Goal: Task Accomplishment & Management: Use online tool/utility

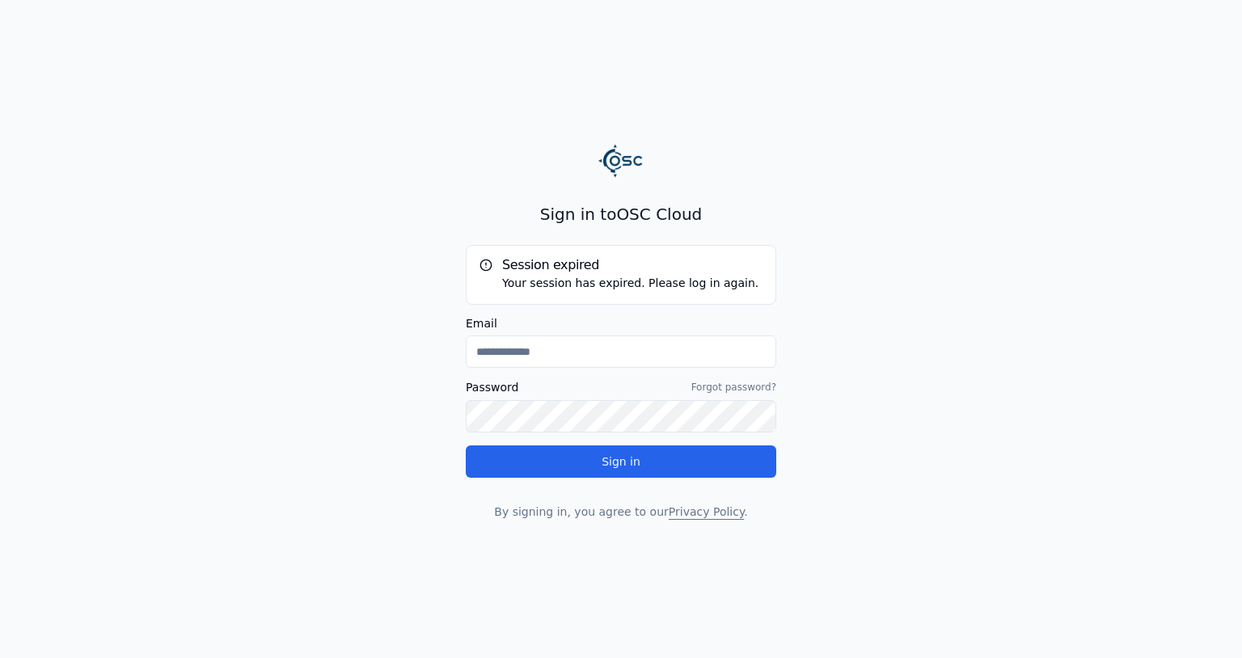
click at [663, 335] on div "Email" at bounding box center [621, 343] width 311 height 50
click at [661, 344] on input "Email" at bounding box center [621, 352] width 311 height 32
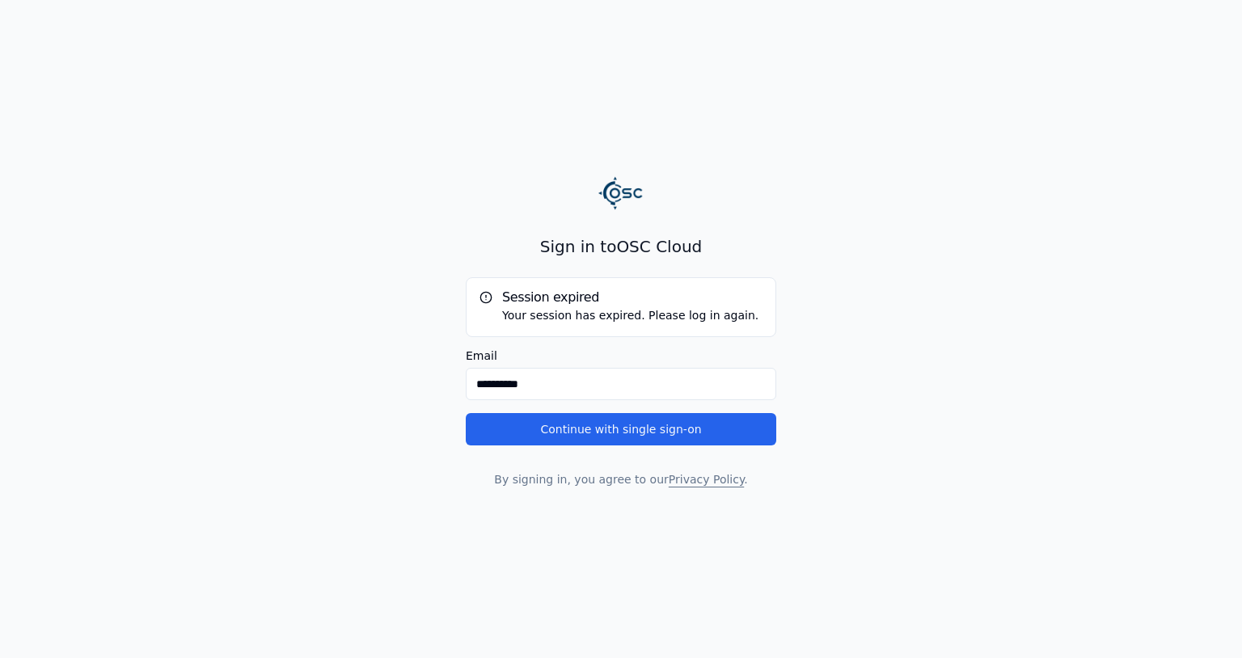
type input "**********"
click at [429, 395] on main "**********" at bounding box center [621, 329] width 1242 height 658
click at [544, 442] on button "Continue with single sign-on" at bounding box center [621, 429] width 311 height 32
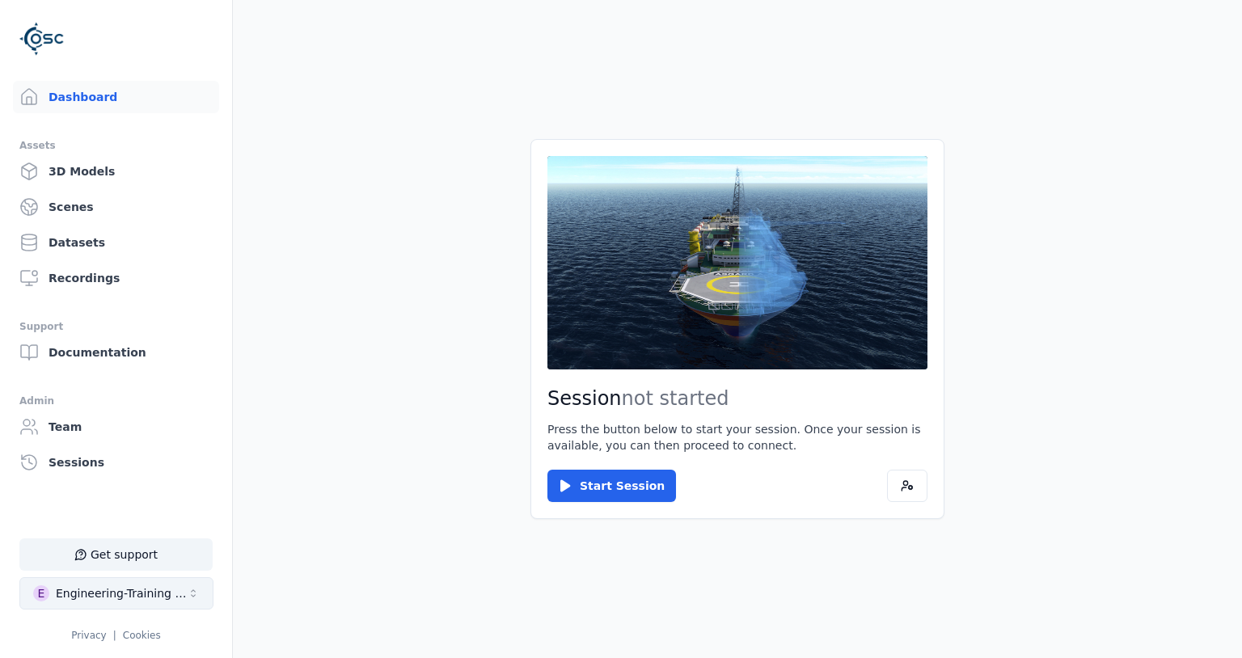
click at [104, 590] on div "Engineering-Training (SSO Staging)" at bounding box center [121, 593] width 131 height 16
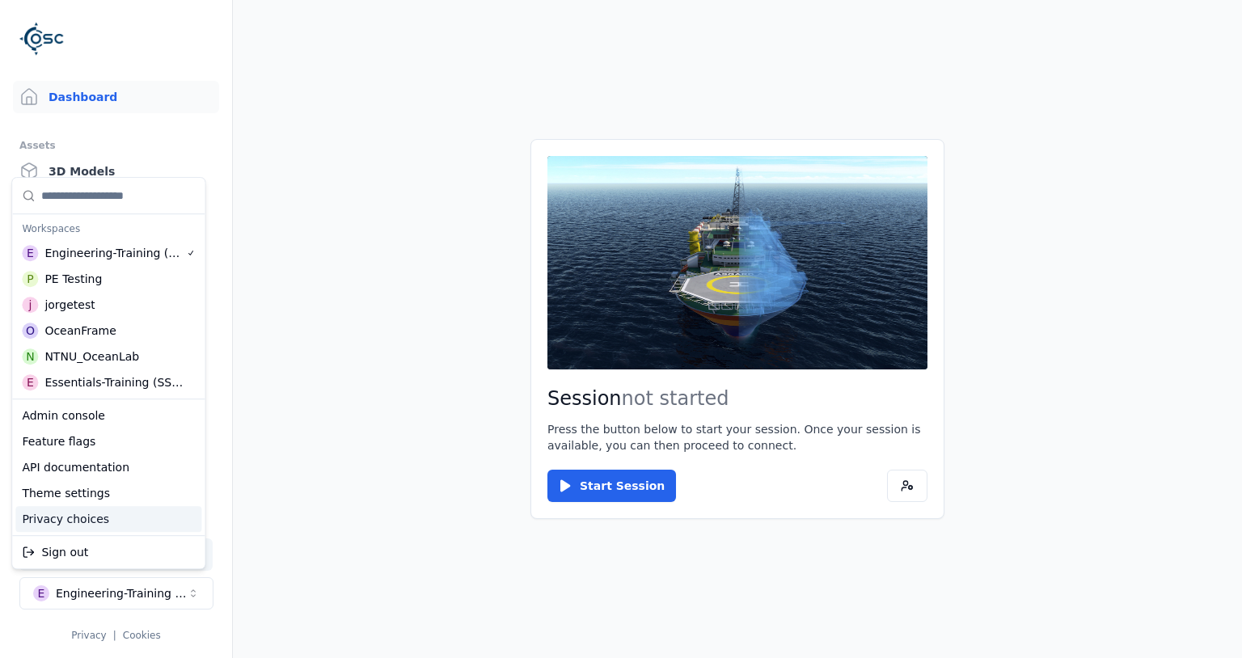
click at [285, 485] on html "Support Dashboard Assets 3D Models Scenes Datasets Recordings Support Documenta…" at bounding box center [621, 329] width 1242 height 658
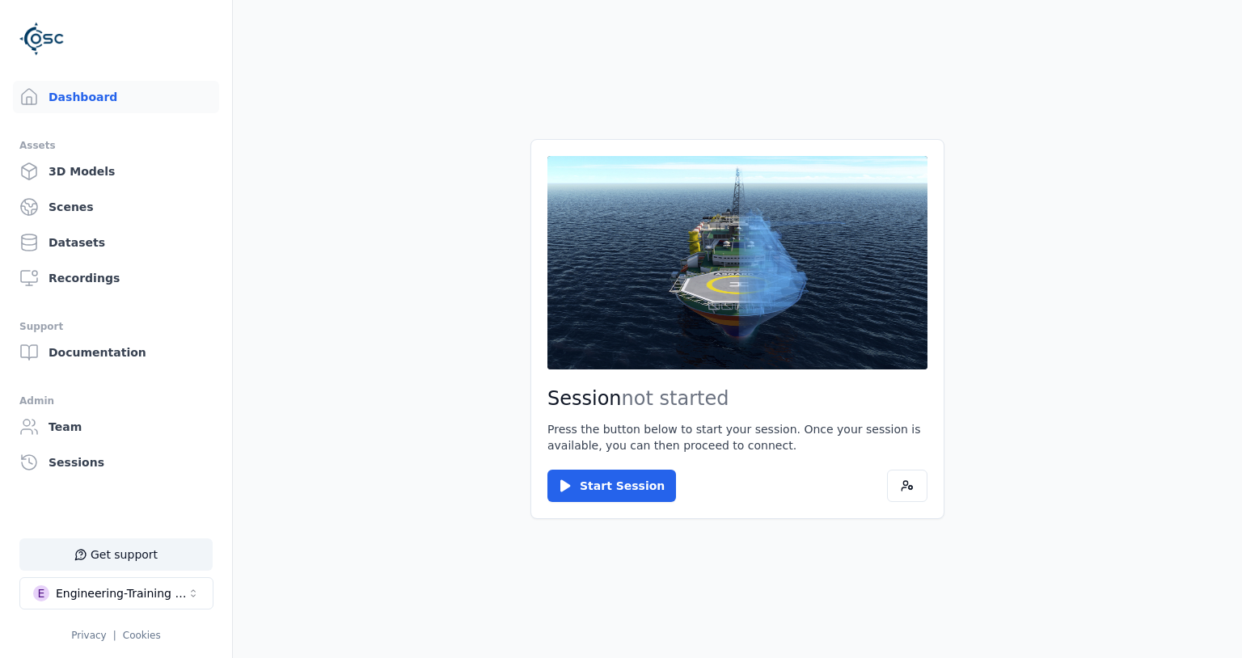
click at [305, 564] on main "Session not started Press the button below to start your session. Once your ses…" at bounding box center [737, 329] width 1009 height 658
click at [175, 595] on div "Engineering-Training (SSO Staging)" at bounding box center [121, 593] width 131 height 16
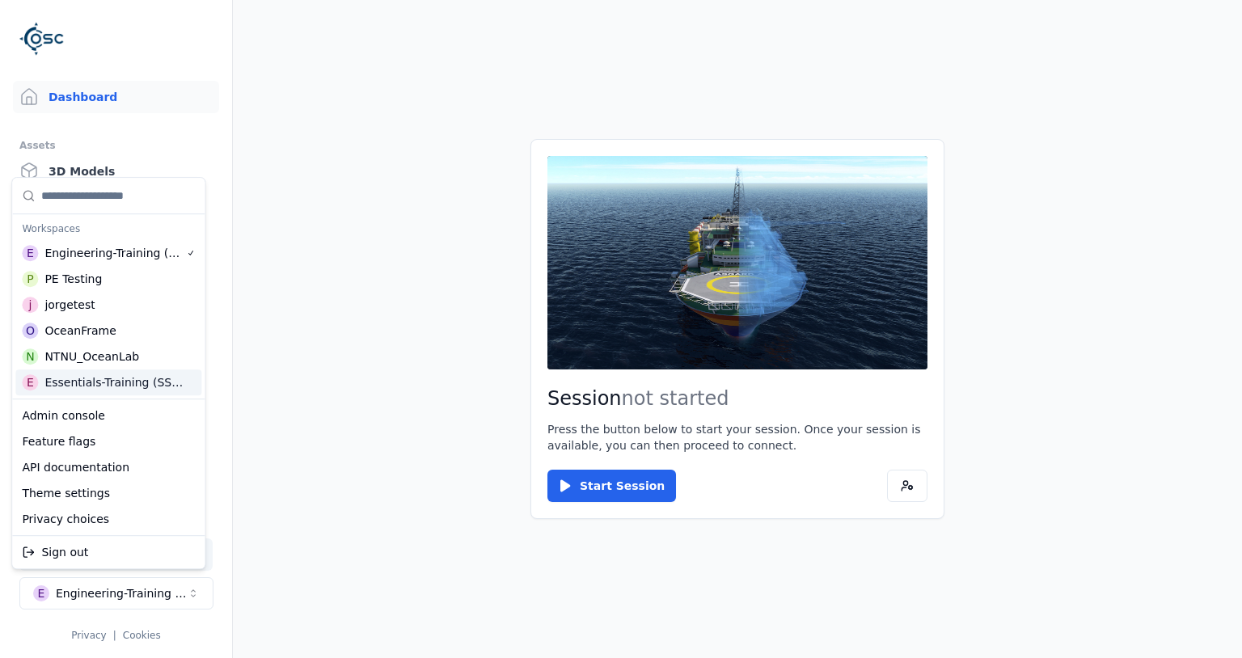
click at [295, 420] on html "Support Dashboard Assets 3D Models Scenes Datasets Recordings Support Documenta…" at bounding box center [621, 329] width 1242 height 658
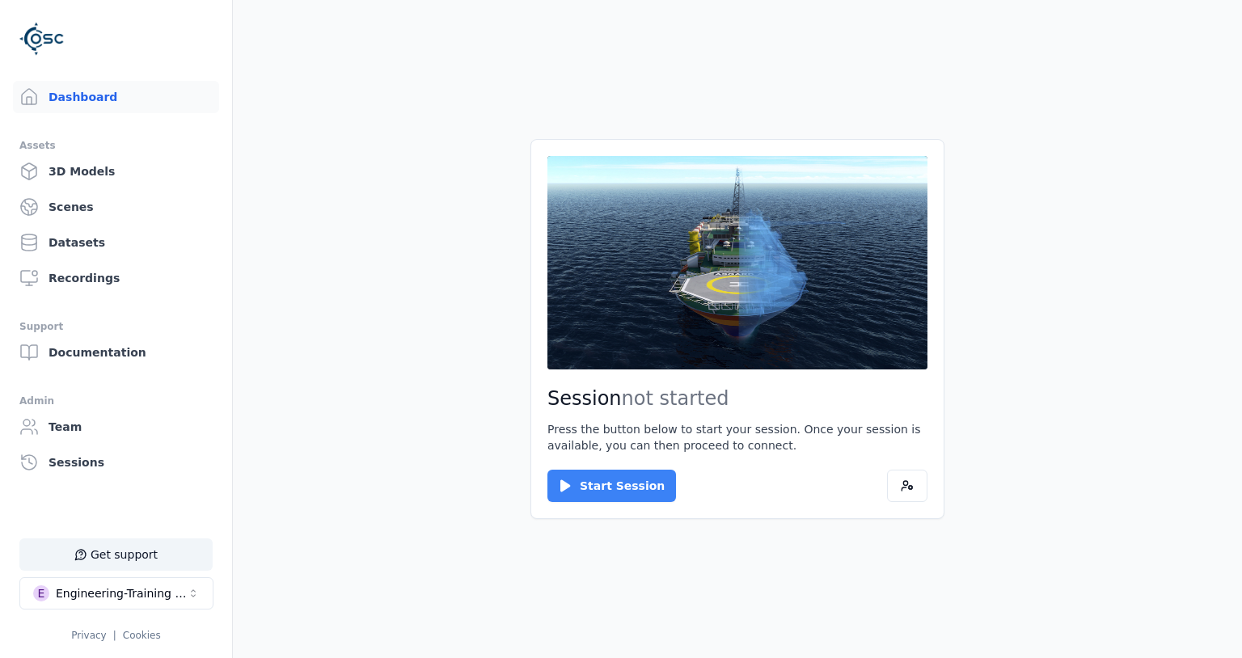
click at [639, 480] on button "Start Session" at bounding box center [611, 486] width 129 height 32
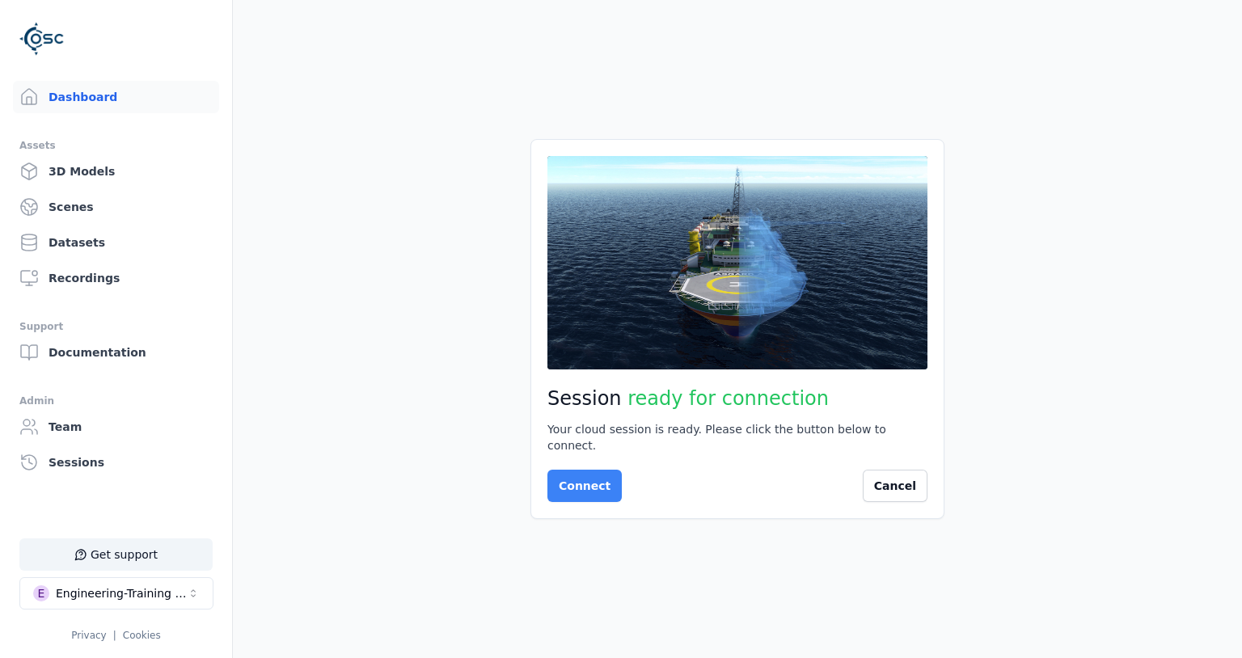
click at [564, 484] on button "Connect" at bounding box center [584, 486] width 74 height 32
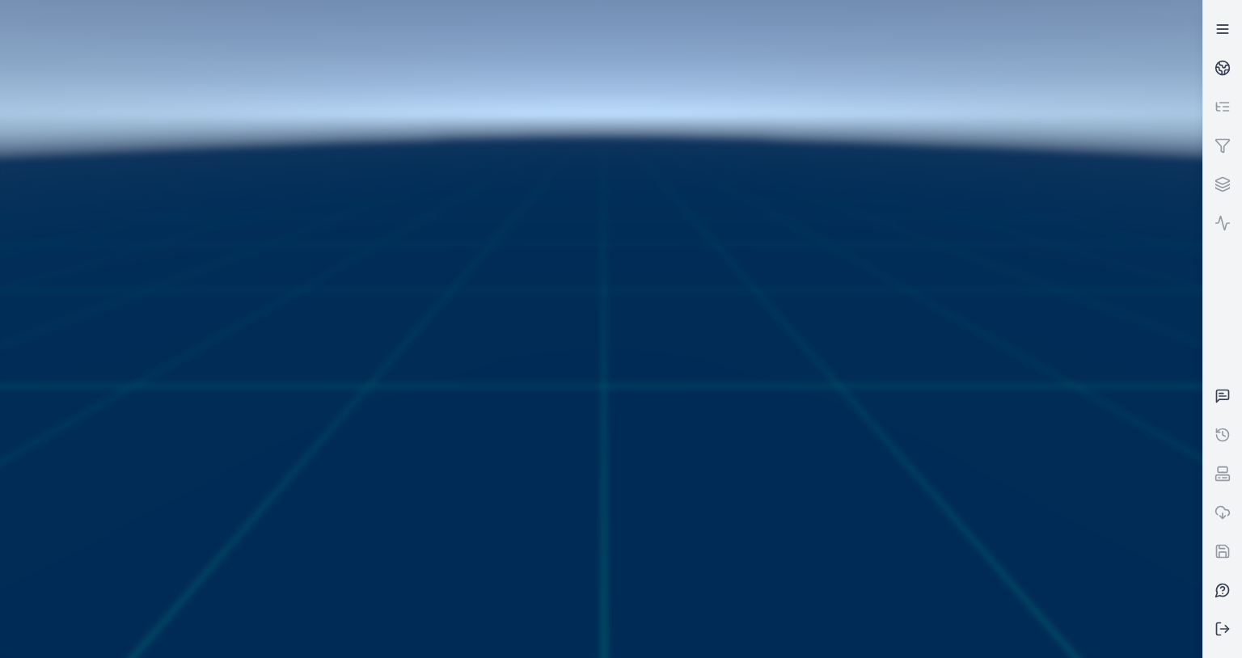
click at [1231, 36] on icon at bounding box center [1223, 29] width 16 height 16
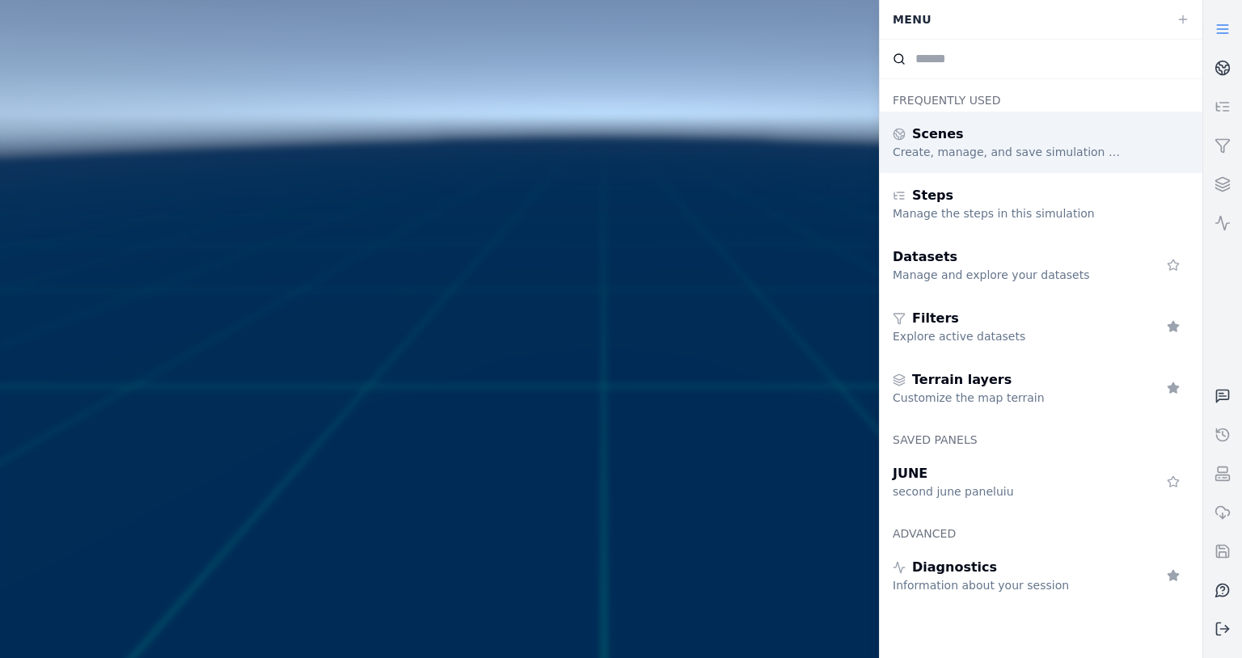
click at [978, 141] on div "Scenes" at bounding box center [1009, 134] width 233 height 19
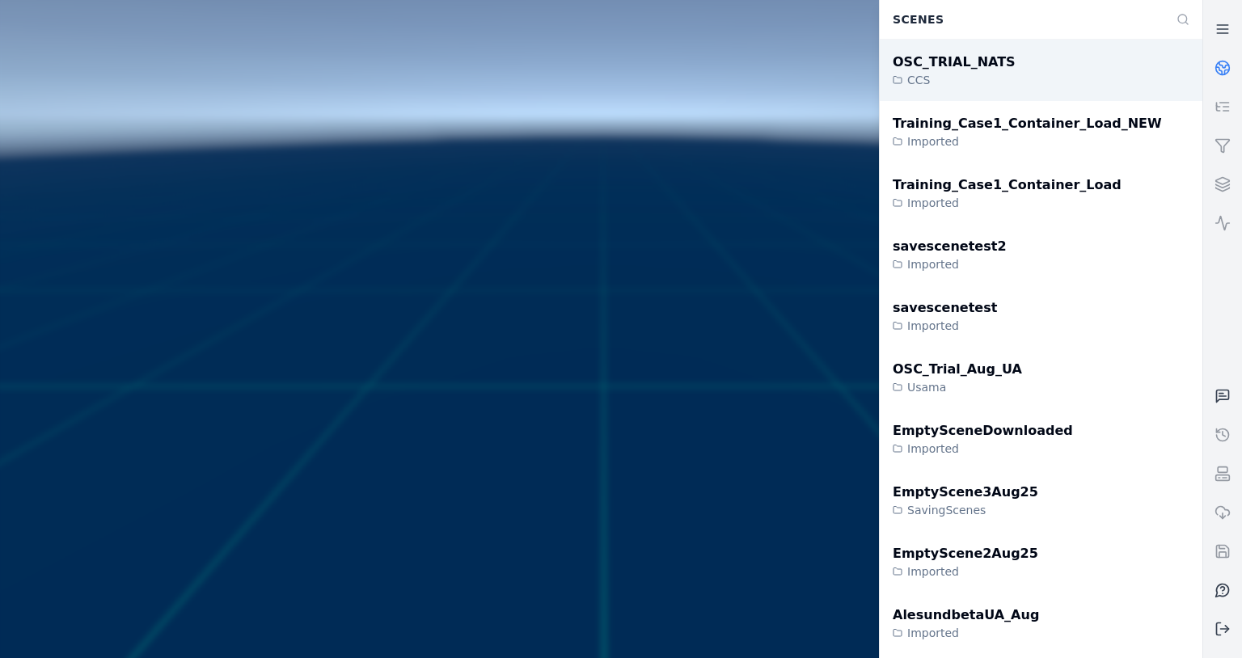
click at [975, 92] on div "OSC_TRIAL_NATS CCS" at bounding box center [1041, 70] width 323 height 61
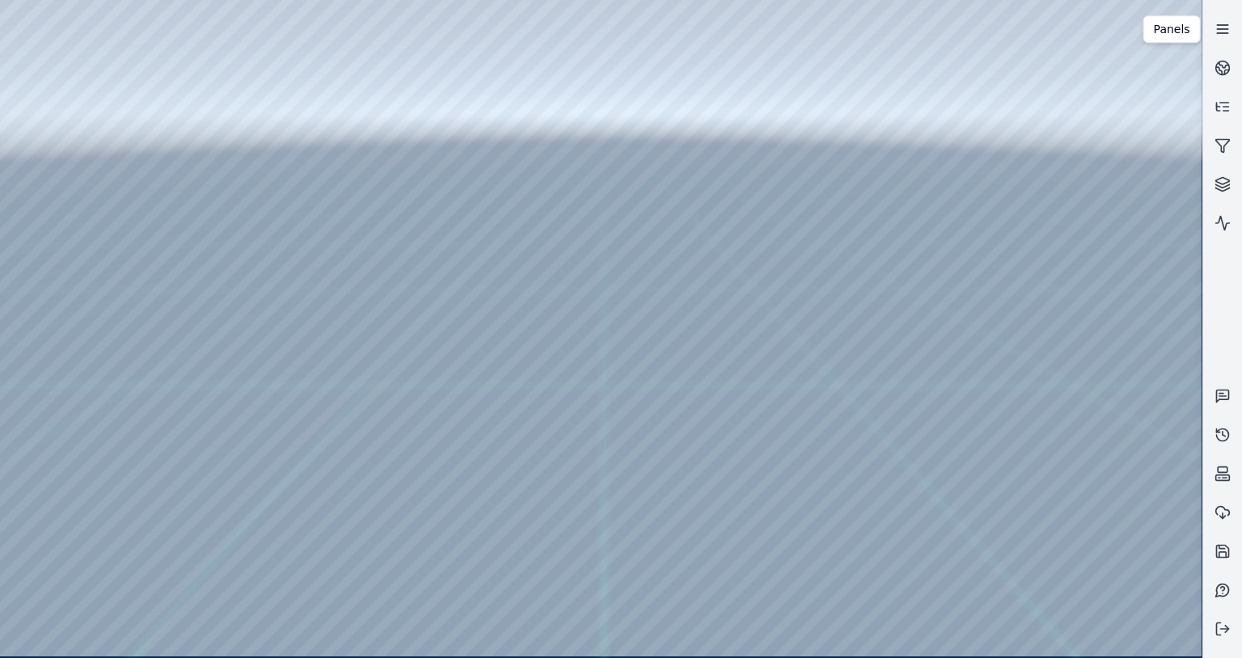
click at [1213, 27] on link at bounding box center [1222, 29] width 39 height 39
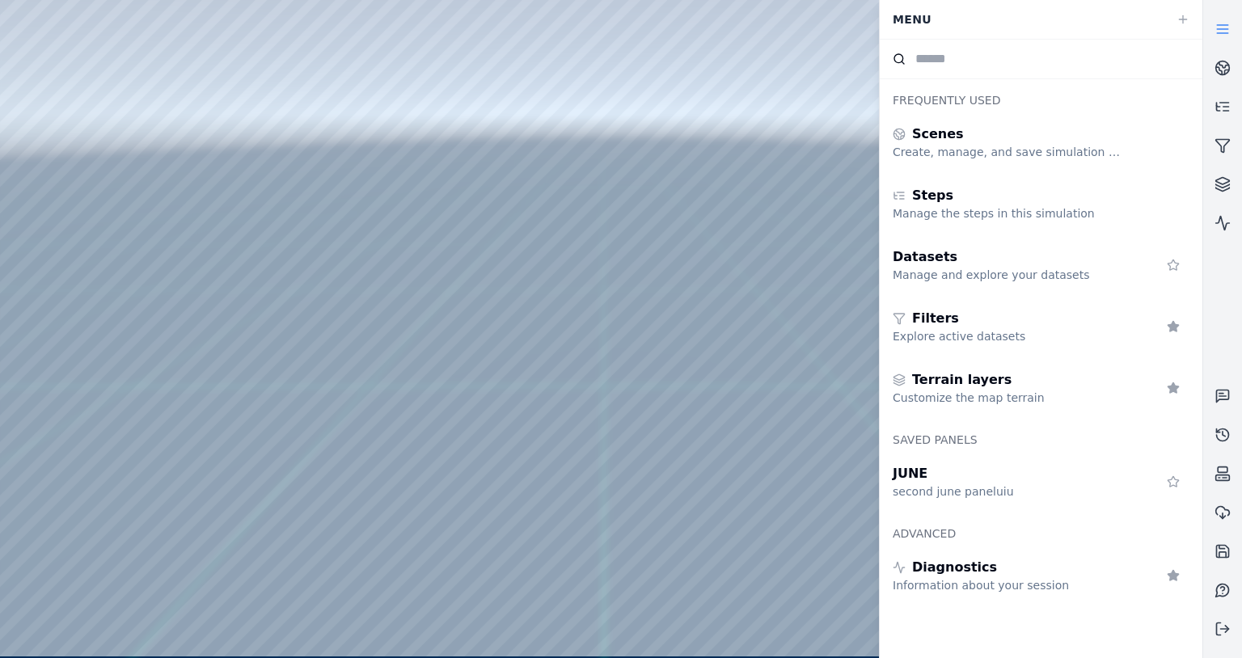
click at [1218, 43] on link at bounding box center [1222, 29] width 39 height 39
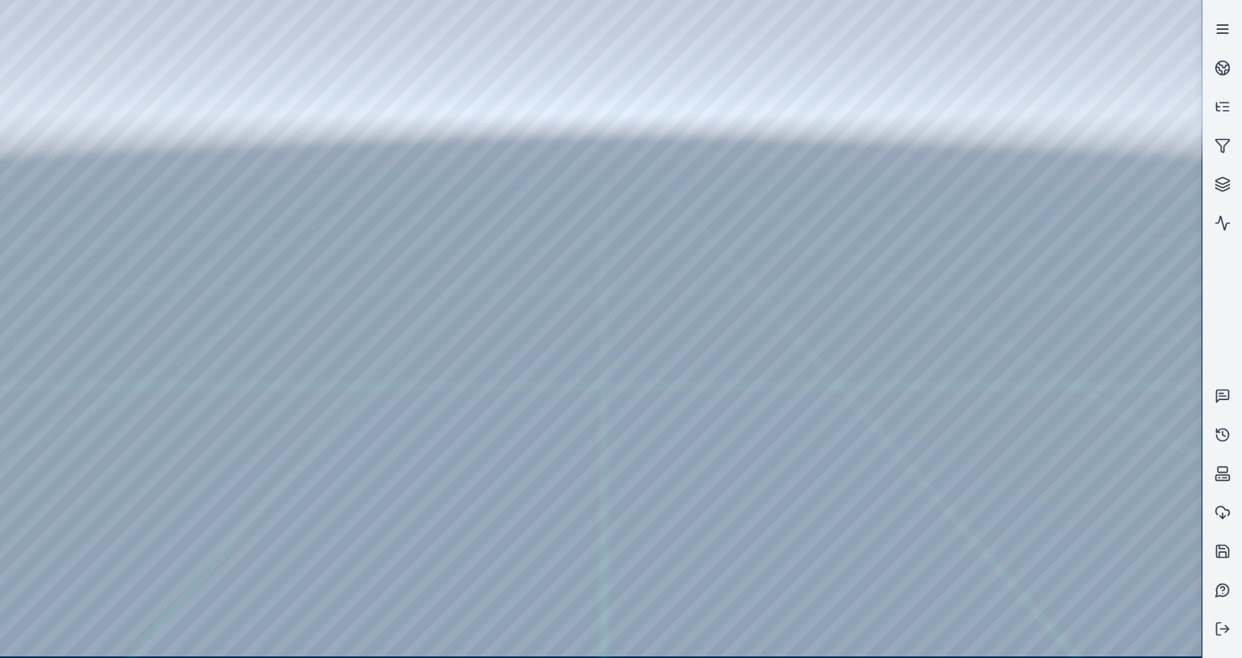
click at [1228, 31] on icon at bounding box center [1223, 29] width 16 height 16
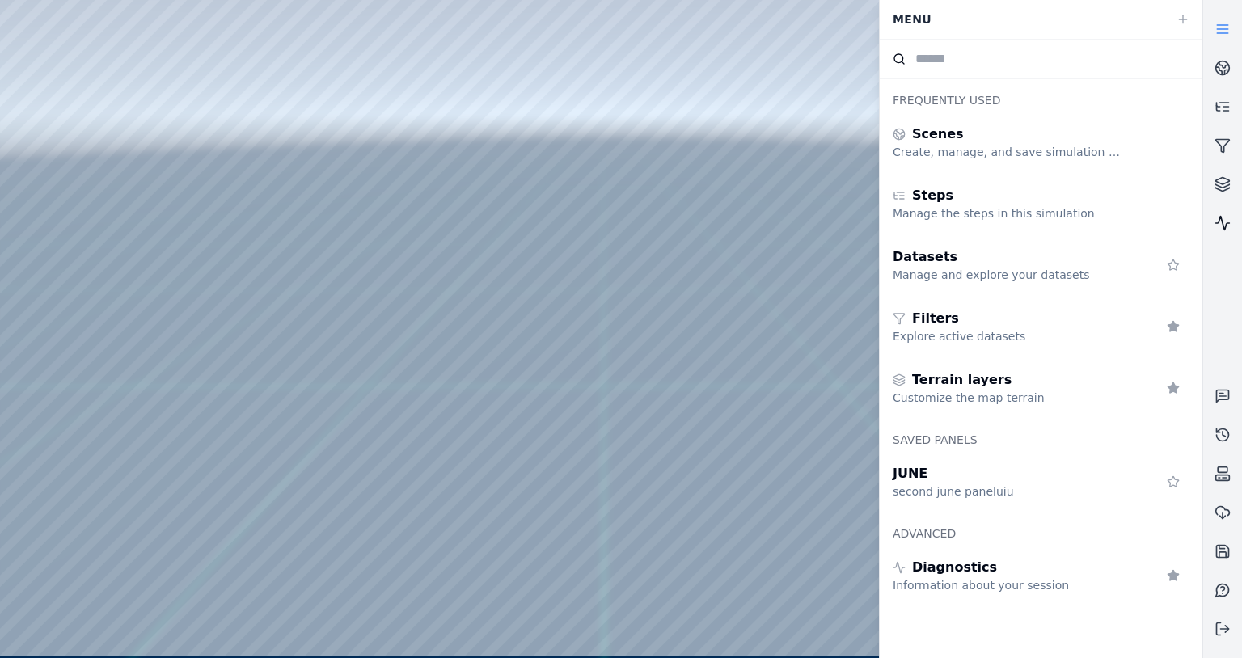
click at [1232, 227] on link at bounding box center [1222, 223] width 39 height 39
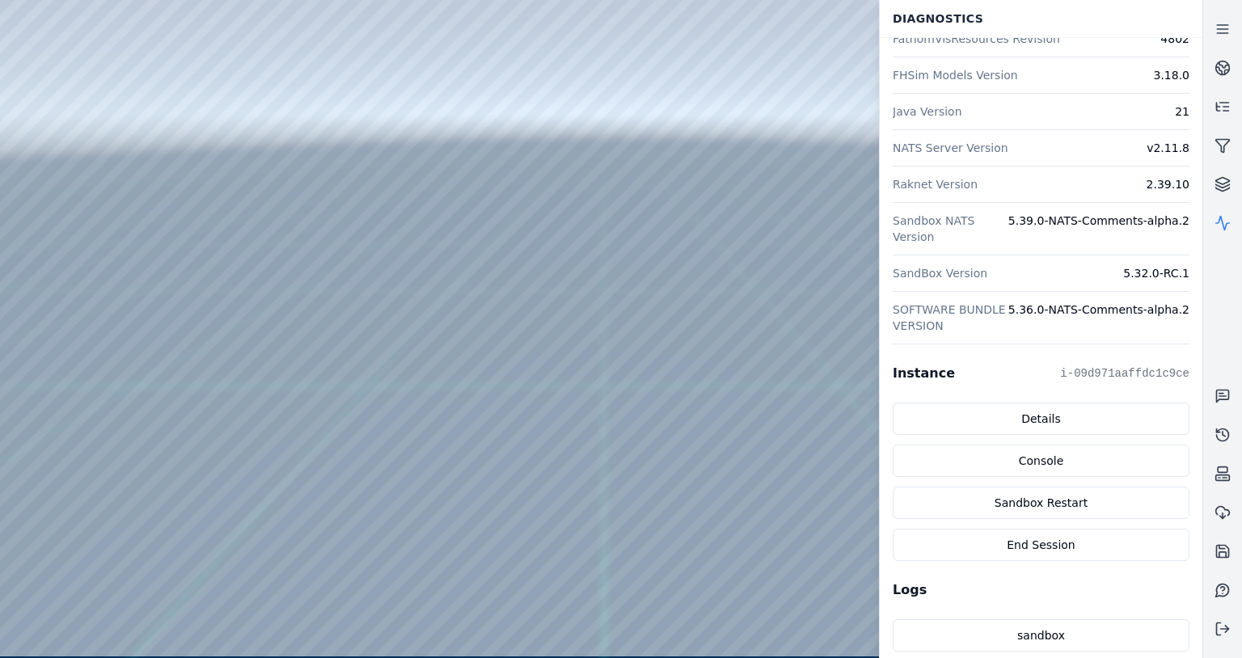
scroll to position [323, 0]
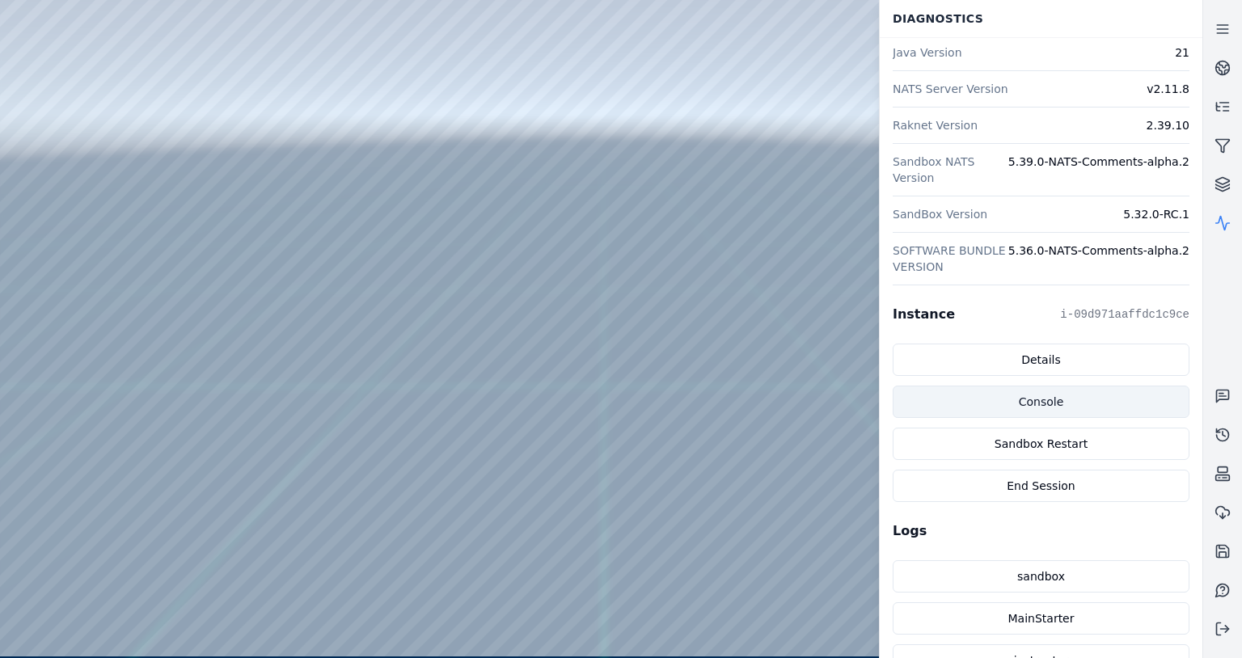
click at [1044, 396] on link "Console" at bounding box center [1041, 402] width 297 height 32
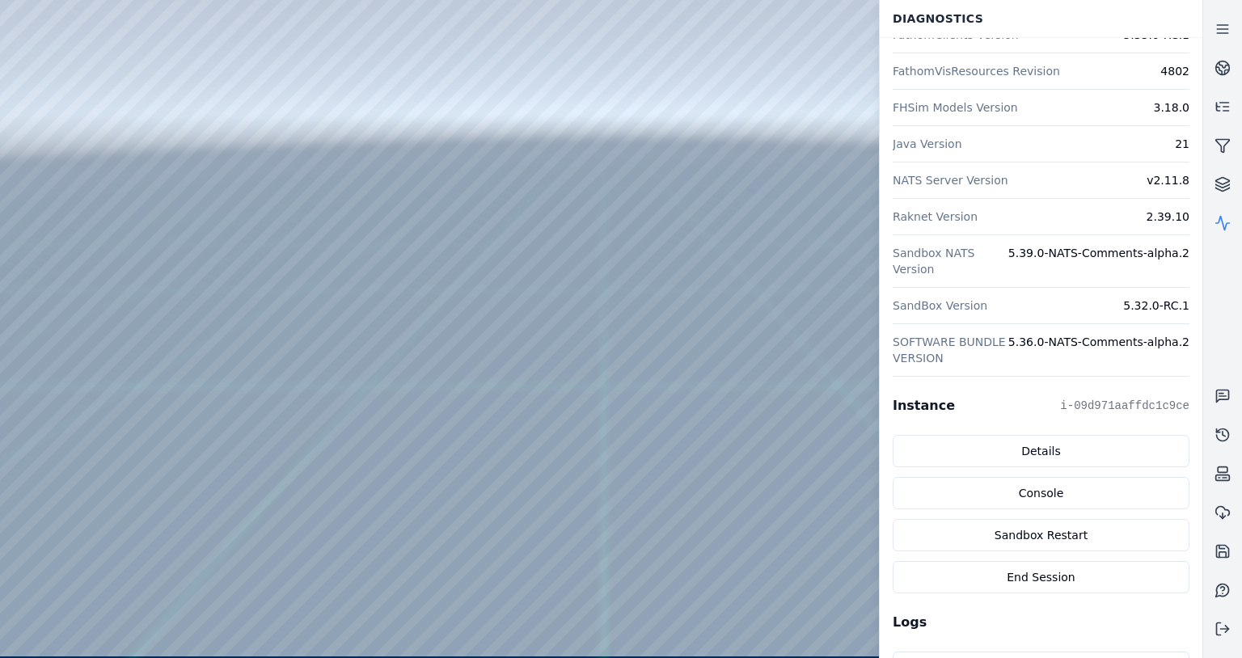
scroll to position [239, 0]
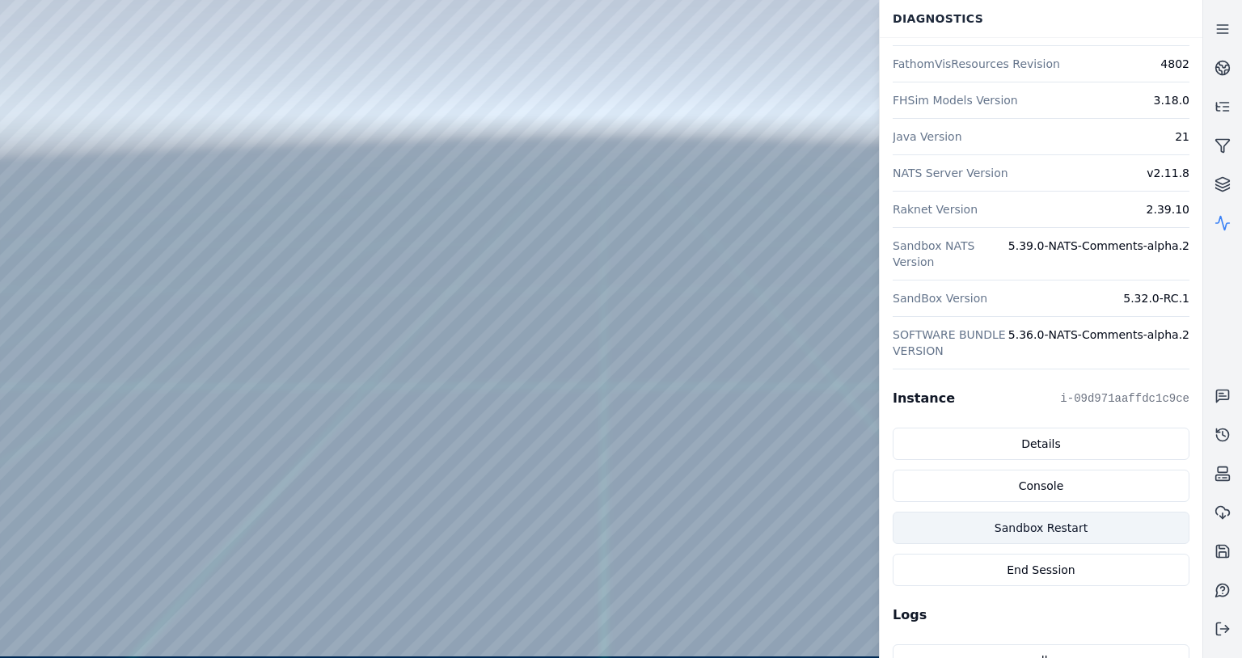
click at [1030, 529] on button "Sandbox Restart" at bounding box center [1041, 528] width 297 height 32
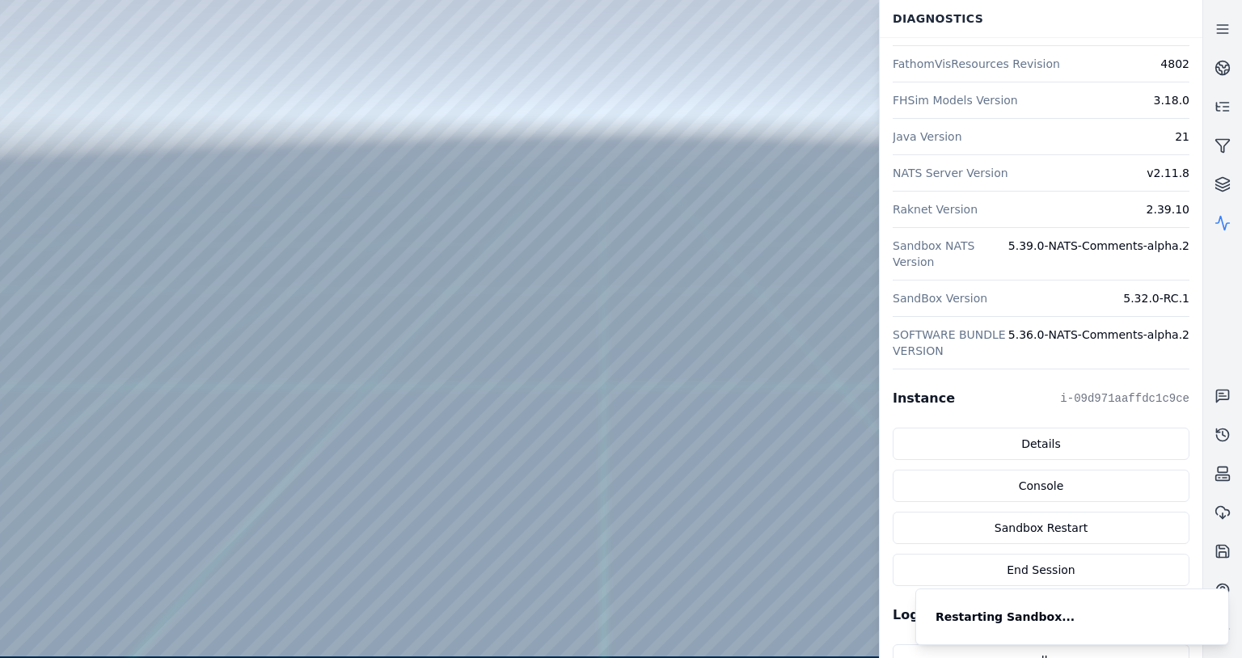
click at [733, 366] on div at bounding box center [601, 328] width 1202 height 657
click at [728, 364] on div at bounding box center [601, 328] width 1202 height 657
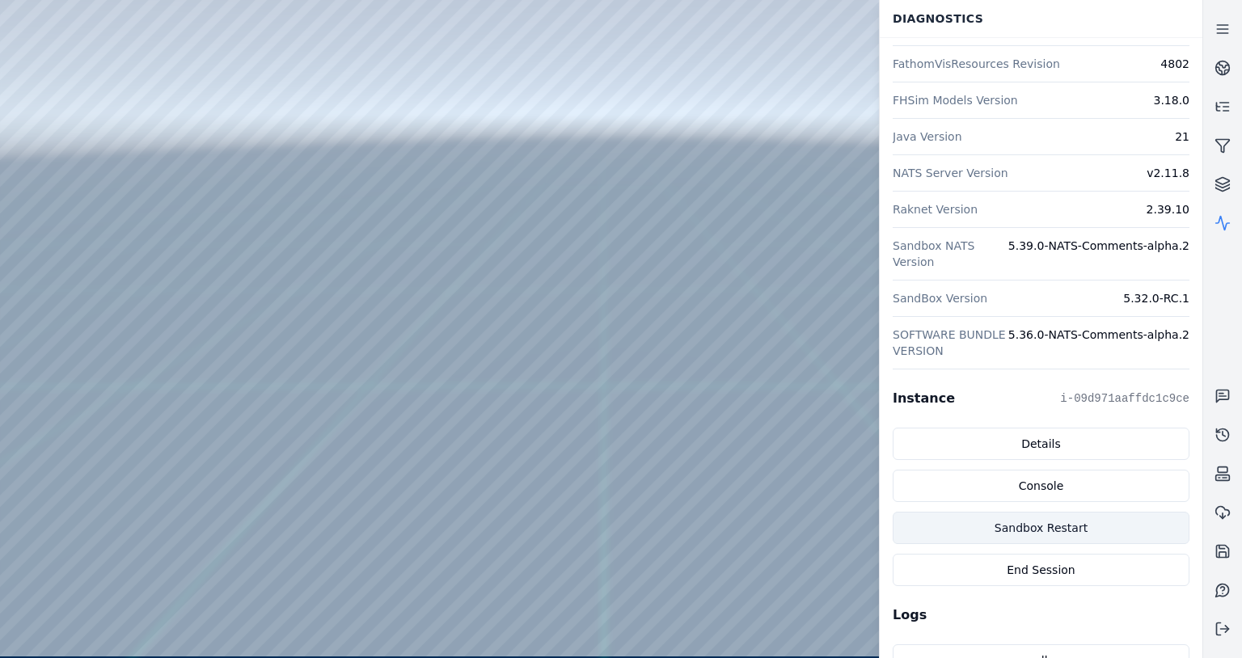
click at [1047, 534] on button "Sandbox Restart" at bounding box center [1041, 528] width 297 height 32
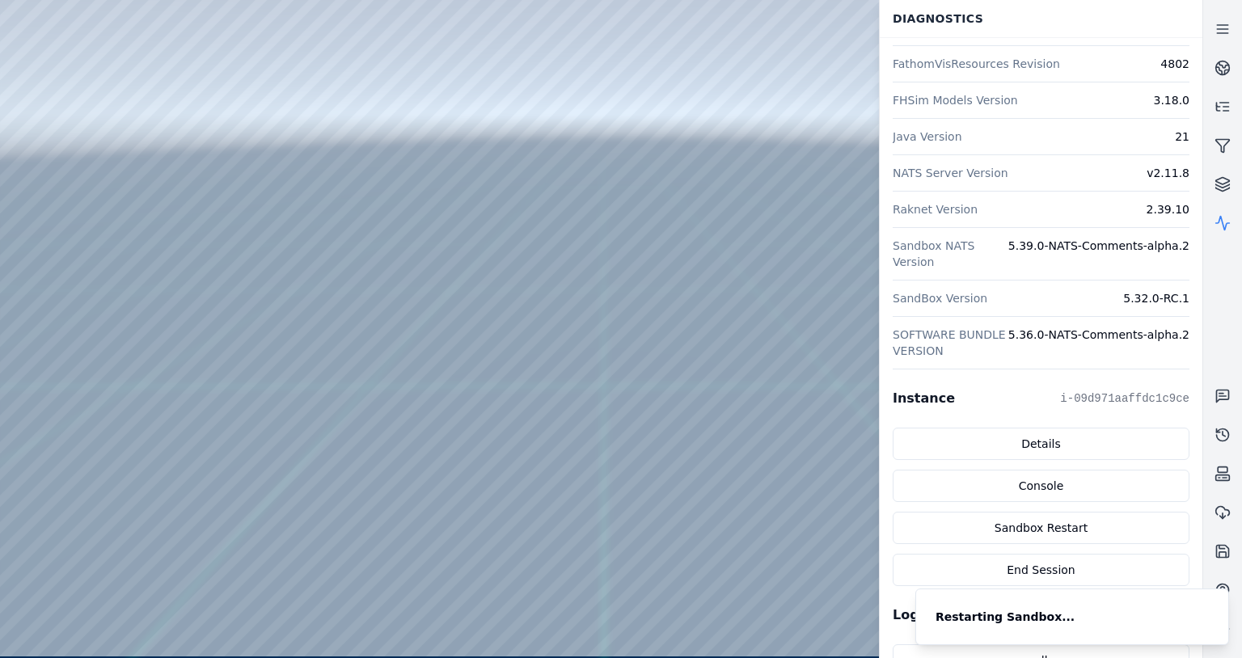
click at [713, 365] on div at bounding box center [601, 328] width 1202 height 657
click at [715, 365] on div at bounding box center [601, 328] width 1202 height 657
click at [11, 49] on div at bounding box center [601, 328] width 1202 height 657
click at [251, 11] on div at bounding box center [601, 328] width 1202 height 657
click at [321, 32] on div at bounding box center [601, 328] width 1202 height 657
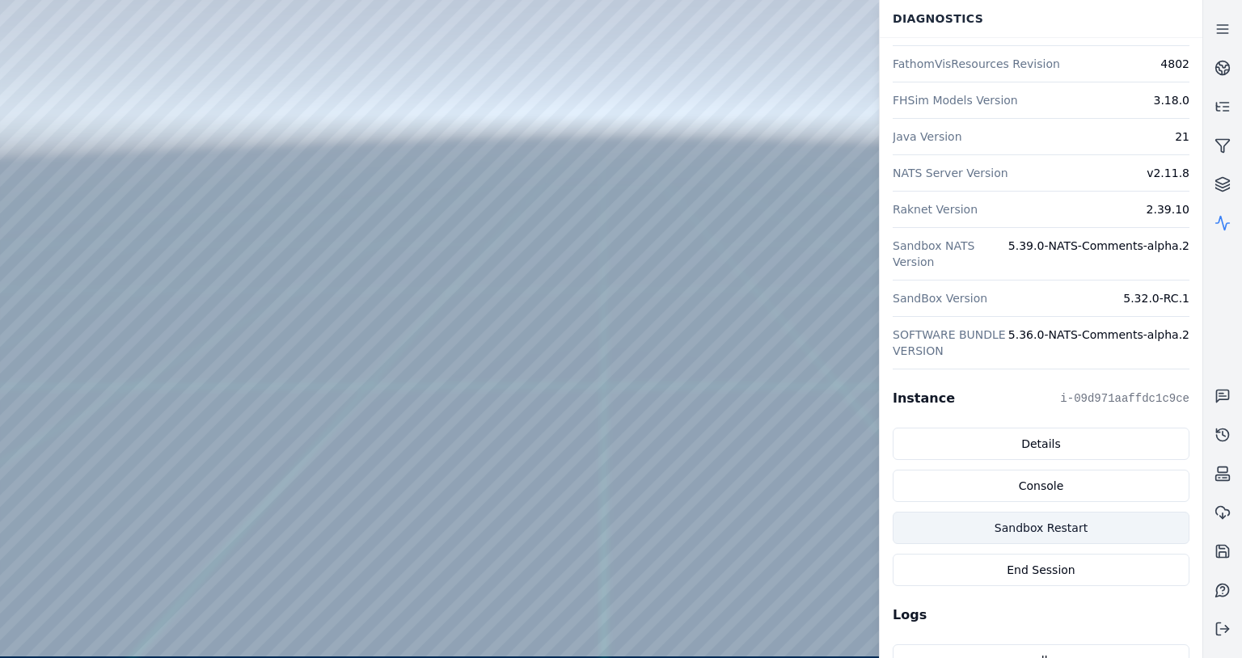
click at [1071, 535] on button "Sandbox Restart" at bounding box center [1041, 528] width 297 height 32
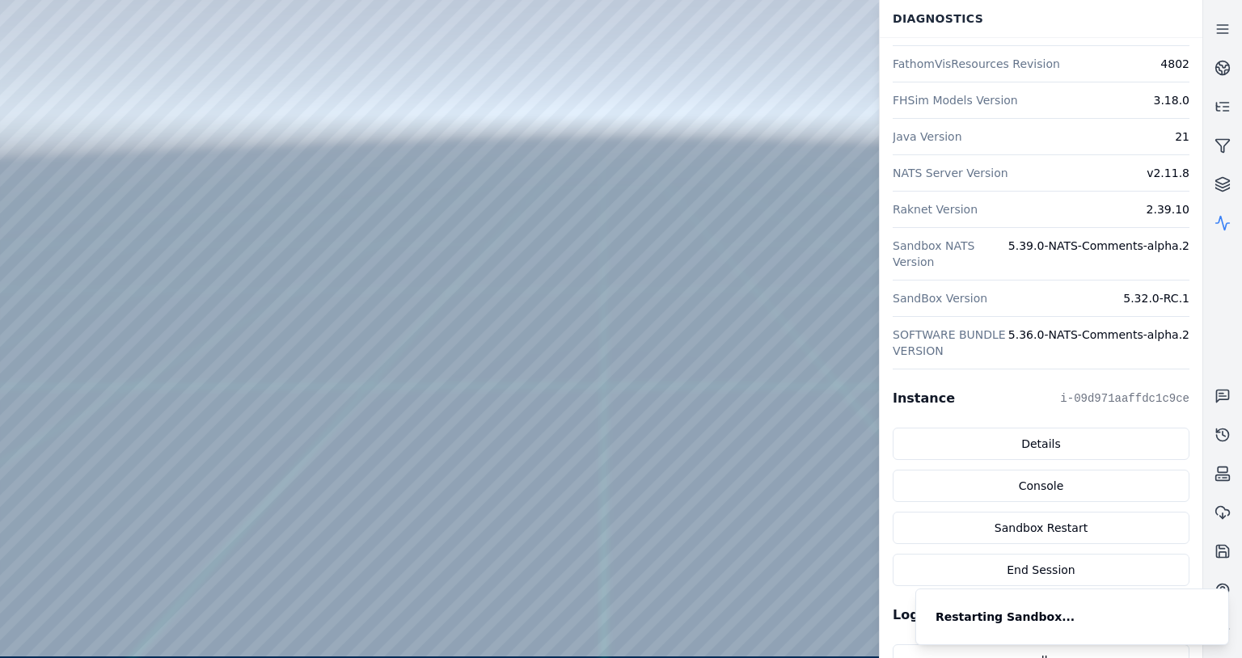
click at [734, 357] on div at bounding box center [601, 328] width 1202 height 657
click at [714, 363] on div at bounding box center [601, 328] width 1202 height 657
click at [351, 190] on div at bounding box center [601, 328] width 1202 height 657
click at [11, 49] on div at bounding box center [601, 328] width 1202 height 657
click at [259, 11] on div at bounding box center [601, 328] width 1202 height 657
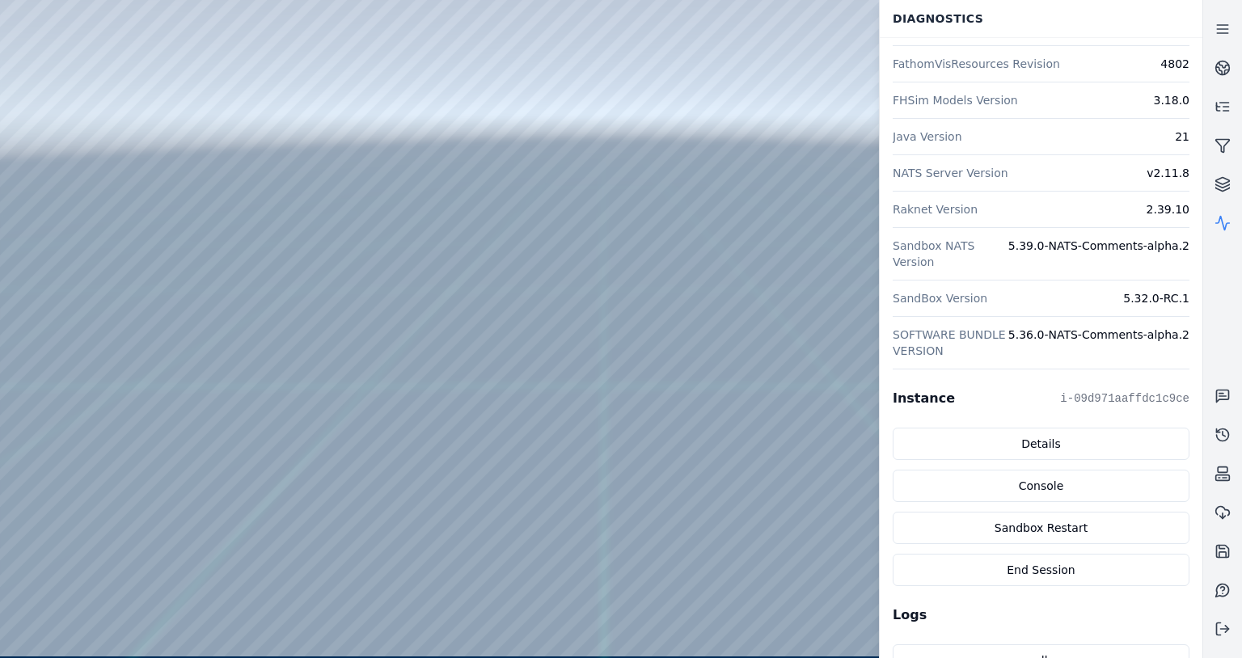
click at [311, 29] on div at bounding box center [601, 328] width 1202 height 657
click at [1027, 520] on button "Sandbox Restart" at bounding box center [1041, 528] width 297 height 32
click at [711, 361] on div at bounding box center [601, 328] width 1202 height 657
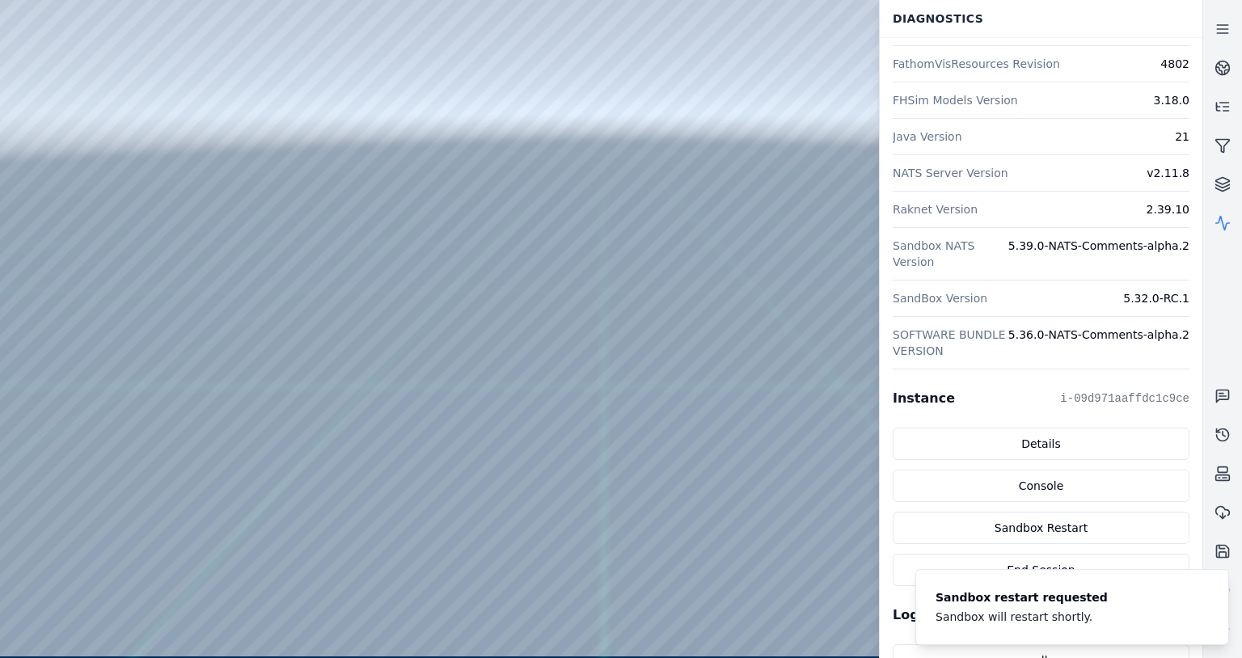
click at [716, 366] on div at bounding box center [601, 328] width 1202 height 657
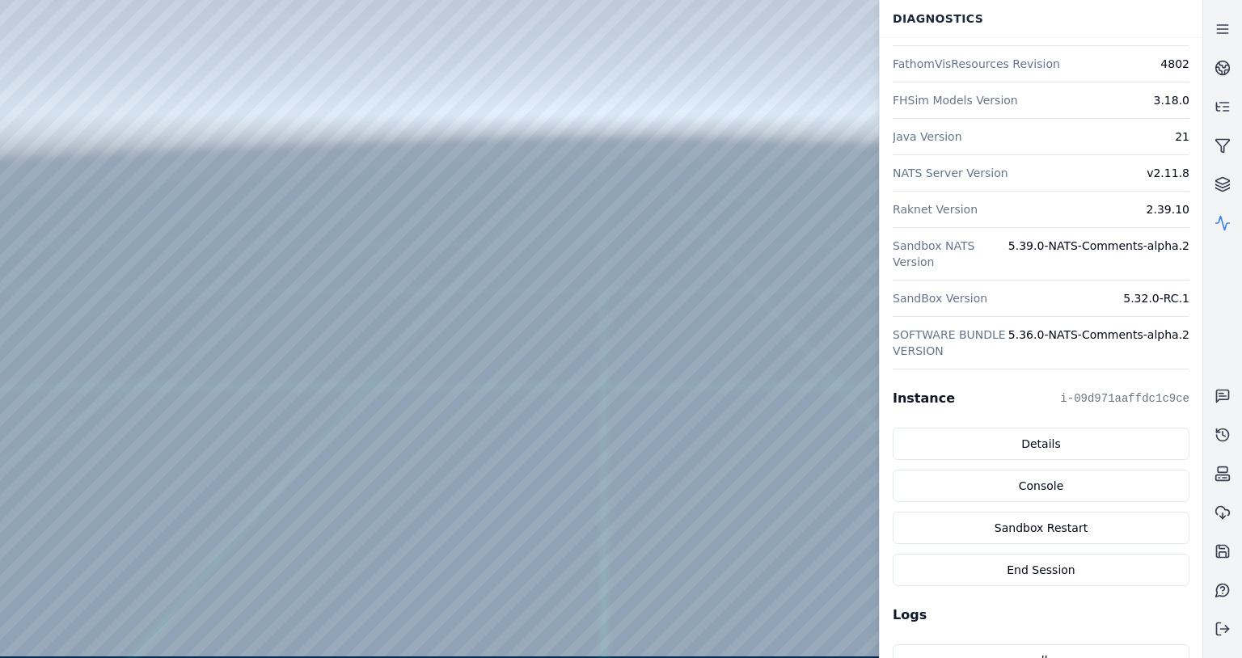
click at [7, 46] on div at bounding box center [601, 328] width 1202 height 657
click at [248, 12] on div at bounding box center [601, 328] width 1202 height 657
click at [386, 32] on div at bounding box center [601, 328] width 1202 height 657
click at [520, 154] on div at bounding box center [601, 328] width 1202 height 657
click at [518, 280] on div at bounding box center [601, 328] width 1202 height 657
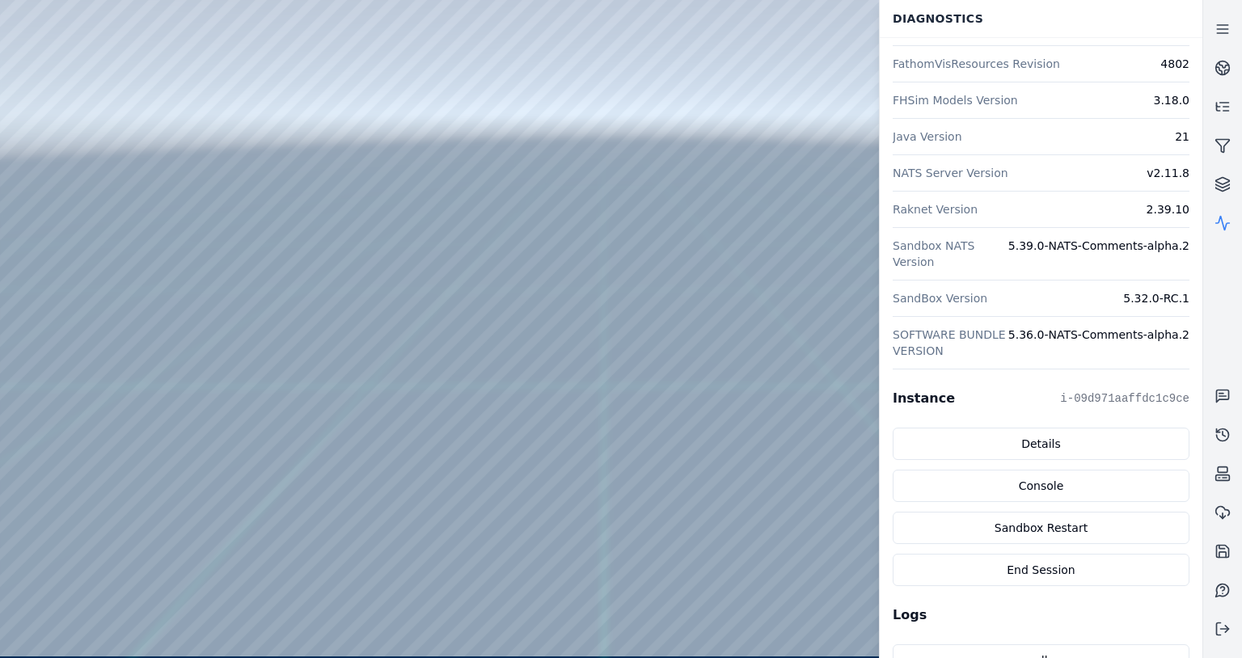
click at [167, 34] on div at bounding box center [601, 328] width 1202 height 657
click at [146, 31] on div at bounding box center [601, 328] width 1202 height 657
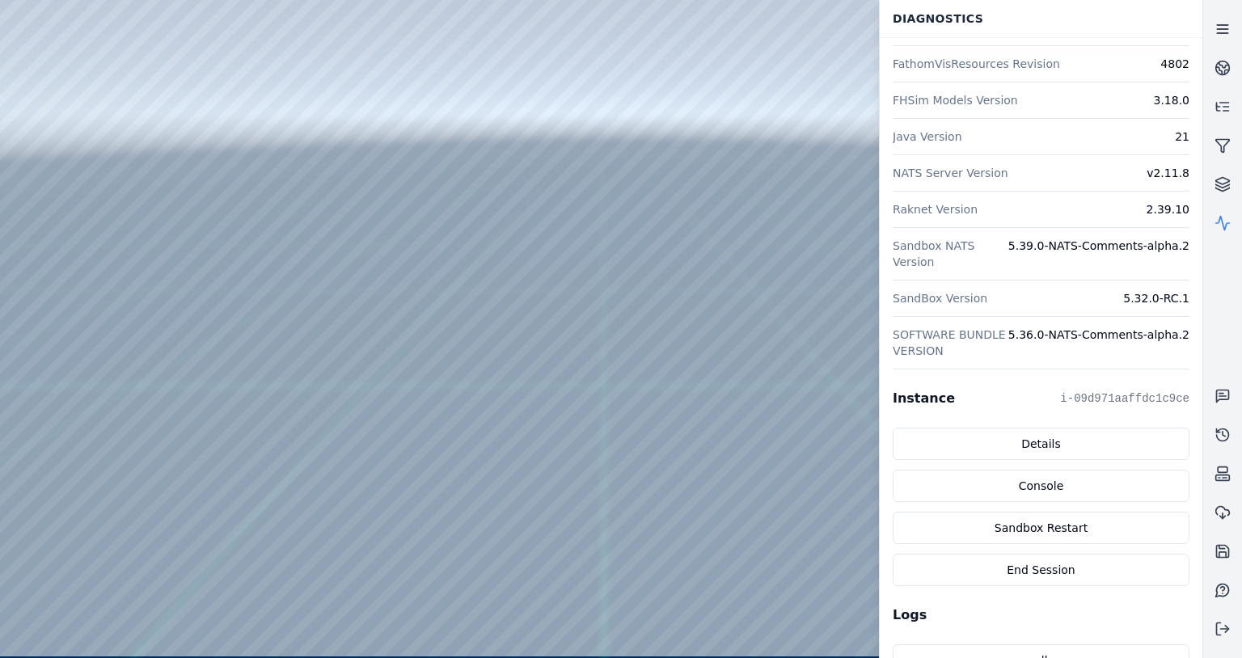
click at [1221, 20] on link at bounding box center [1222, 29] width 39 height 39
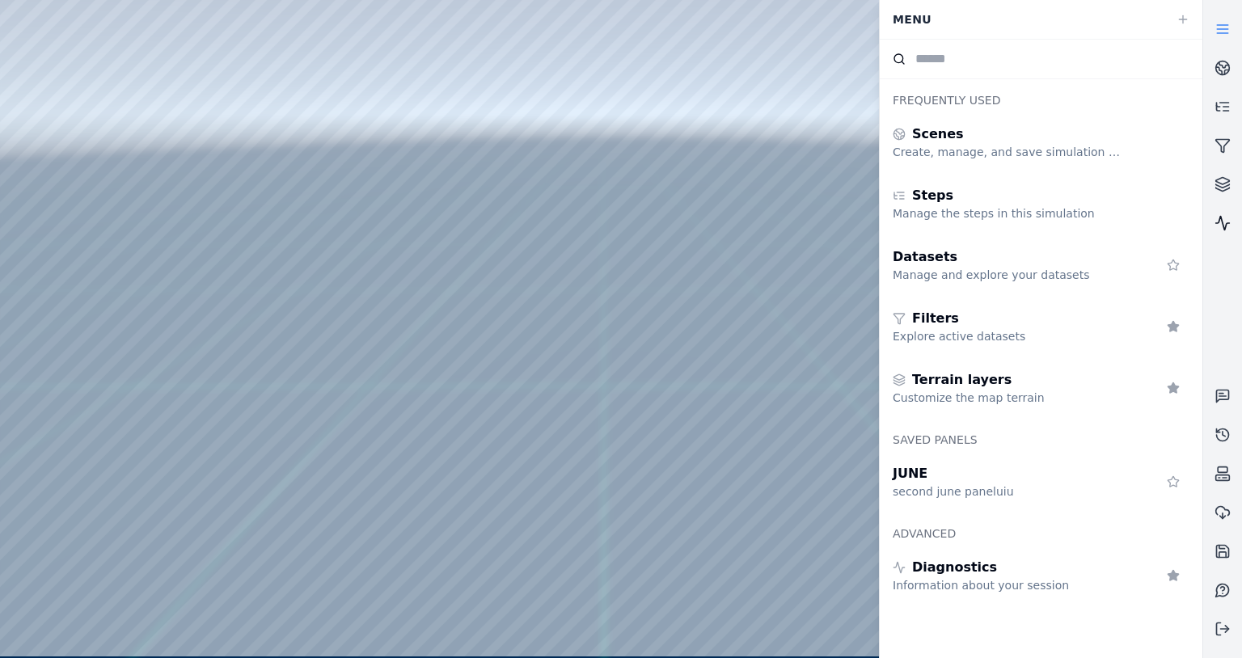
click at [1228, 225] on icon at bounding box center [1223, 223] width 16 height 16
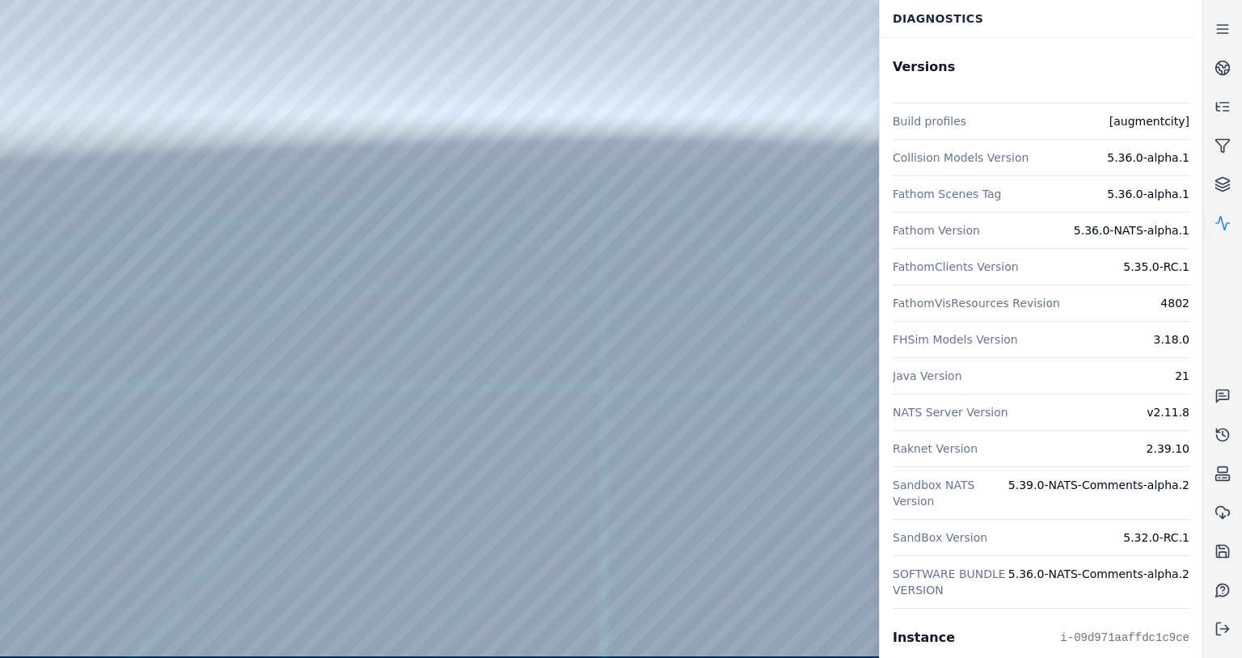
scroll to position [204, 0]
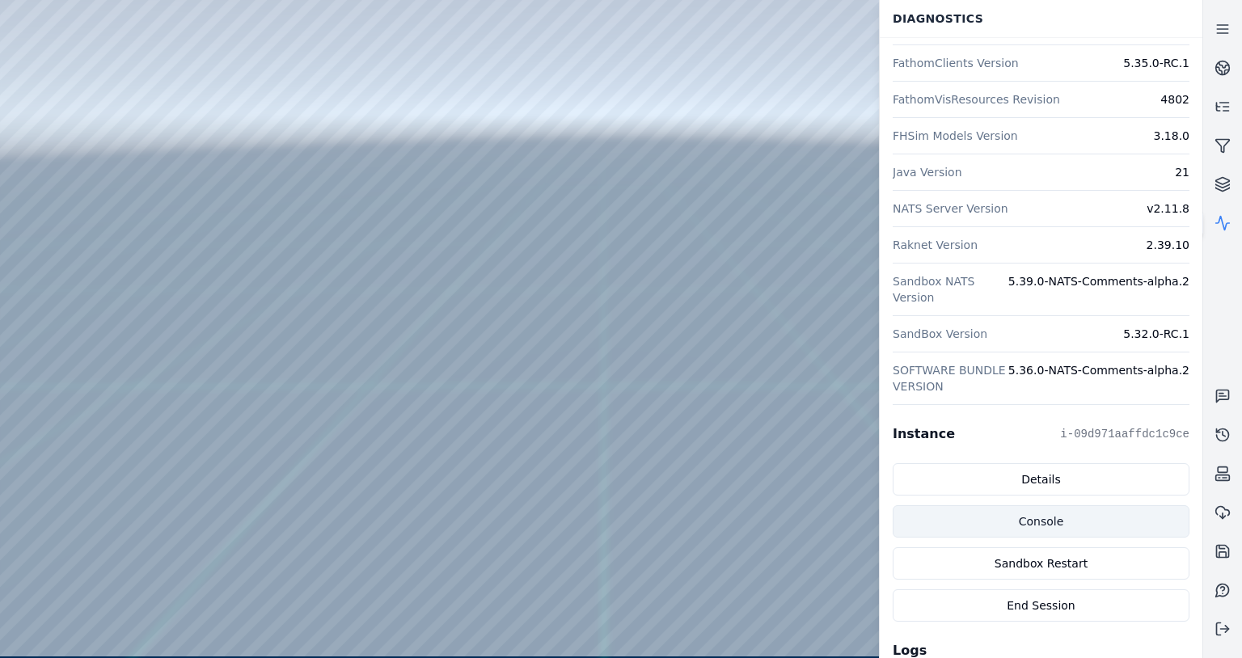
click at [1036, 518] on link "Console" at bounding box center [1041, 521] width 297 height 32
click at [1011, 289] on dd "5.39.0-NATS-Comments-alpha.2" at bounding box center [1098, 289] width 181 height 32
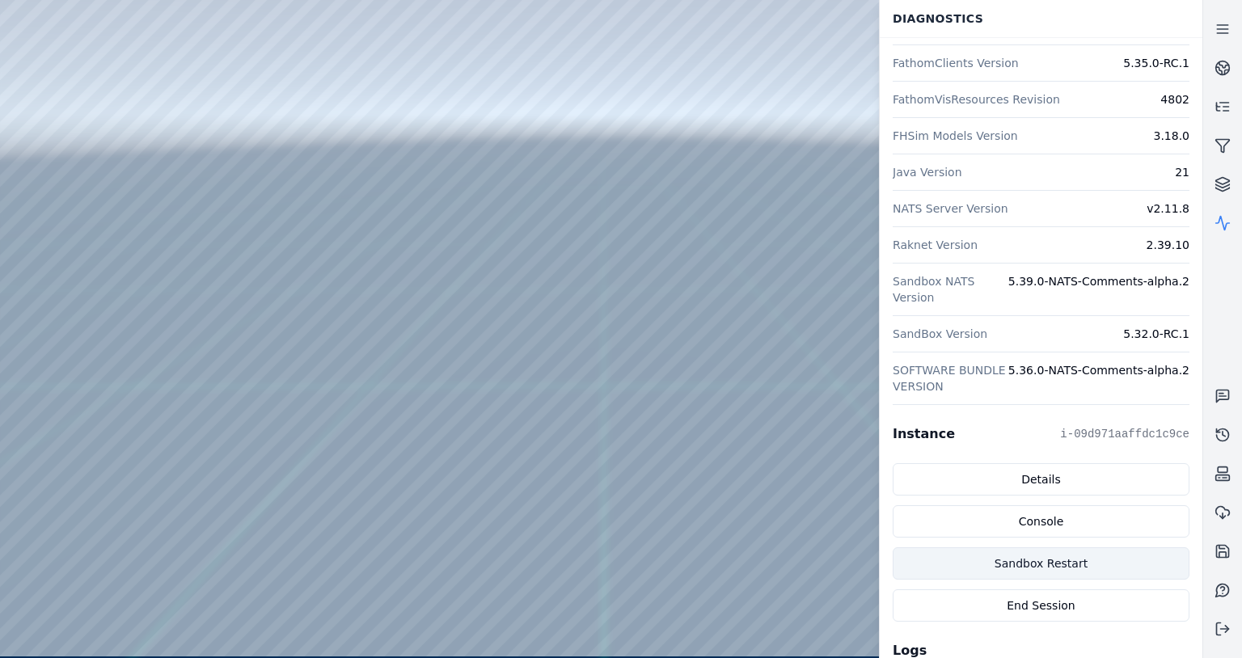
click at [1063, 567] on button "Sandbox Restart" at bounding box center [1041, 563] width 297 height 32
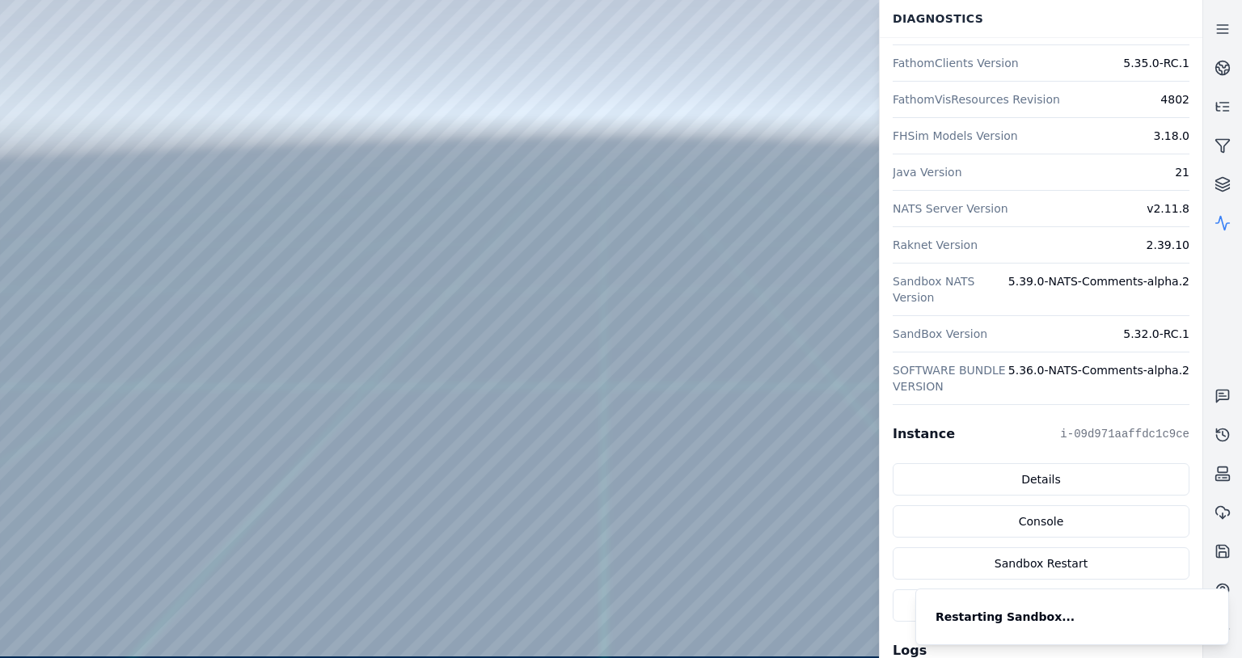
click at [721, 364] on div at bounding box center [601, 328] width 1202 height 657
click at [713, 364] on div at bounding box center [601, 328] width 1202 height 657
click at [1221, 26] on icon at bounding box center [1223, 29] width 16 height 16
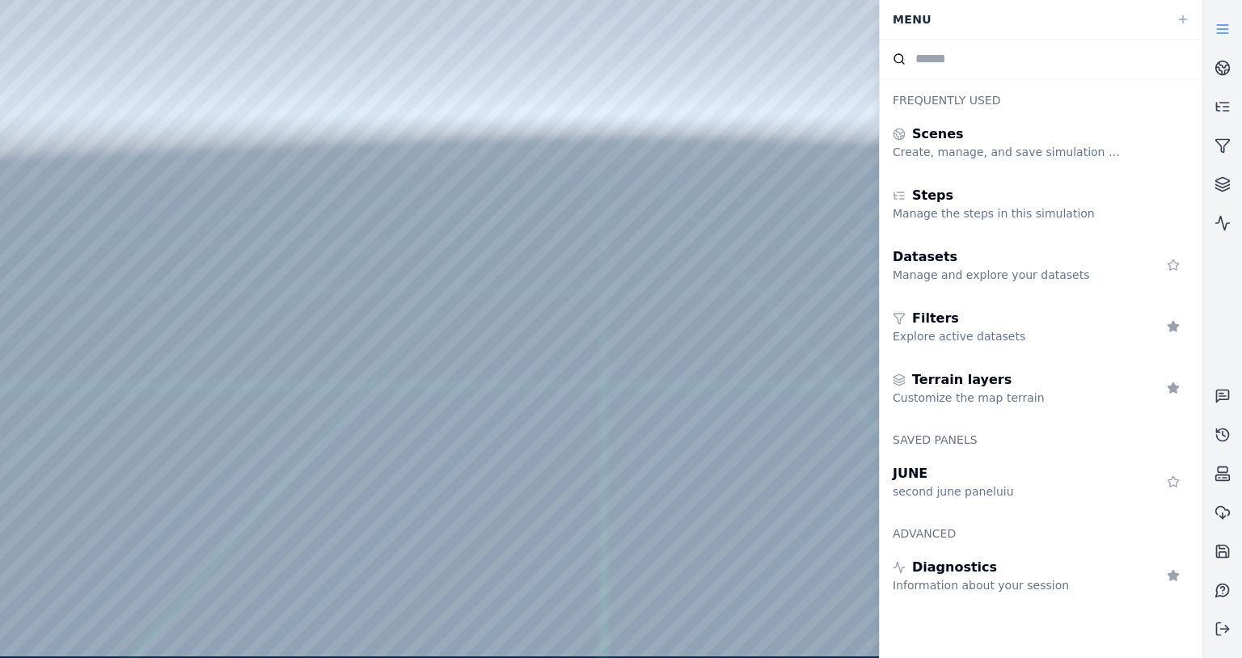
click at [1221, 29] on line at bounding box center [1222, 29] width 11 height 0
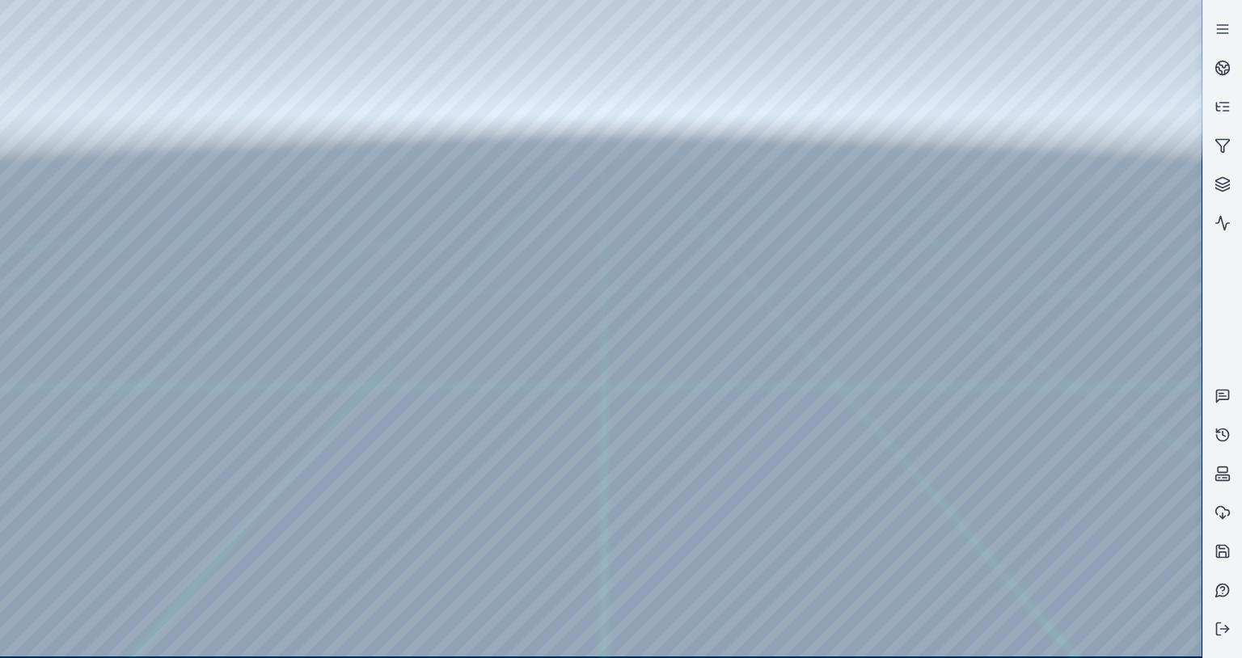
click at [500, 158] on div at bounding box center [601, 328] width 1202 height 657
click at [6, 49] on div at bounding box center [601, 328] width 1202 height 657
click at [293, 10] on div at bounding box center [601, 328] width 1202 height 657
click at [933, 215] on div at bounding box center [601, 328] width 1202 height 657
click at [1218, 231] on link at bounding box center [1222, 223] width 39 height 39
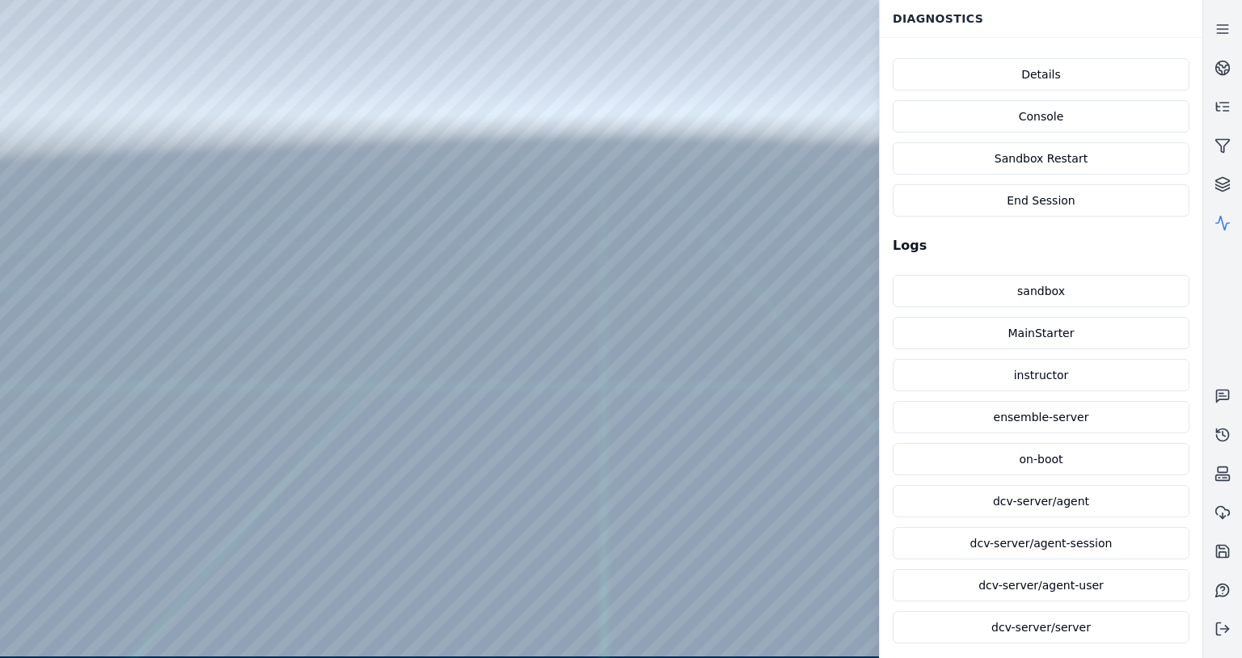
scroll to position [611, 0]
click at [1087, 155] on button "Sandbox Restart" at bounding box center [1041, 156] width 297 height 32
click at [700, 371] on div at bounding box center [601, 328] width 1202 height 657
click at [389, 360] on div at bounding box center [601, 328] width 1202 height 657
click at [23, 48] on div at bounding box center [601, 328] width 1202 height 657
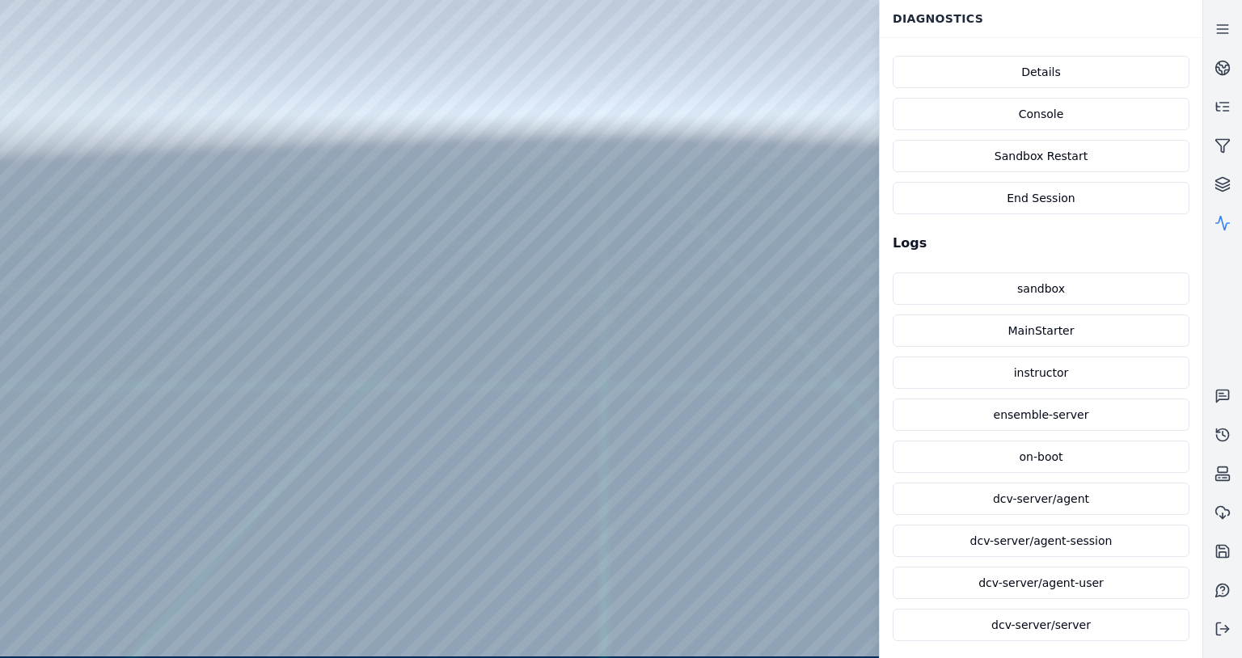
click at [8, 50] on div at bounding box center [601, 328] width 1202 height 657
click at [346, 12] on div at bounding box center [601, 328] width 1202 height 657
click at [1077, 161] on button "Sandbox Restart" at bounding box center [1041, 156] width 297 height 32
click at [714, 357] on div at bounding box center [601, 328] width 1202 height 657
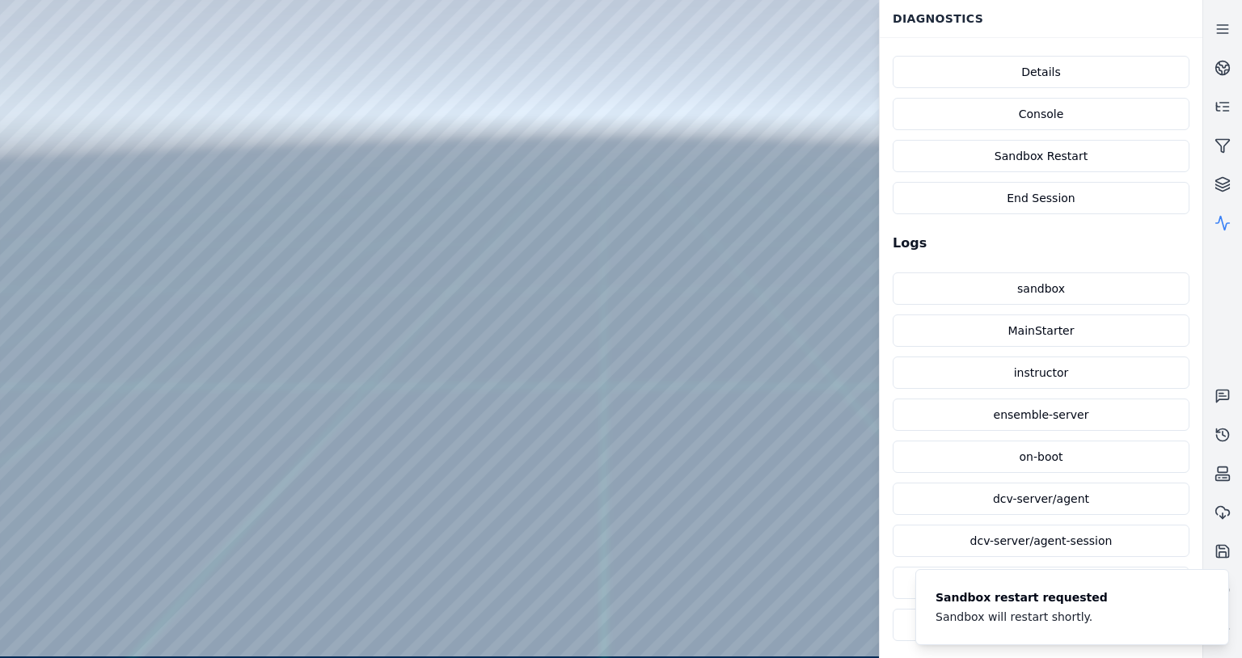
click at [721, 372] on div at bounding box center [601, 328] width 1202 height 657
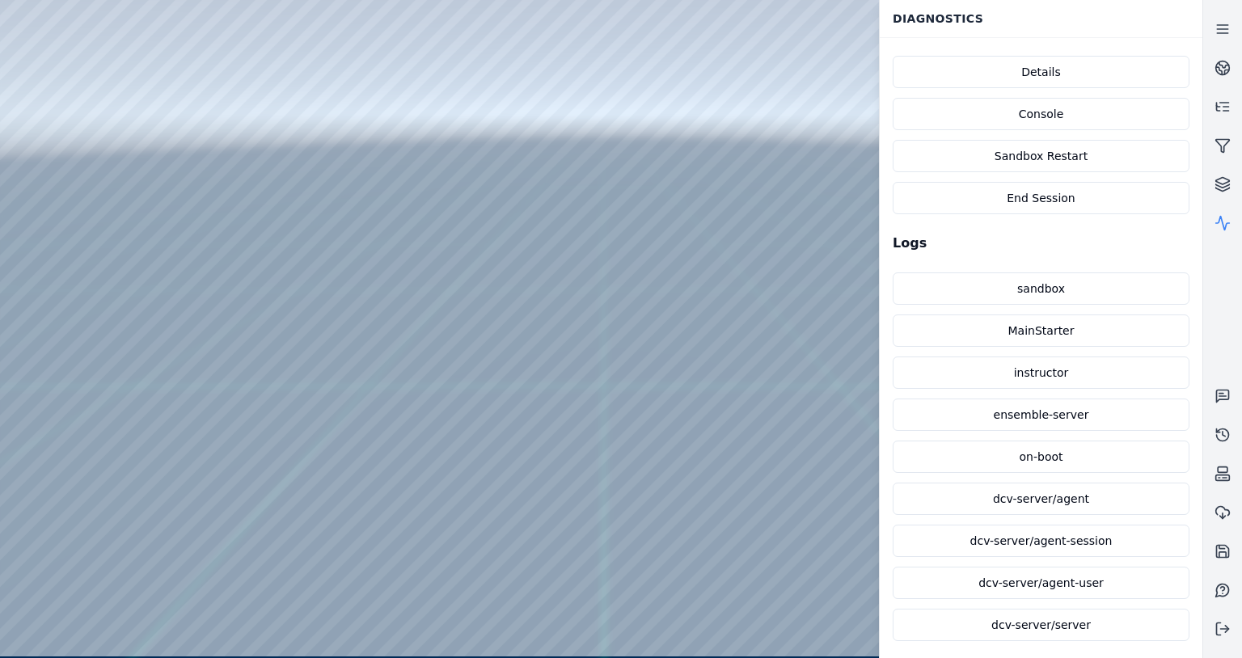
click at [627, 373] on div at bounding box center [601, 328] width 1202 height 657
click at [552, 461] on div at bounding box center [601, 328] width 1202 height 657
click at [15, 43] on div at bounding box center [601, 328] width 1202 height 657
click at [5, 49] on div at bounding box center [601, 328] width 1202 height 657
click at [257, 11] on div at bounding box center [601, 328] width 1202 height 657
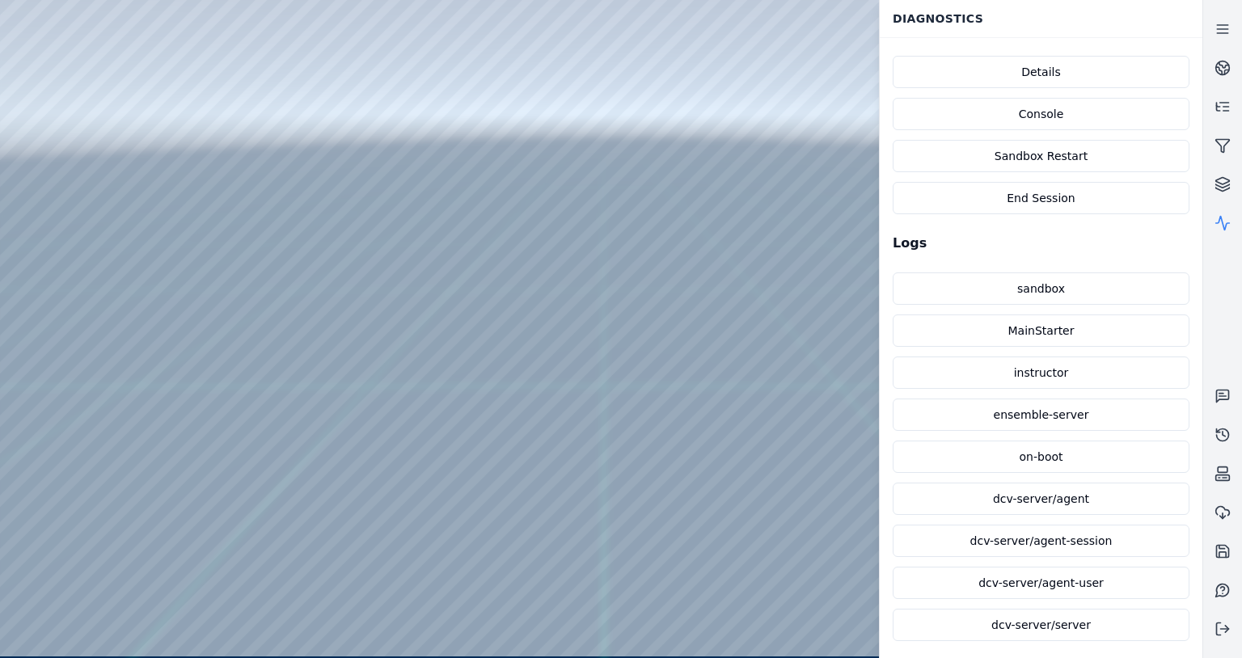
click at [349, 34] on div at bounding box center [601, 328] width 1202 height 657
click at [263, 6] on div at bounding box center [601, 328] width 1202 height 657
click at [1075, 157] on button "Sandbox Restart" at bounding box center [1041, 156] width 297 height 32
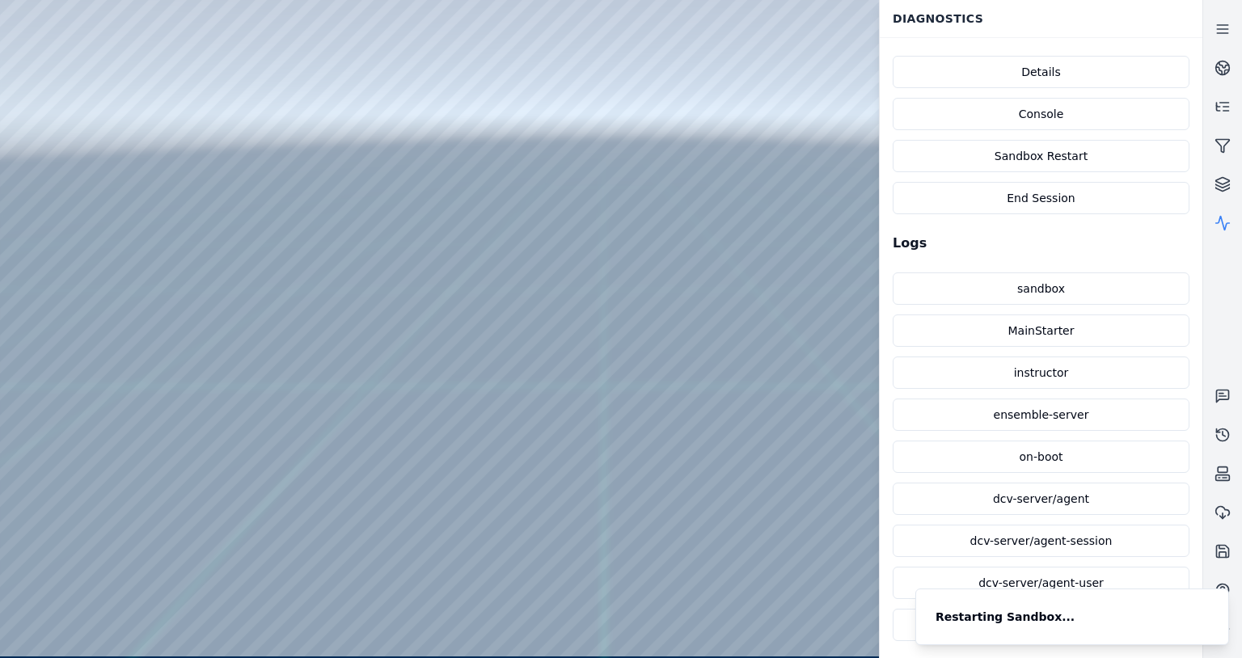
click at [716, 371] on div at bounding box center [601, 328] width 1202 height 657
click at [726, 367] on div at bounding box center [601, 328] width 1202 height 657
click at [556, 535] on div at bounding box center [601, 328] width 1202 height 657
click at [10, 48] on div at bounding box center [601, 328] width 1202 height 657
click at [238, 3] on div at bounding box center [601, 328] width 1202 height 657
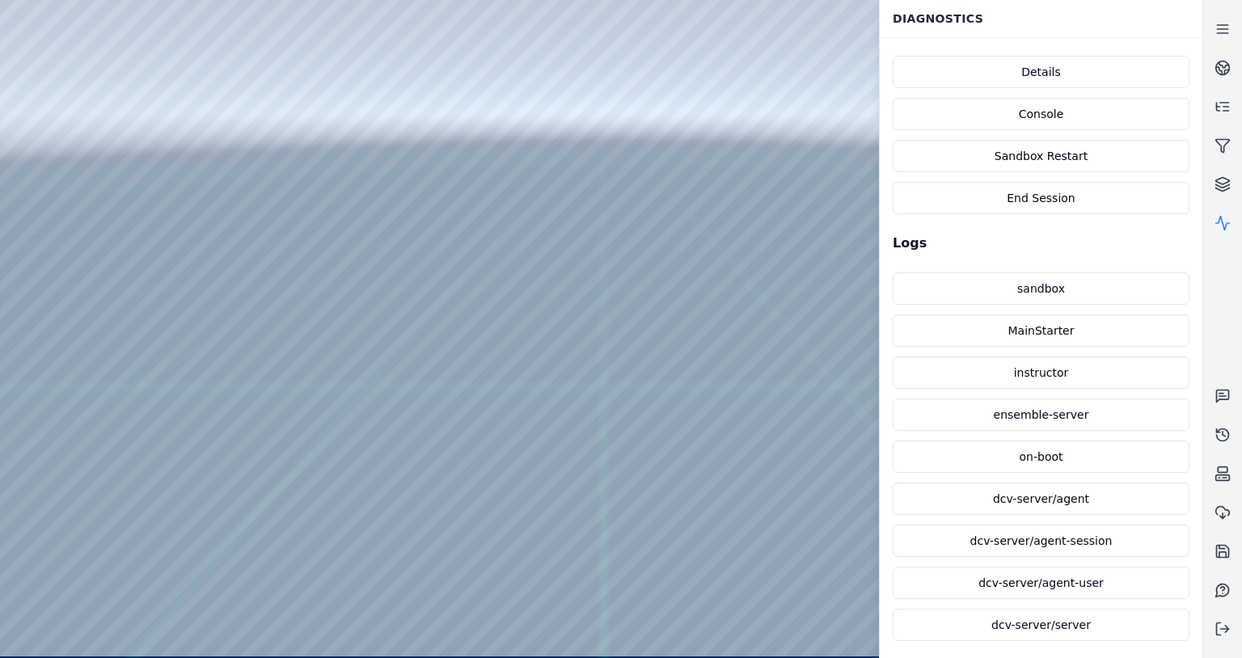
click at [143, 32] on div at bounding box center [601, 328] width 1202 height 657
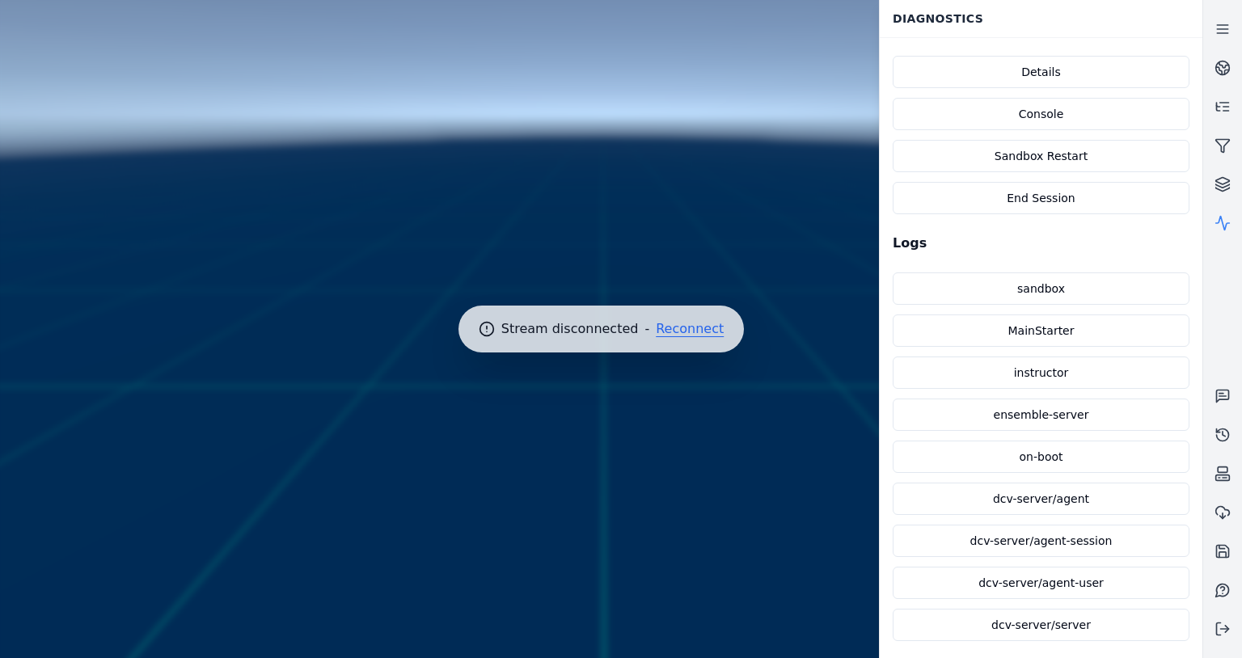
click at [681, 325] on button "Reconnect" at bounding box center [690, 329] width 68 height 13
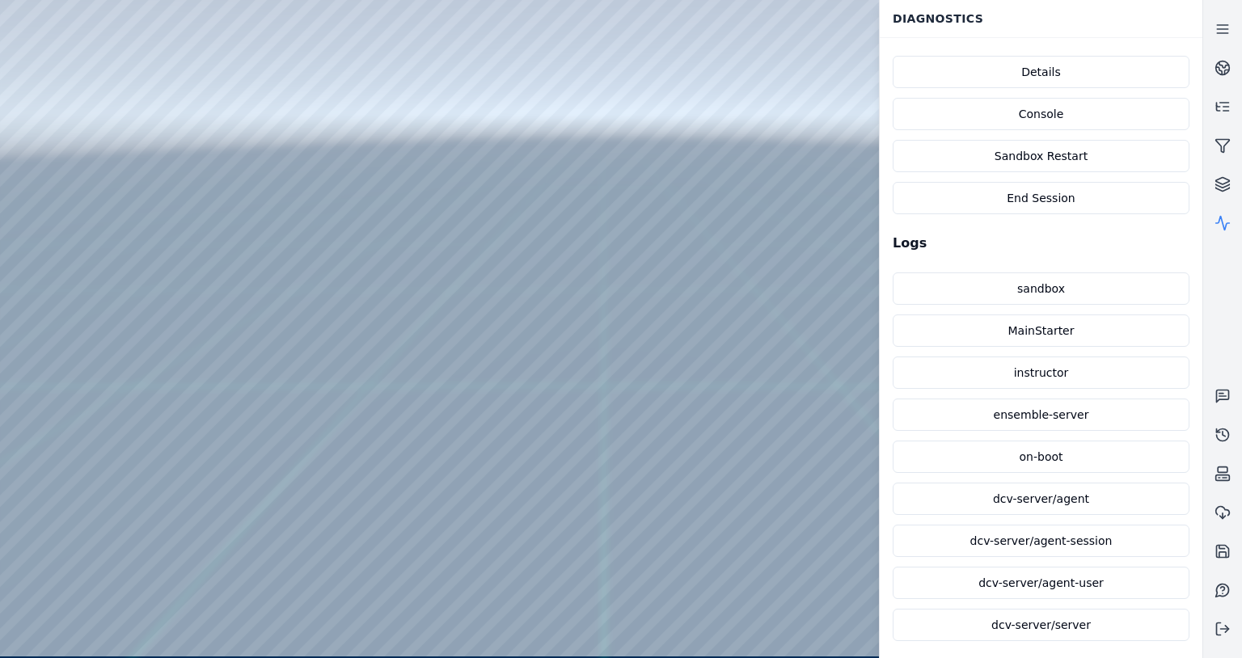
click at [322, 35] on div at bounding box center [601, 328] width 1202 height 657
click at [396, 170] on div at bounding box center [601, 328] width 1202 height 657
click at [408, 213] on div at bounding box center [601, 328] width 1202 height 657
click at [380, 28] on div at bounding box center [601, 328] width 1202 height 657
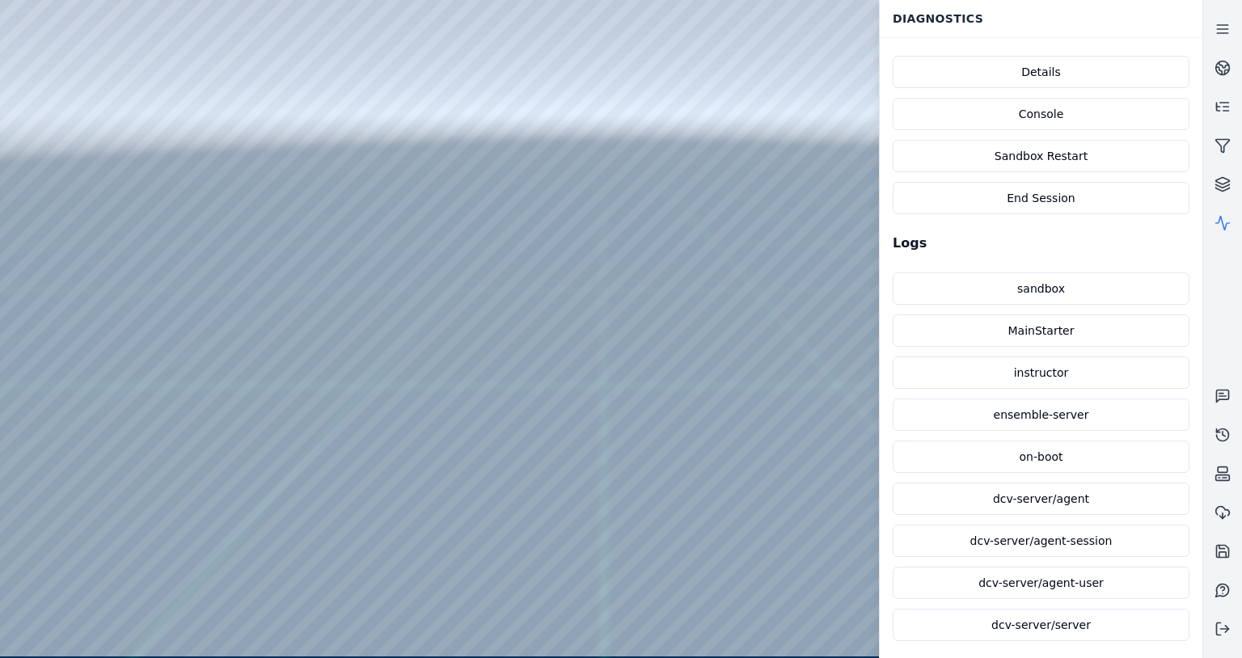
click at [332, 26] on div at bounding box center [601, 328] width 1202 height 657
click at [1033, 153] on button "Sandbox Restart" at bounding box center [1041, 156] width 297 height 32
click at [710, 364] on div at bounding box center [601, 328] width 1202 height 657
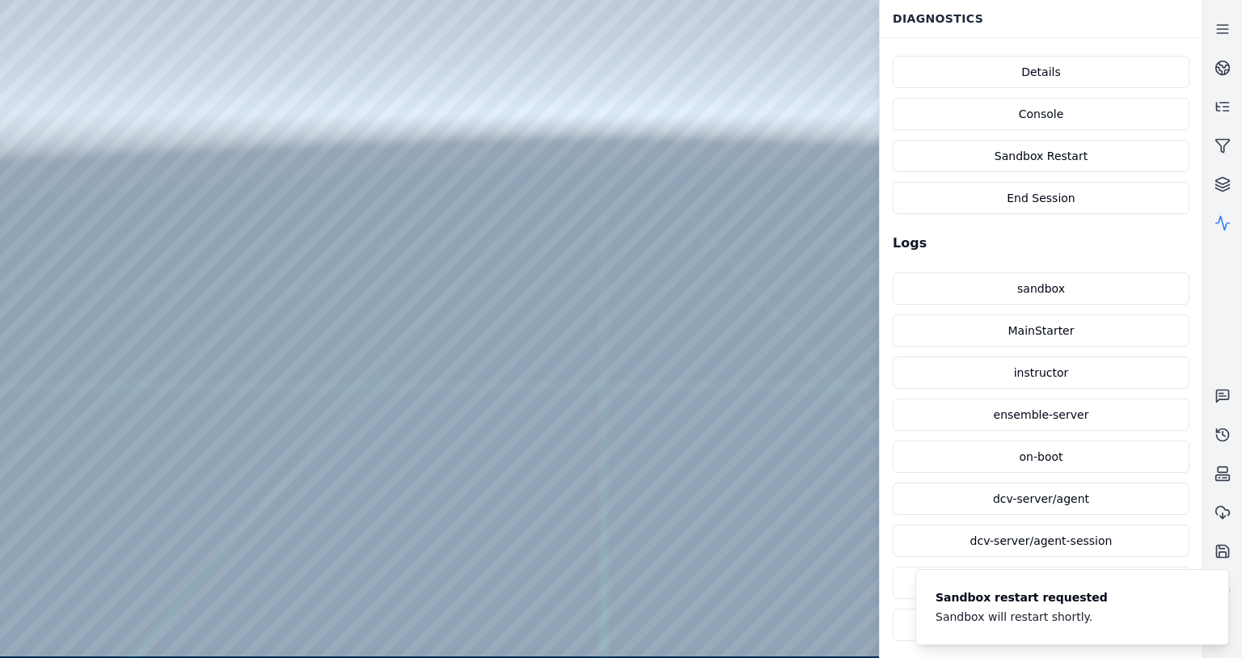
click at [710, 364] on div at bounding box center [601, 328] width 1202 height 657
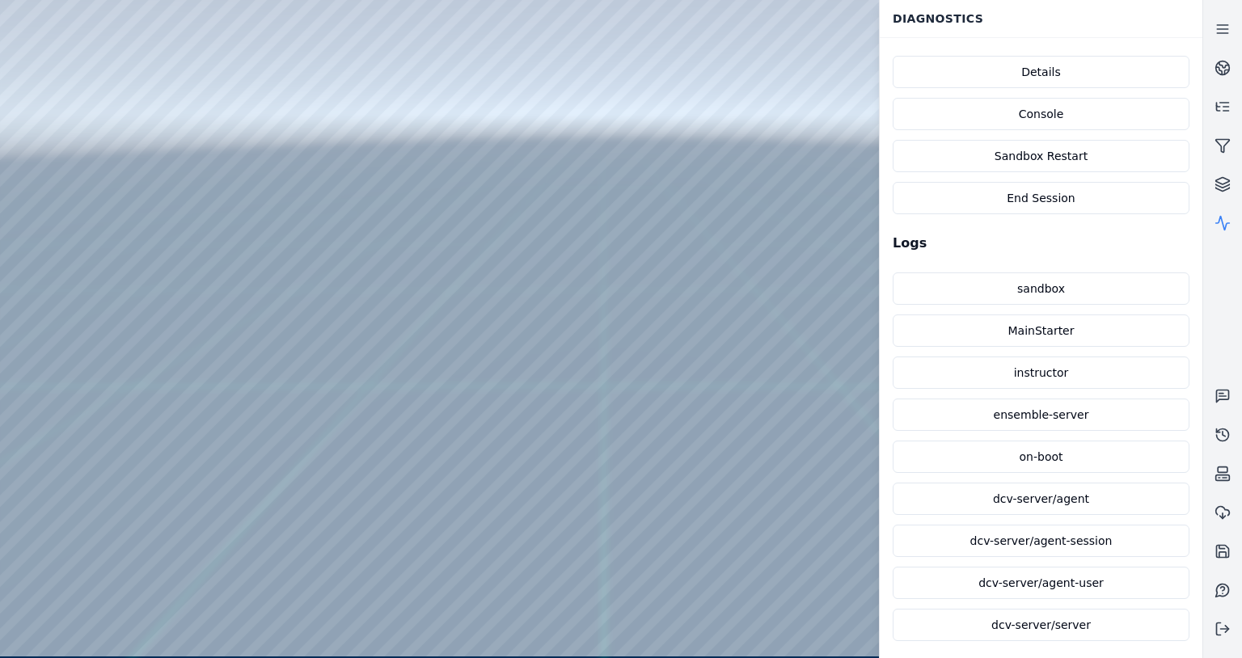
click at [7, 171] on div at bounding box center [601, 328] width 1202 height 657
click at [548, 251] on div at bounding box center [601, 328] width 1202 height 657
click at [416, 271] on div at bounding box center [601, 328] width 1202 height 657
click at [3, 180] on div at bounding box center [601, 328] width 1202 height 657
click at [11, 50] on div at bounding box center [601, 328] width 1202 height 657
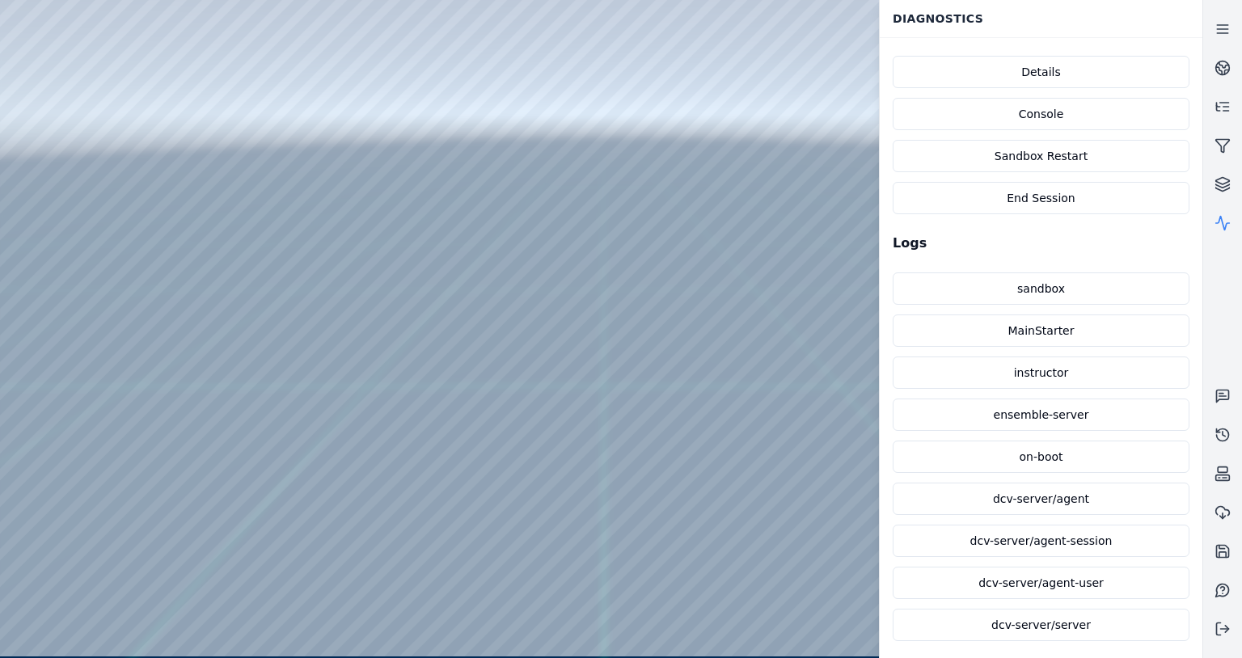
click at [264, 15] on div at bounding box center [601, 328] width 1202 height 657
click at [636, 328] on div at bounding box center [601, 328] width 1202 height 657
click at [1014, 290] on link "sandbox" at bounding box center [1041, 289] width 297 height 32
click at [993, 167] on button "Sandbox Restart" at bounding box center [1041, 156] width 297 height 32
click at [1022, 150] on button "Sandbox Restart" at bounding box center [1041, 156] width 297 height 32
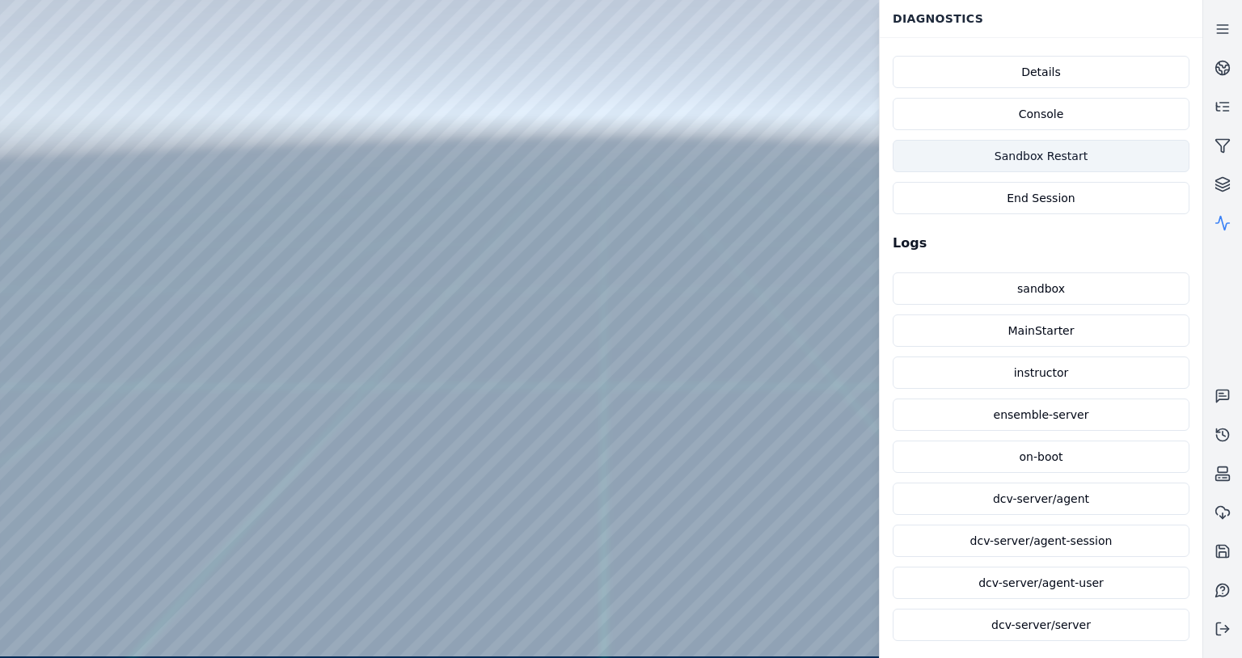
click at [1059, 159] on button "Sandbox Restart" at bounding box center [1041, 156] width 297 height 32
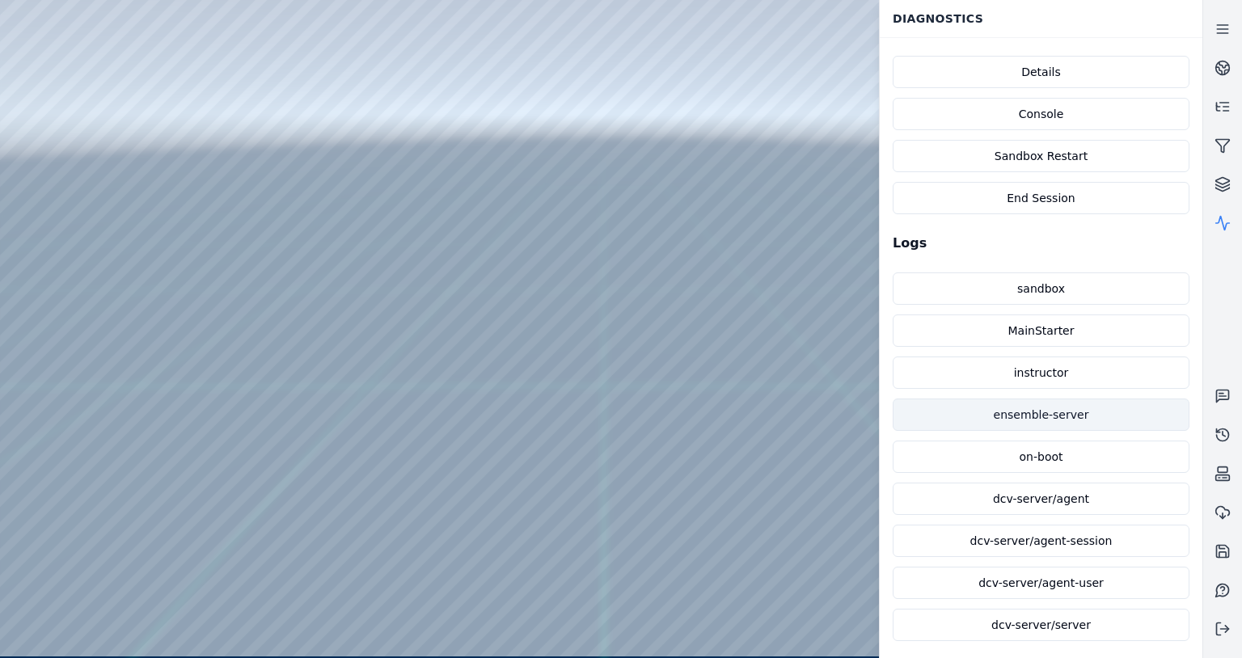
click at [1020, 414] on link "ensemble-server" at bounding box center [1041, 415] width 297 height 32
click at [315, 33] on div at bounding box center [601, 328] width 1202 height 657
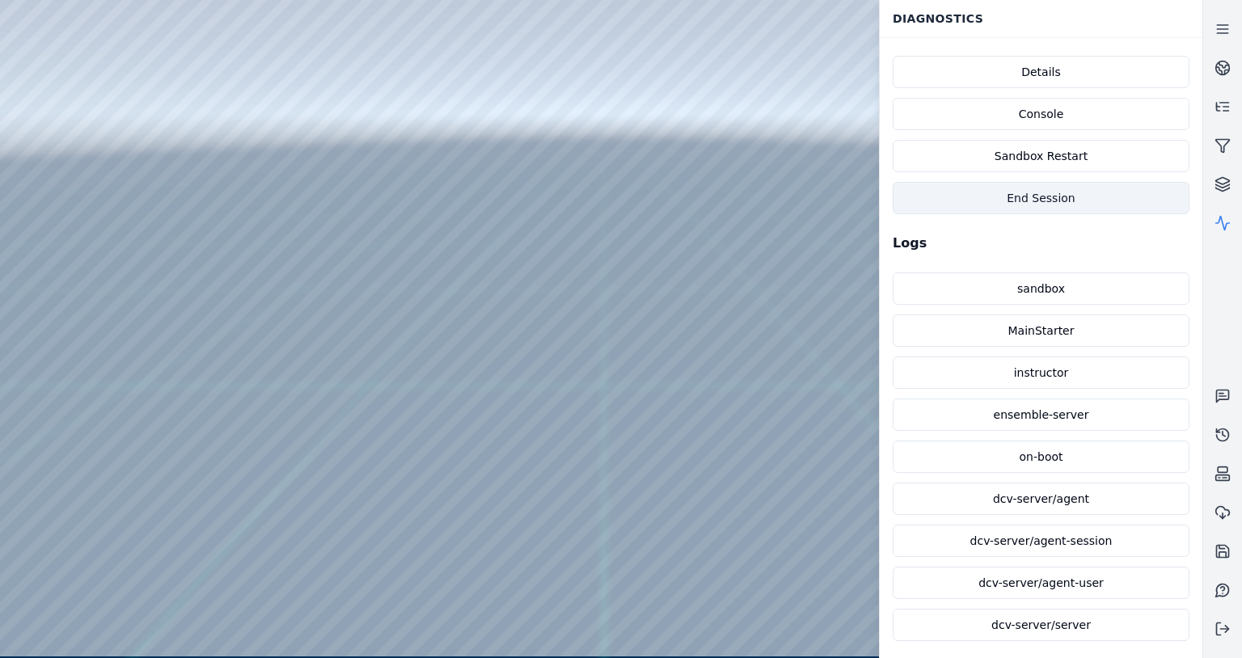
click at [997, 205] on button "End Session" at bounding box center [1041, 198] width 297 height 32
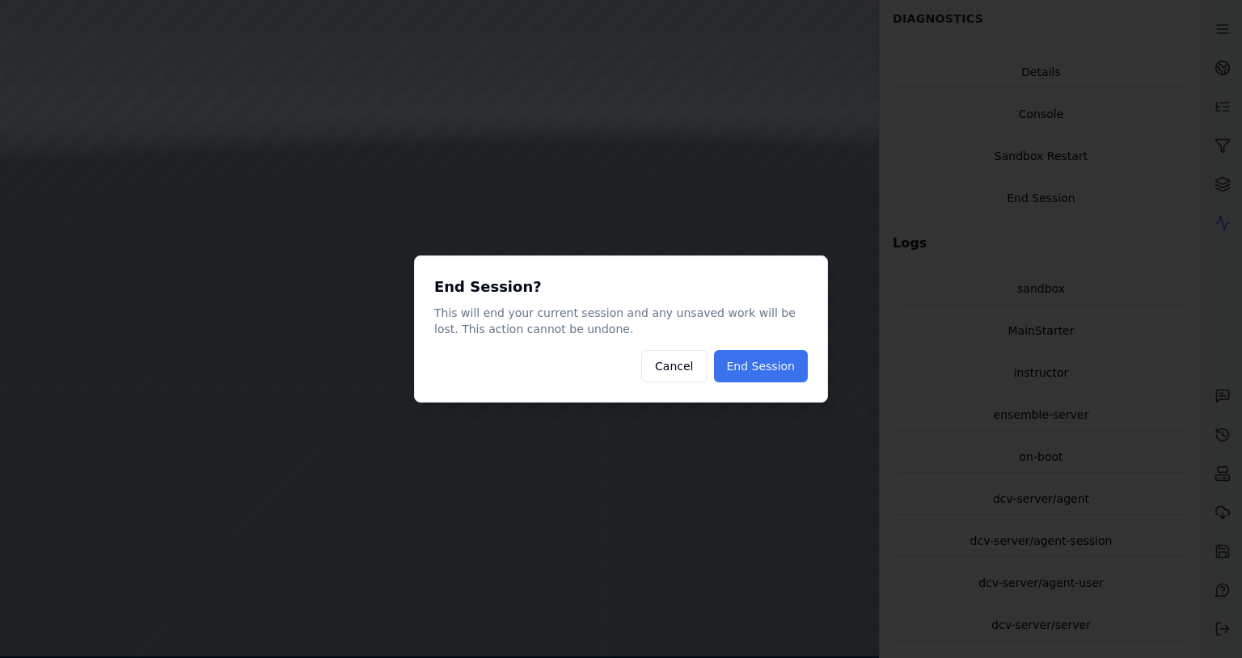
click at [774, 361] on button "End Session" at bounding box center [761, 366] width 94 height 32
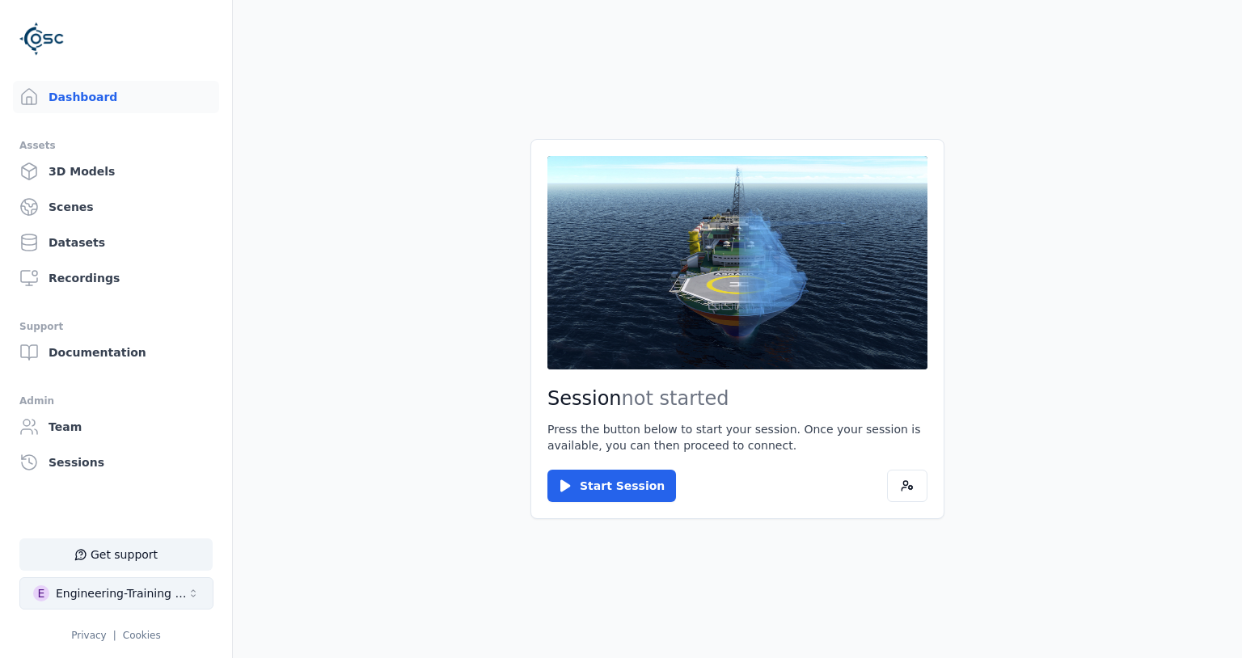
click at [180, 601] on div "Engineering-Training (SSO Staging)" at bounding box center [121, 593] width 131 height 16
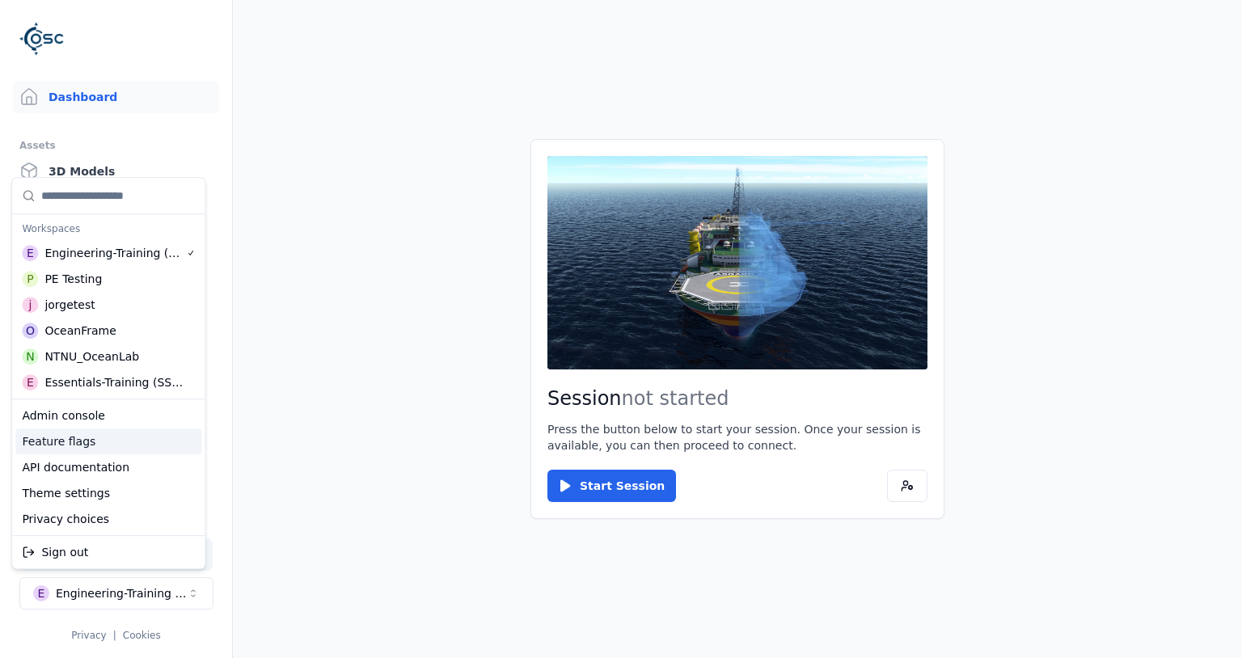
drag, startPoint x: 122, startPoint y: 425, endPoint x: 126, endPoint y: 437, distance: 13.6
click at [125, 437] on div "Admin console Feature flags API documentation Theme settings Privacy choices" at bounding box center [108, 467] width 186 height 129
click at [163, 433] on div "Feature flags" at bounding box center [108, 442] width 186 height 26
select select "****"
select select "*****"
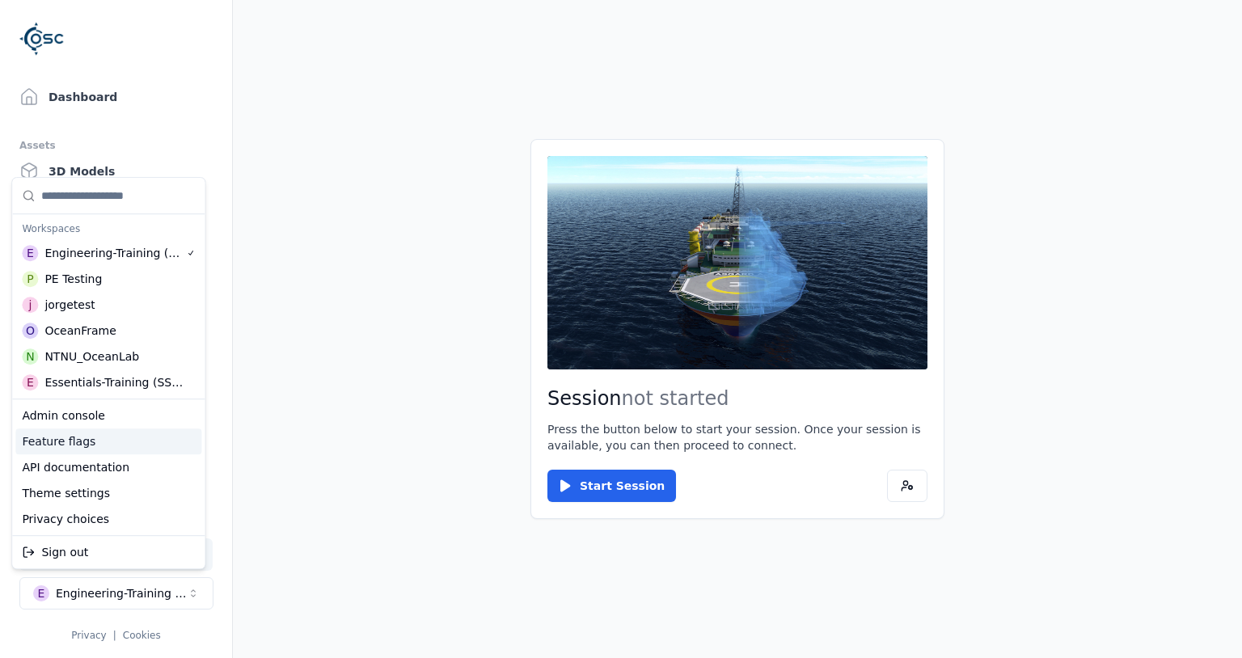
select select "****"
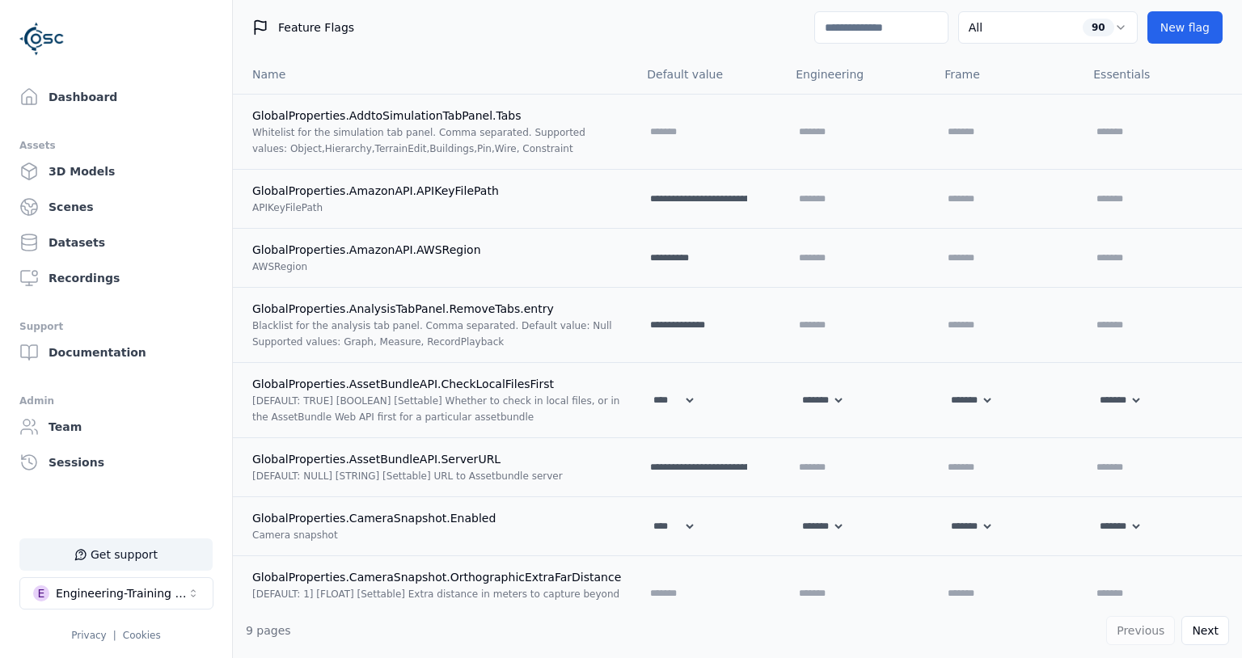
click at [826, 19] on input at bounding box center [881, 27] width 134 height 32
type input "*"
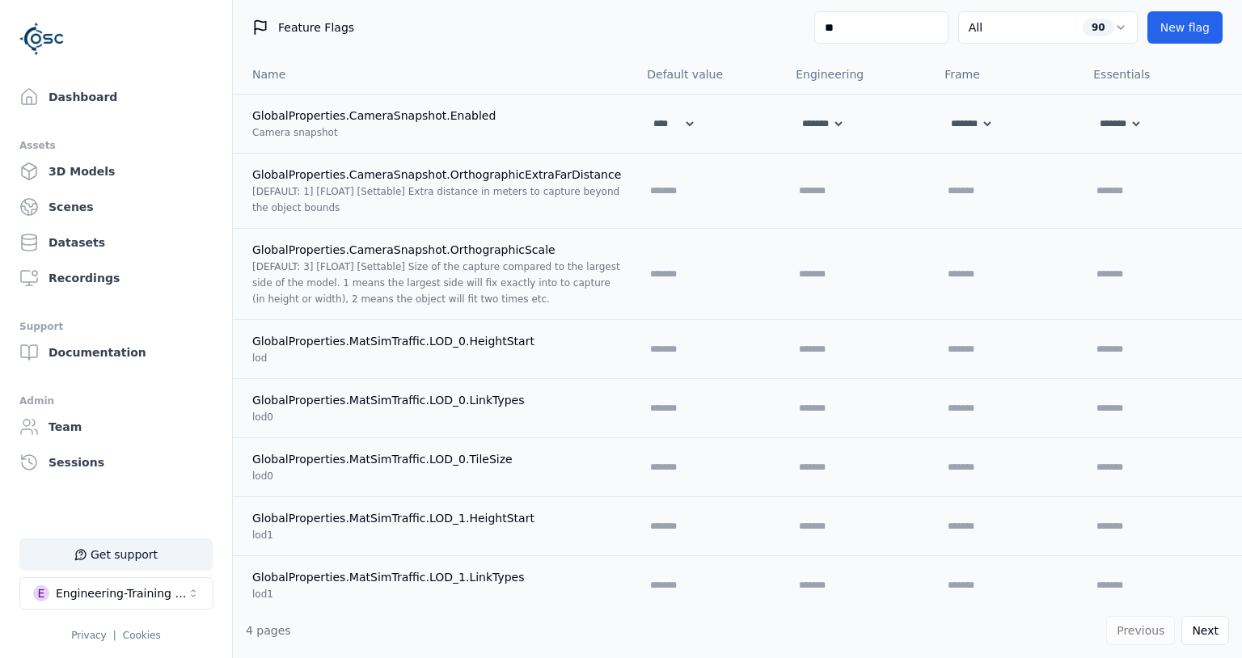
type input "***"
select select "****"
select select "*****"
select select "****"
select select "*****"
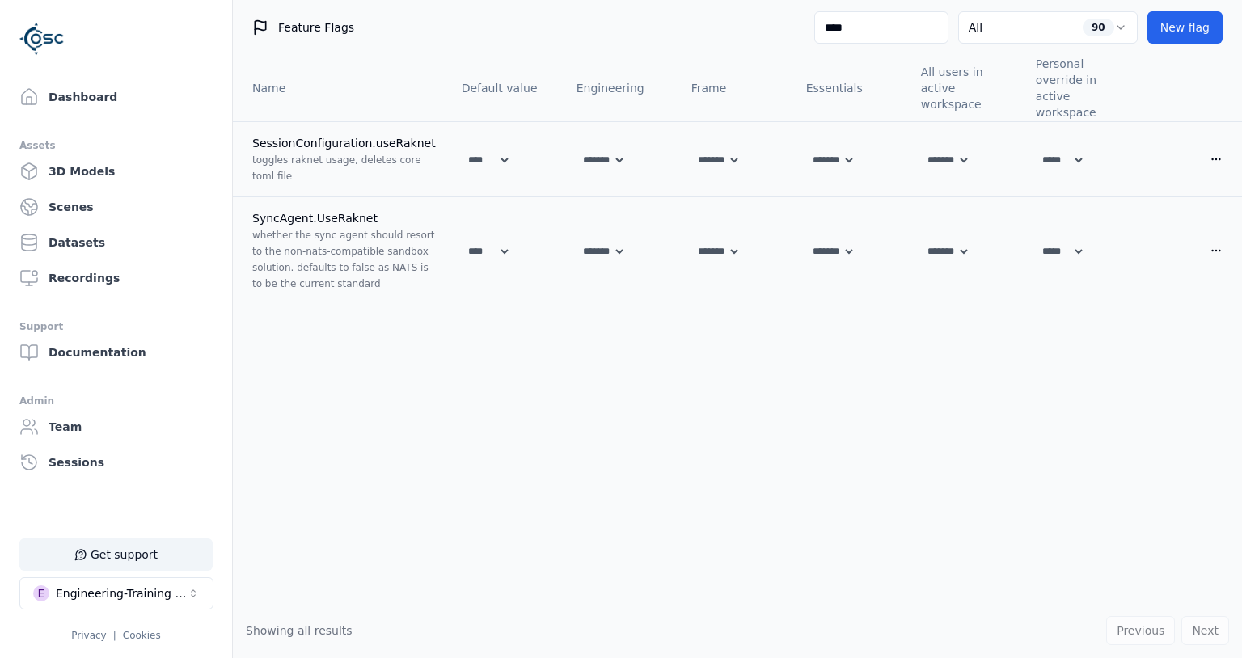
type input "****"
click at [822, 387] on div "Name Default value Engineering Frame Essentials All users in active workspace P…" at bounding box center [737, 329] width 1009 height 548
click at [120, 92] on link "Dashboard" at bounding box center [116, 97] width 206 height 32
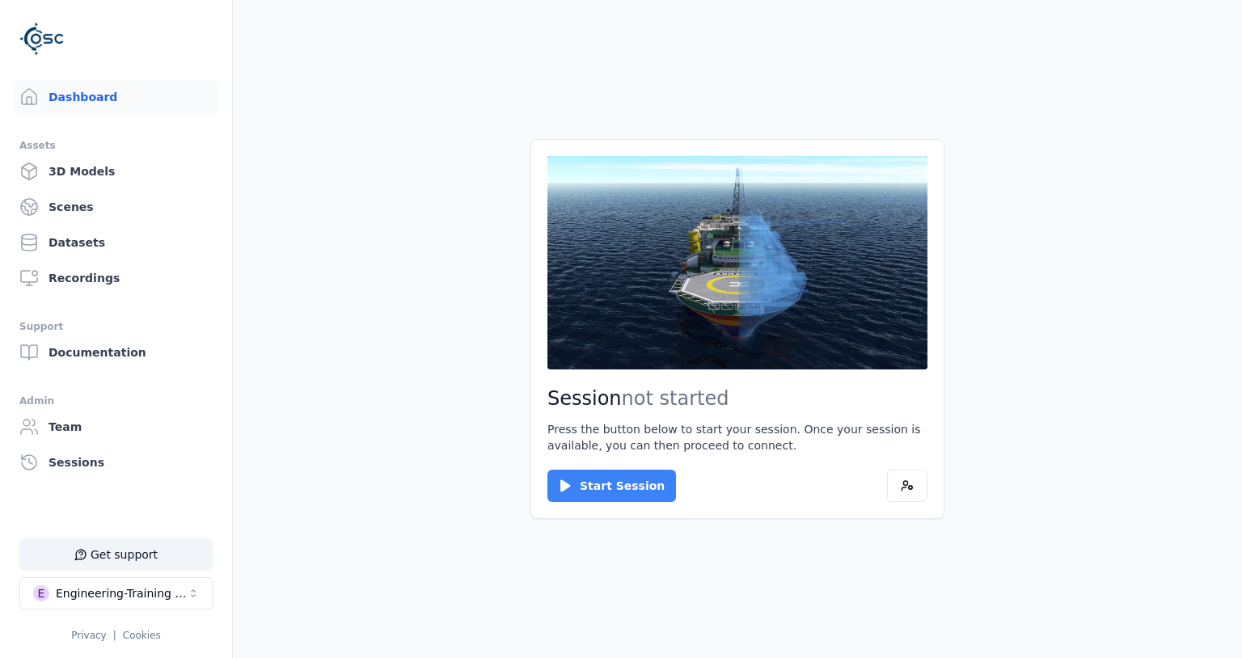
click at [607, 484] on button "Start Session" at bounding box center [611, 486] width 129 height 32
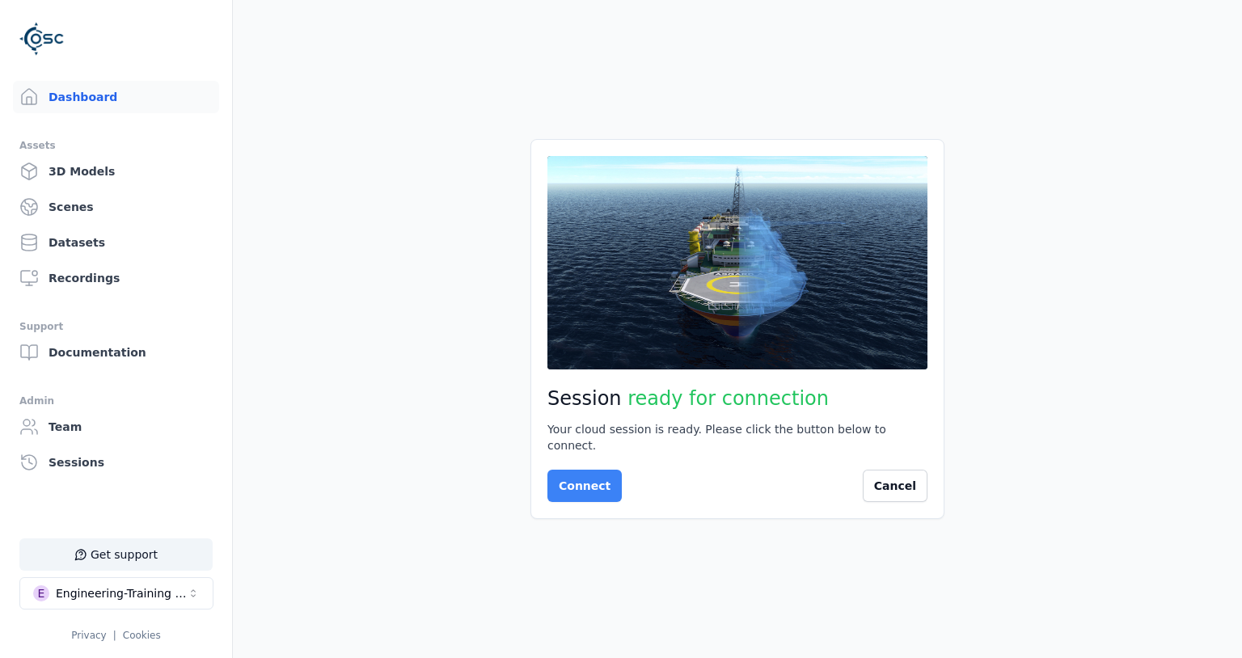
click at [603, 471] on button "Connect" at bounding box center [584, 486] width 74 height 32
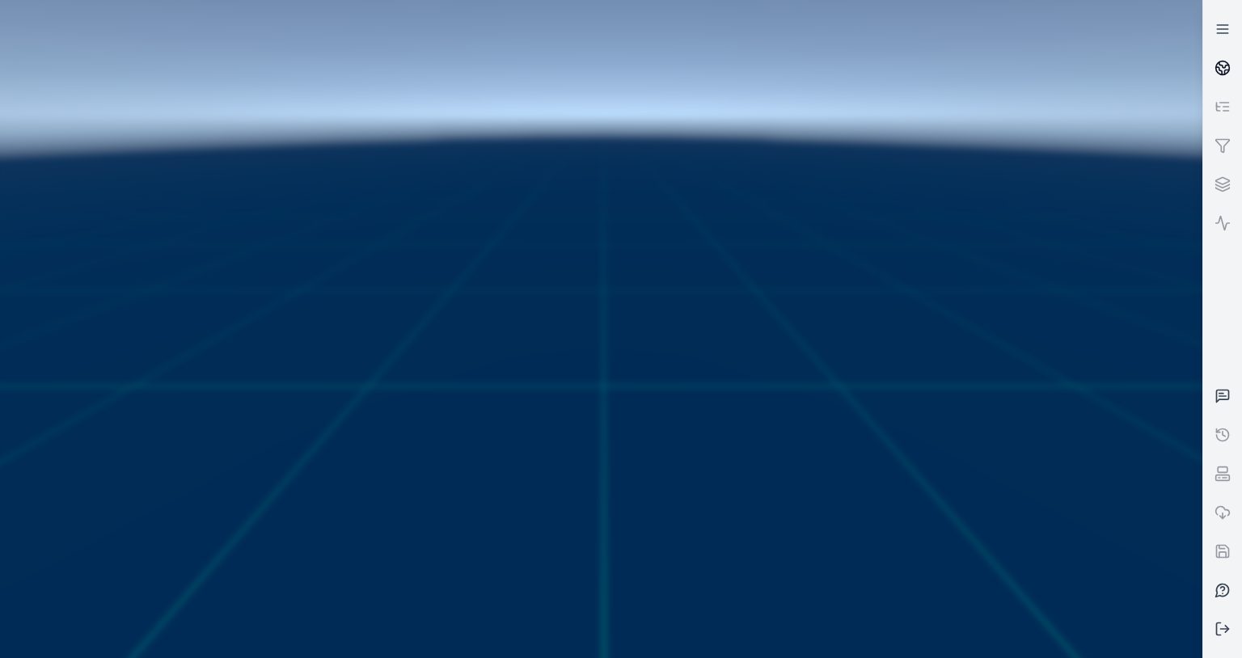
click at [1218, 71] on circle at bounding box center [1223, 68] width 14 height 14
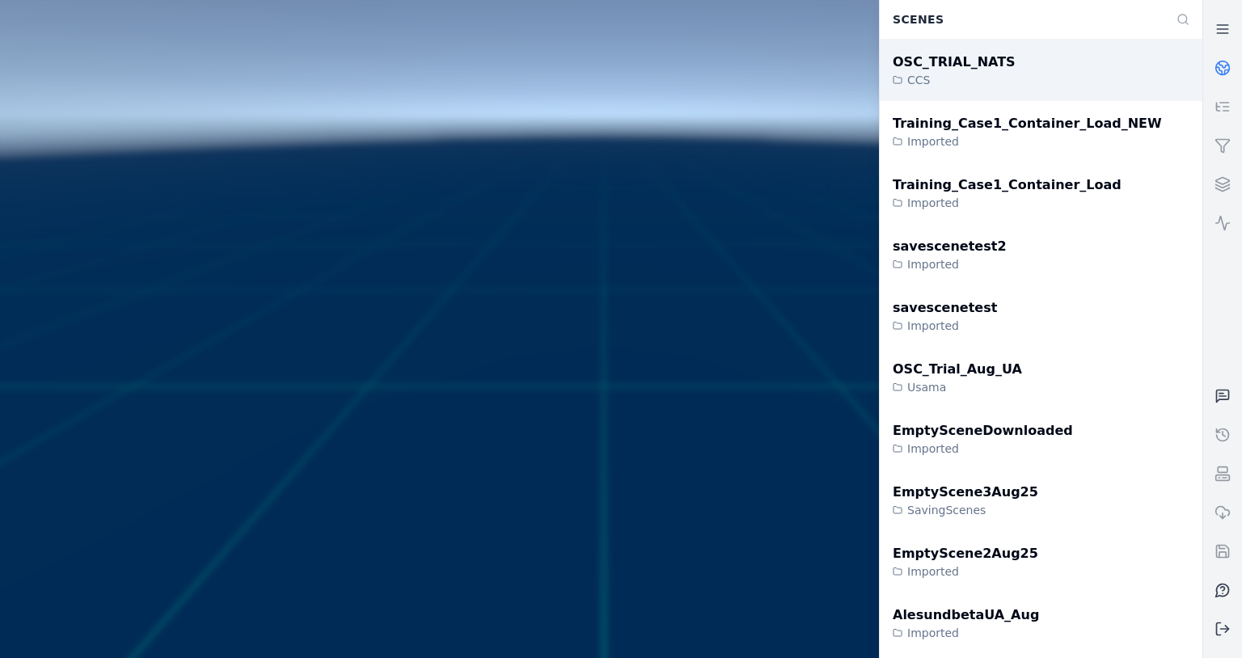
click at [1006, 92] on div "OSC_TRIAL_NATS CCS" at bounding box center [1041, 70] width 323 height 61
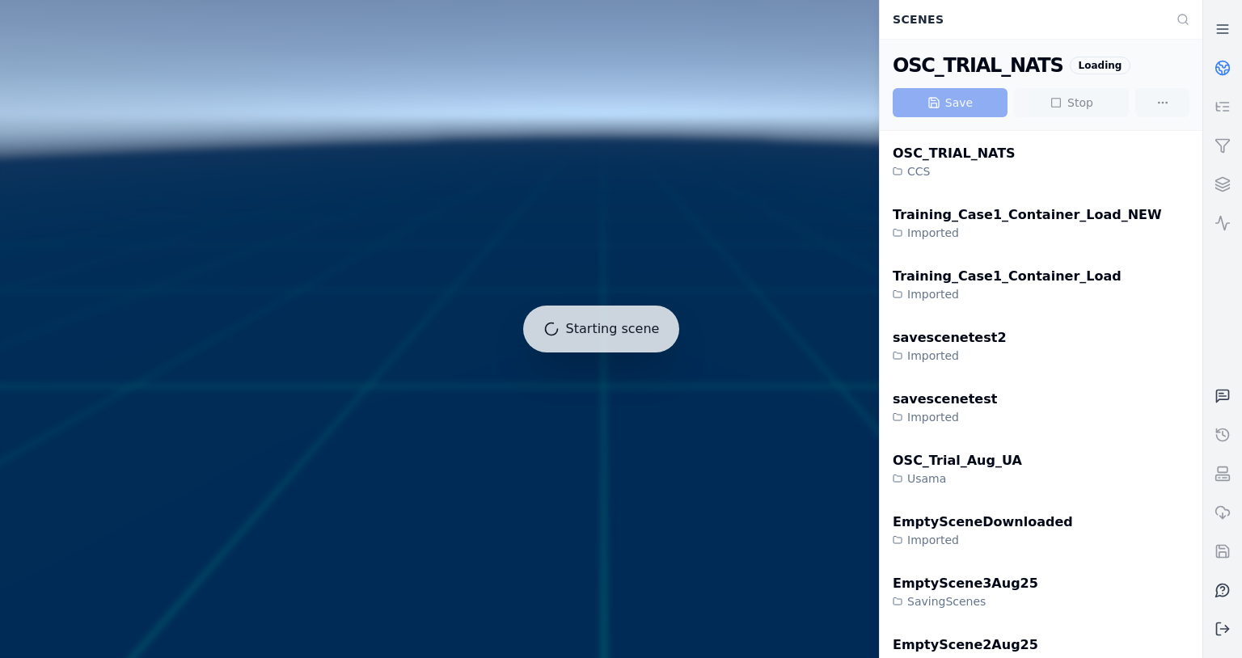
click at [647, 251] on div at bounding box center [601, 329] width 1215 height 671
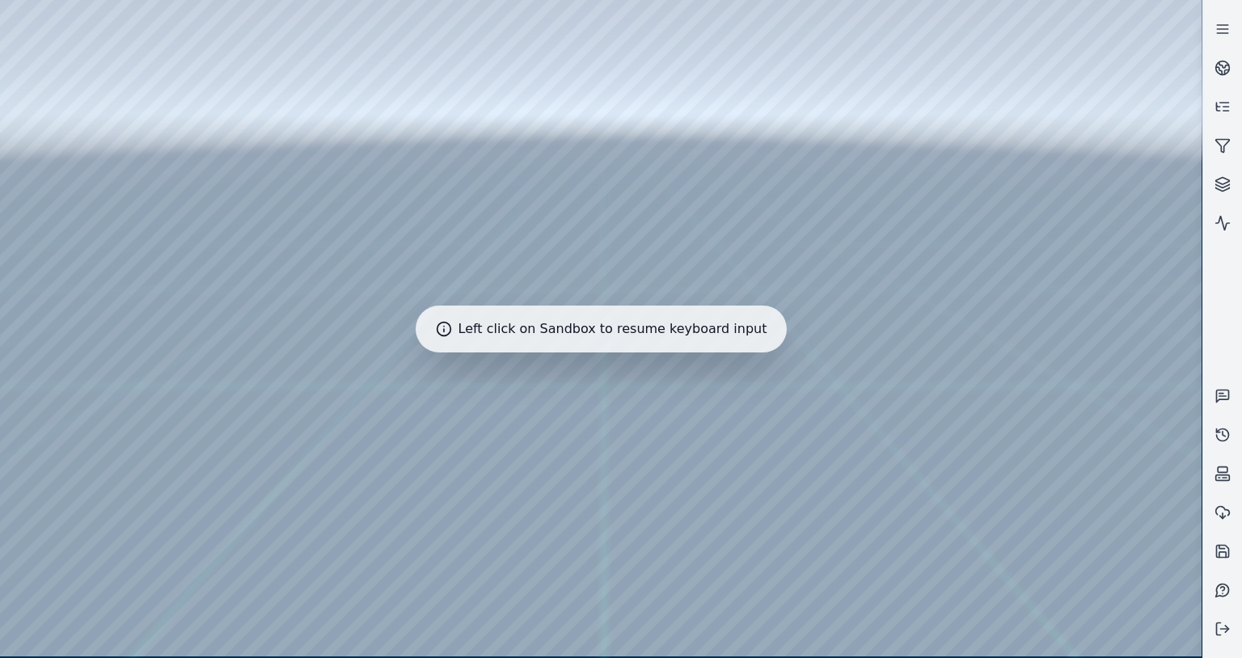
click at [341, 187] on div at bounding box center [601, 328] width 1202 height 657
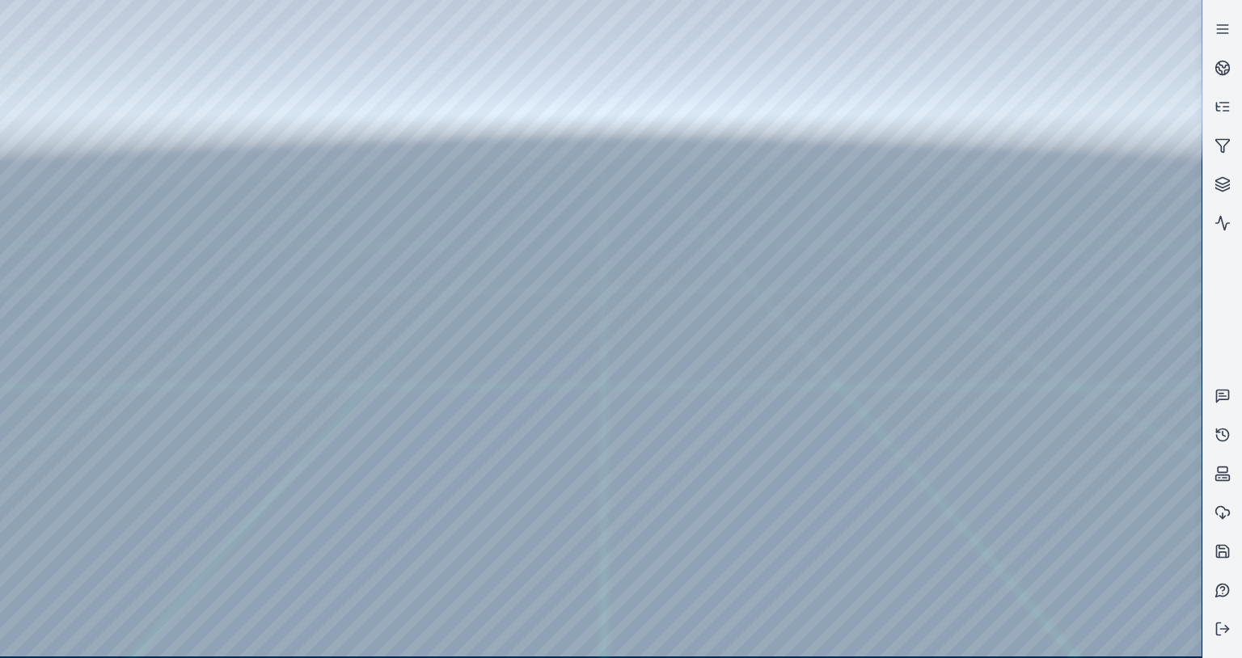
click at [10, 197] on div at bounding box center [601, 328] width 1202 height 657
click at [277, 335] on div at bounding box center [601, 328] width 1202 height 657
click at [517, 488] on div at bounding box center [601, 328] width 1202 height 657
click at [1224, 630] on icon at bounding box center [1223, 629] width 16 height 16
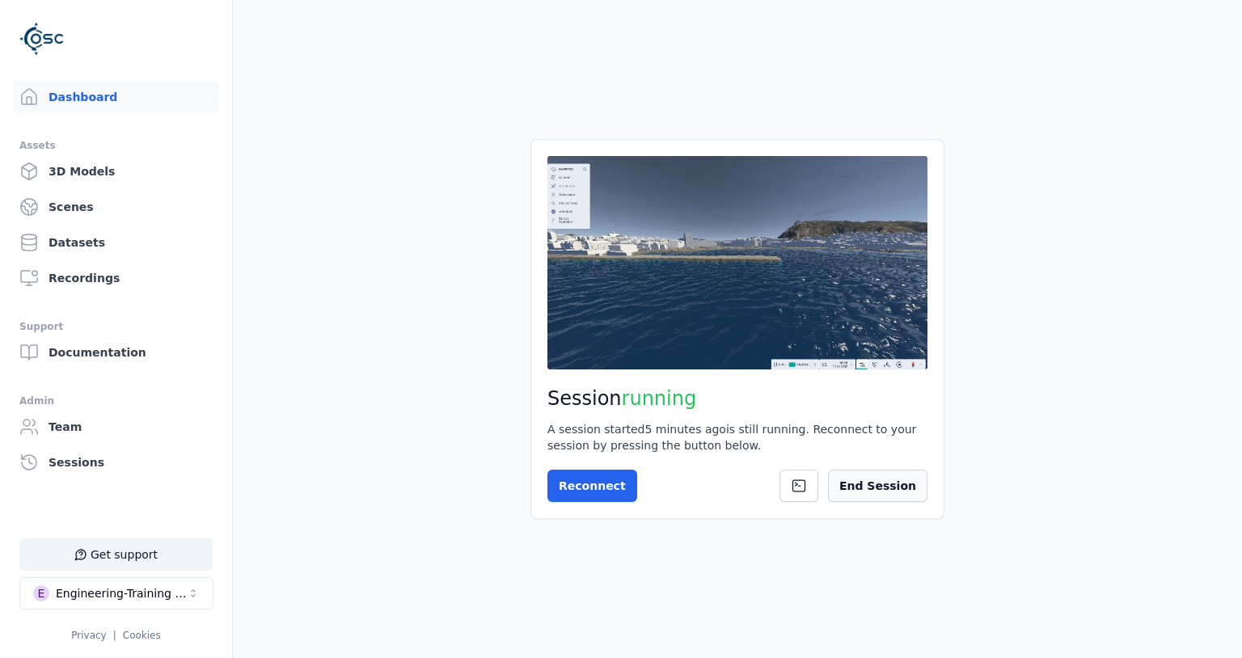
click at [858, 499] on button "End Session" at bounding box center [877, 486] width 99 height 32
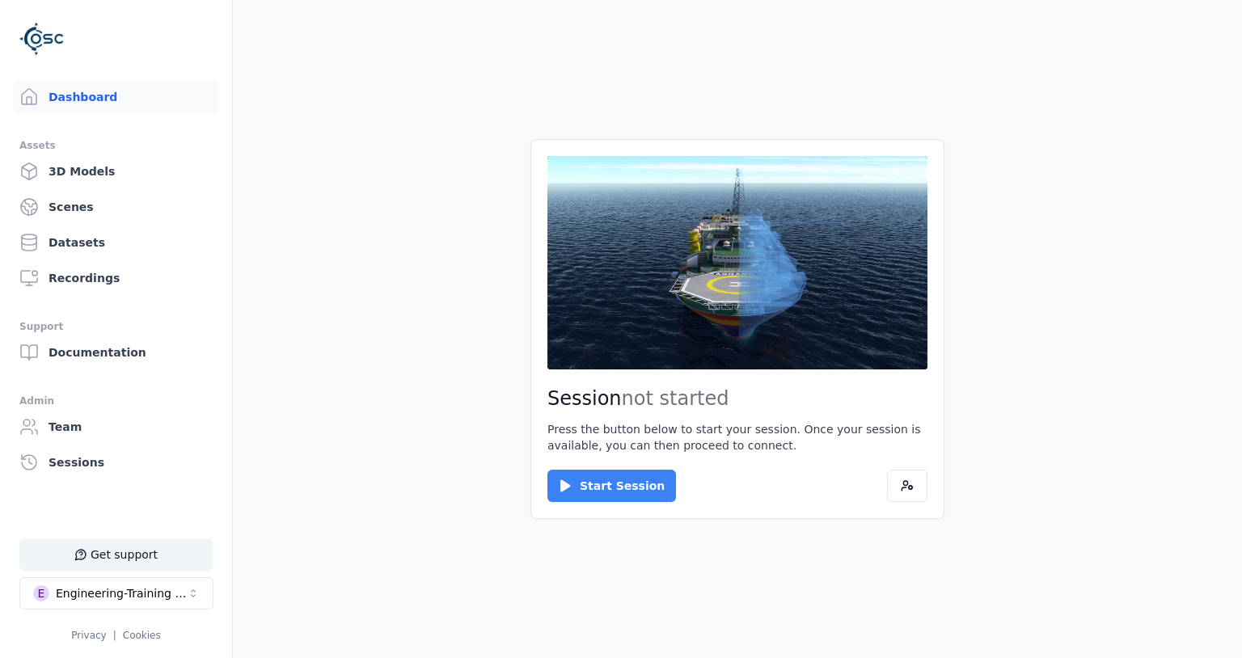
click at [616, 497] on button "Start Session" at bounding box center [611, 486] width 129 height 32
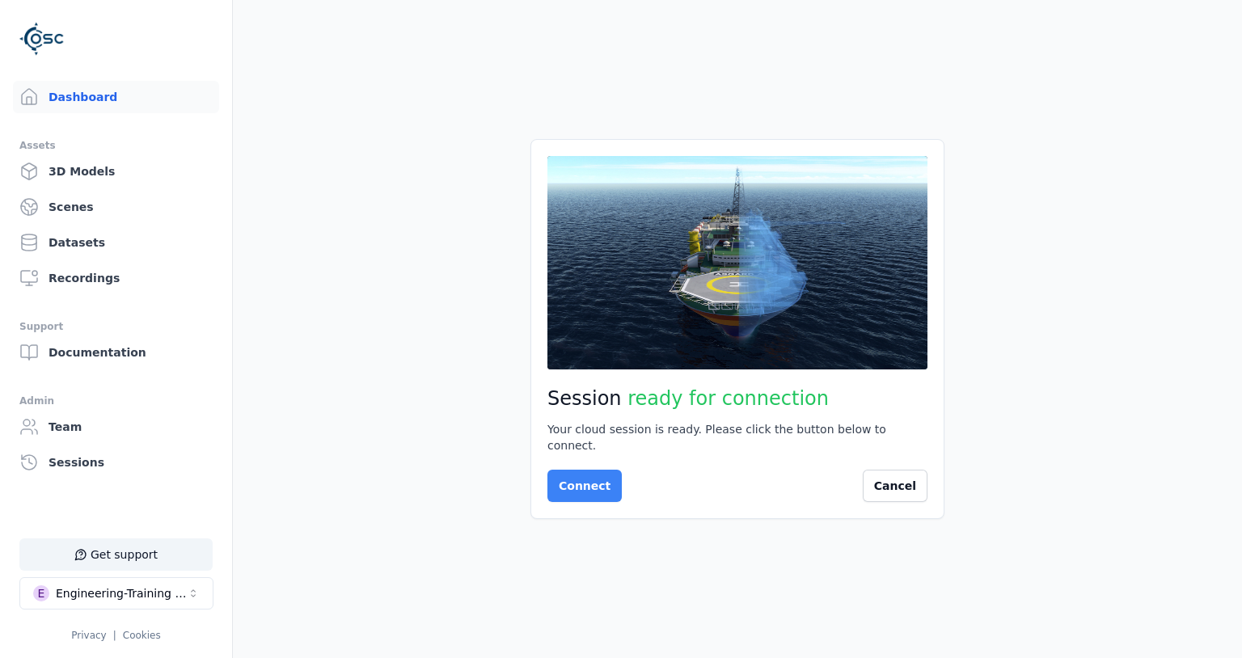
click at [577, 473] on button "Connect" at bounding box center [584, 486] width 74 height 32
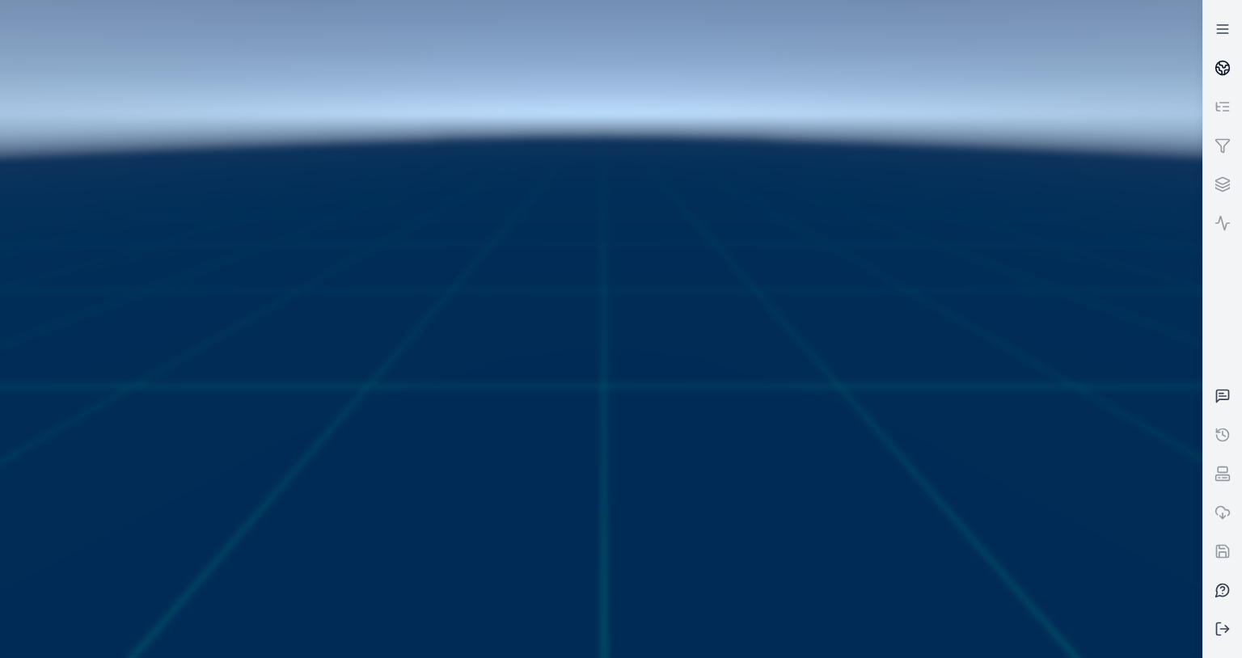
click at [1221, 64] on icon at bounding box center [1223, 68] width 16 height 16
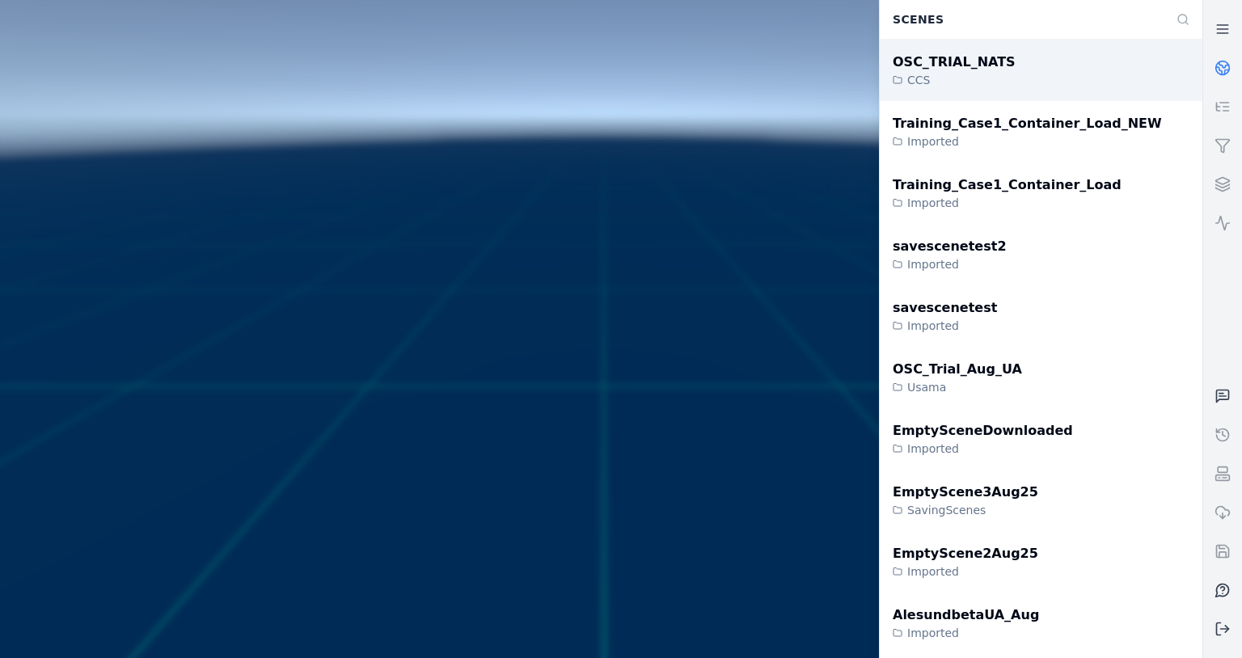
click at [976, 90] on div "OSC_TRIAL_NATS CCS" at bounding box center [1041, 70] width 323 height 61
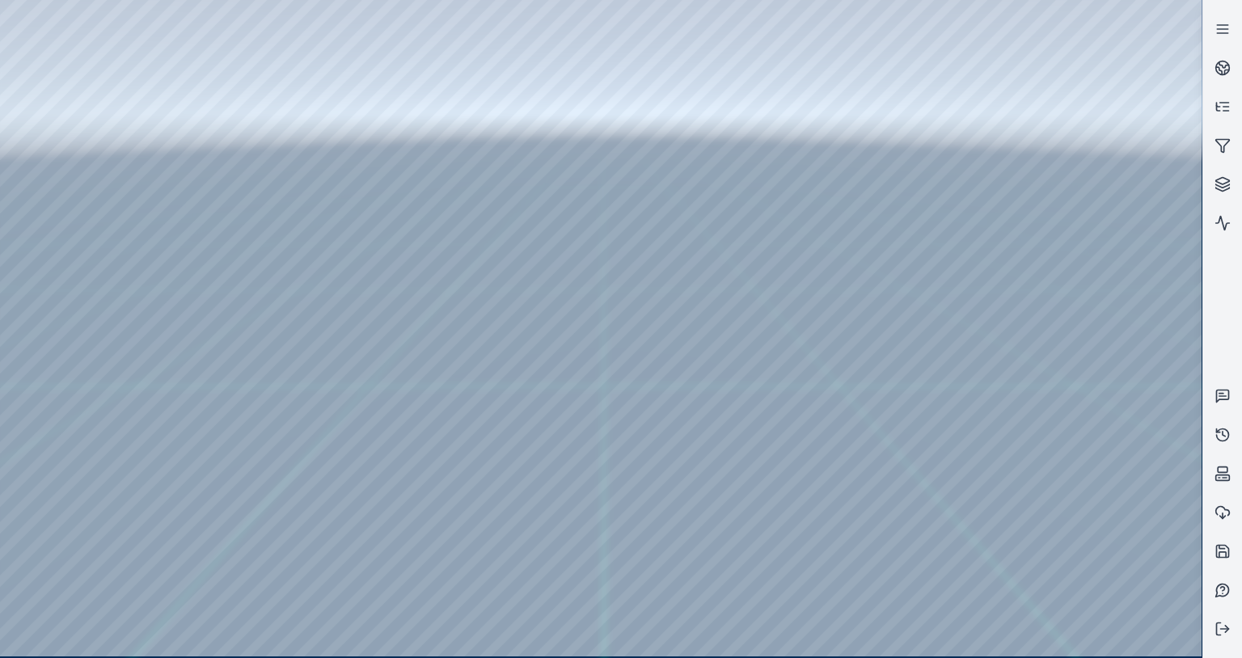
click at [354, 252] on div at bounding box center [601, 328] width 1202 height 657
click at [9, 52] on div at bounding box center [601, 328] width 1202 height 657
click at [256, 7] on div at bounding box center [601, 328] width 1202 height 657
click at [1228, 639] on button at bounding box center [1222, 629] width 39 height 39
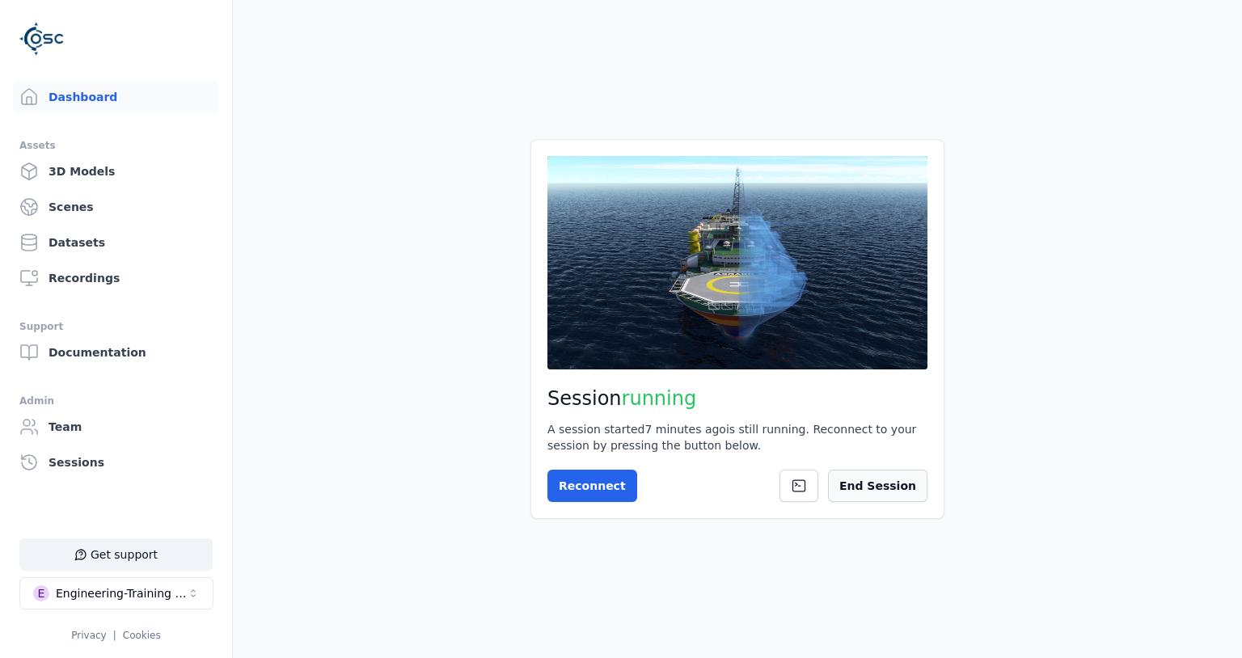
click at [883, 484] on button "End Session" at bounding box center [877, 486] width 99 height 32
click at [450, 380] on main "Session not started Press the button below to start your session. Once your ses…" at bounding box center [737, 329] width 1009 height 658
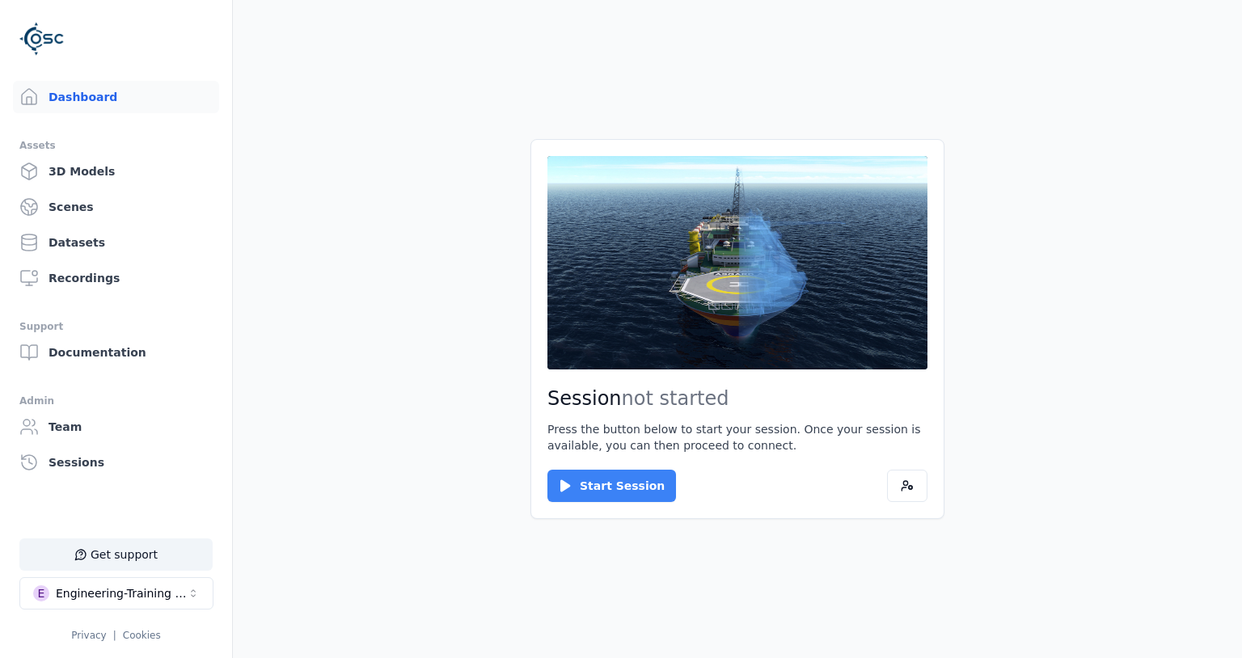
click at [626, 500] on button "Start Session" at bounding box center [611, 486] width 129 height 32
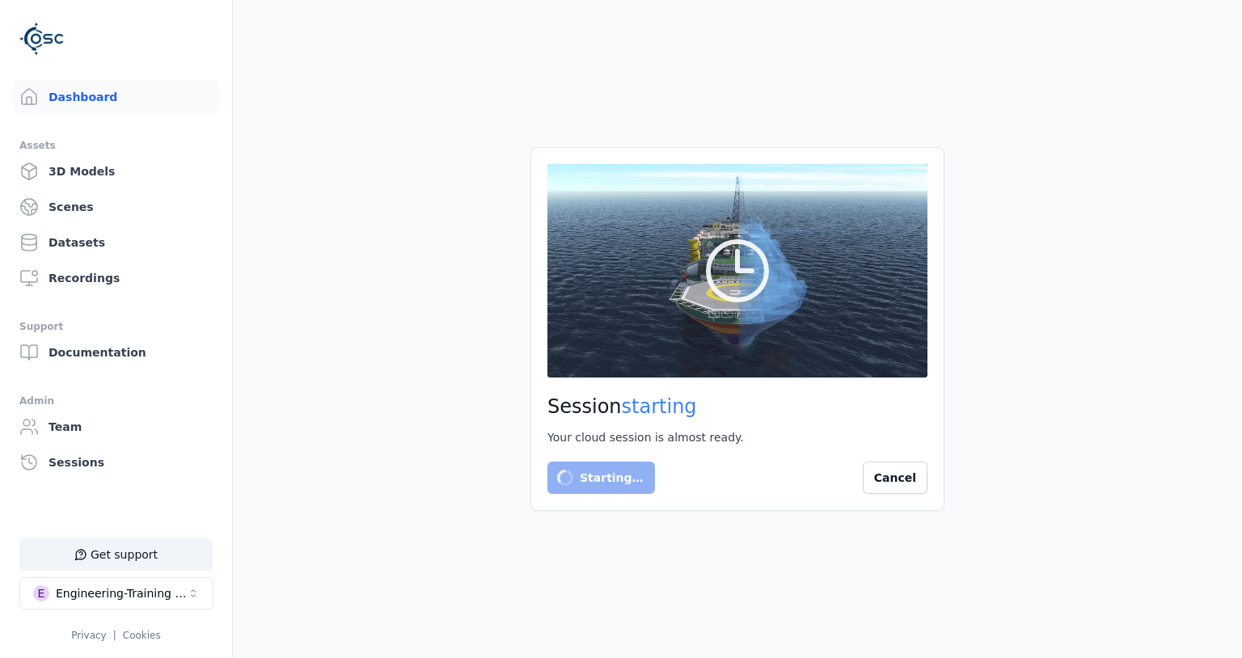
click at [387, 183] on main "Session starting Your cloud session is almost ready. Starting… Cancel" at bounding box center [737, 329] width 1009 height 658
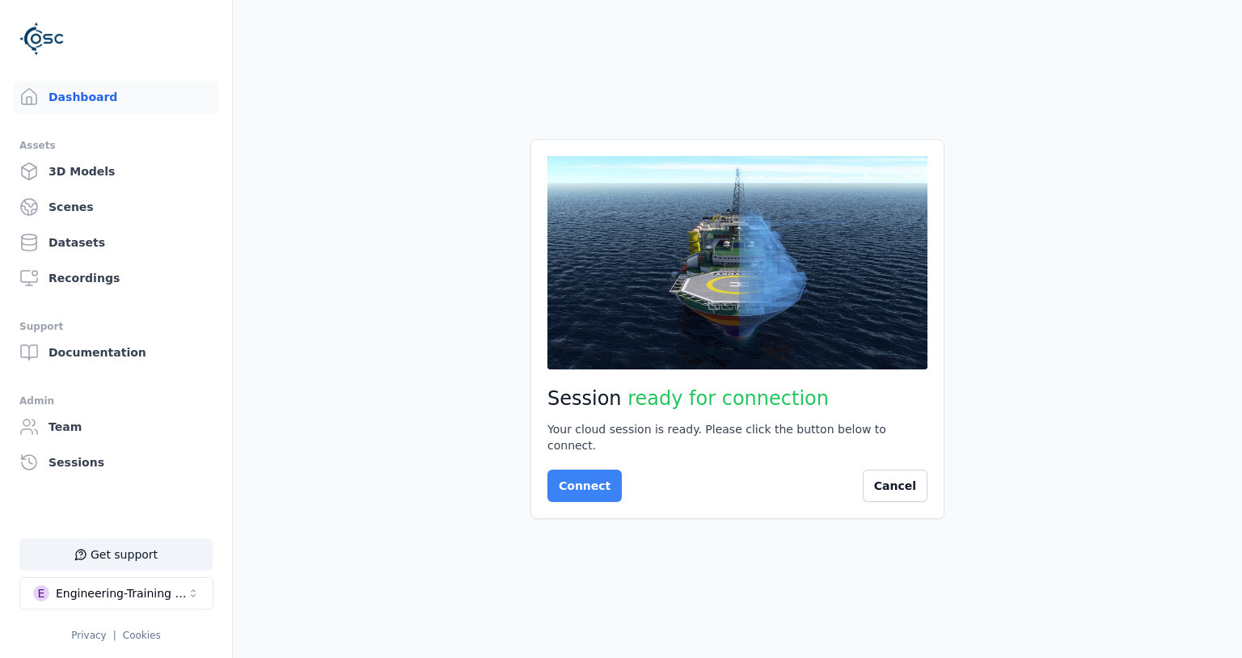
click at [588, 475] on button "Connect" at bounding box center [584, 486] width 74 height 32
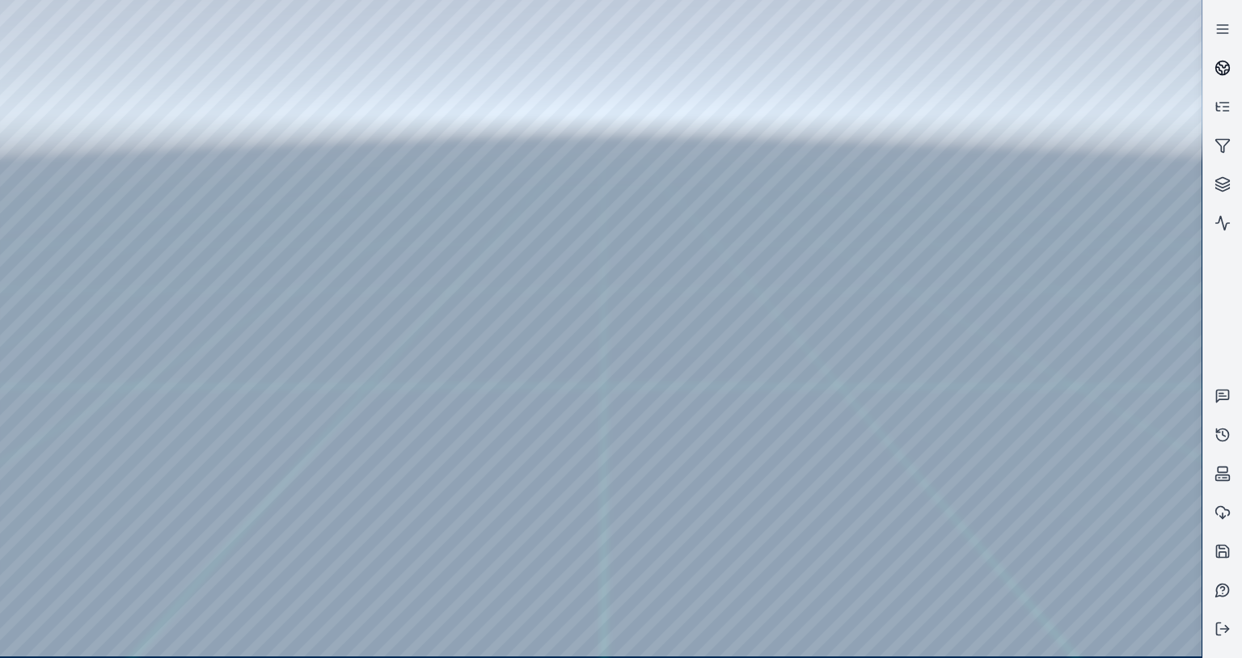
click at [1222, 70] on icon at bounding box center [1223, 68] width 16 height 16
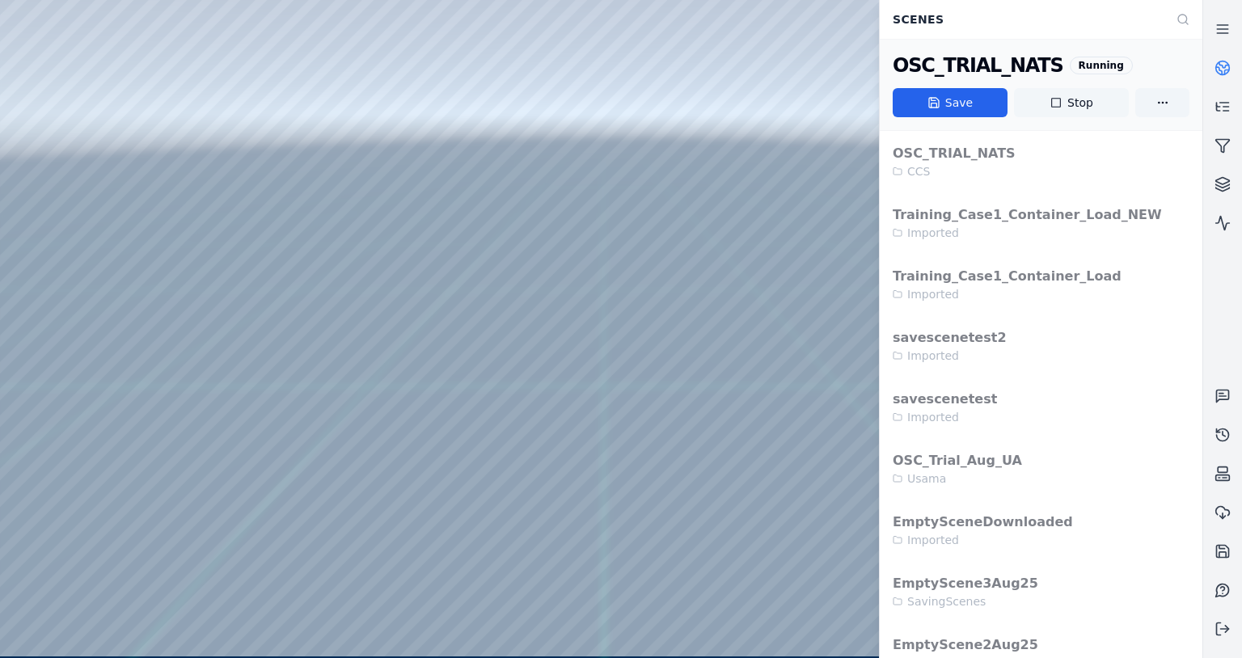
click at [1076, 101] on button "Stop" at bounding box center [1071, 102] width 115 height 29
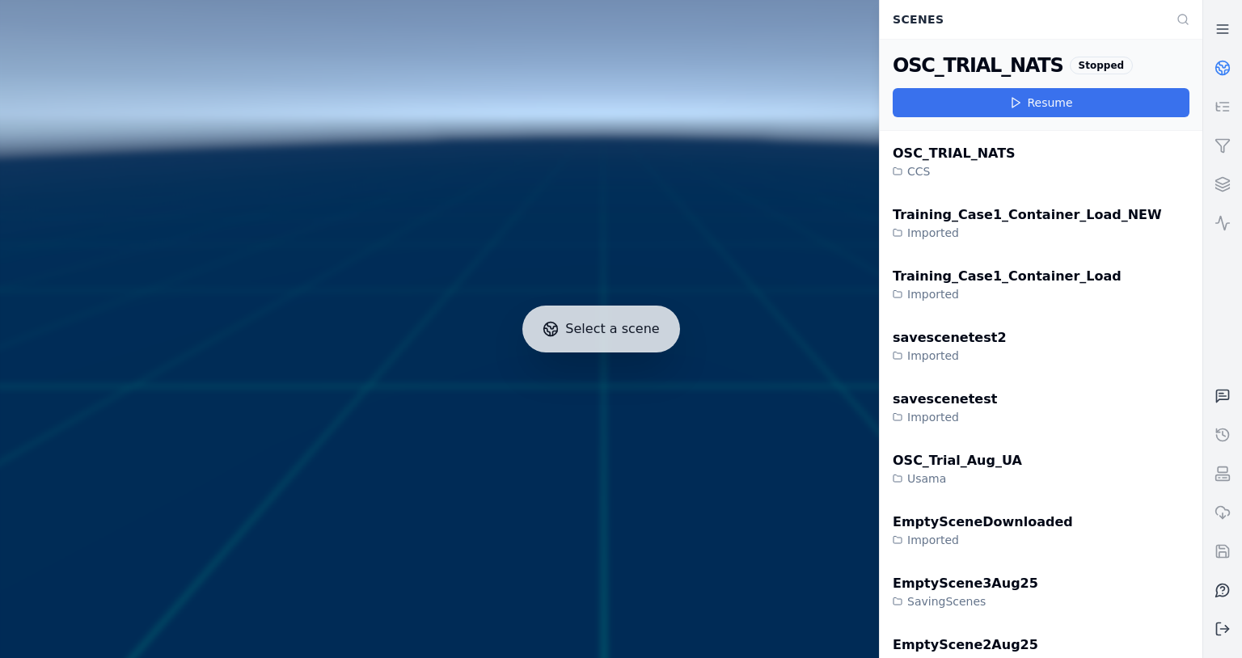
click at [982, 108] on button "Resume" at bounding box center [1041, 102] width 297 height 29
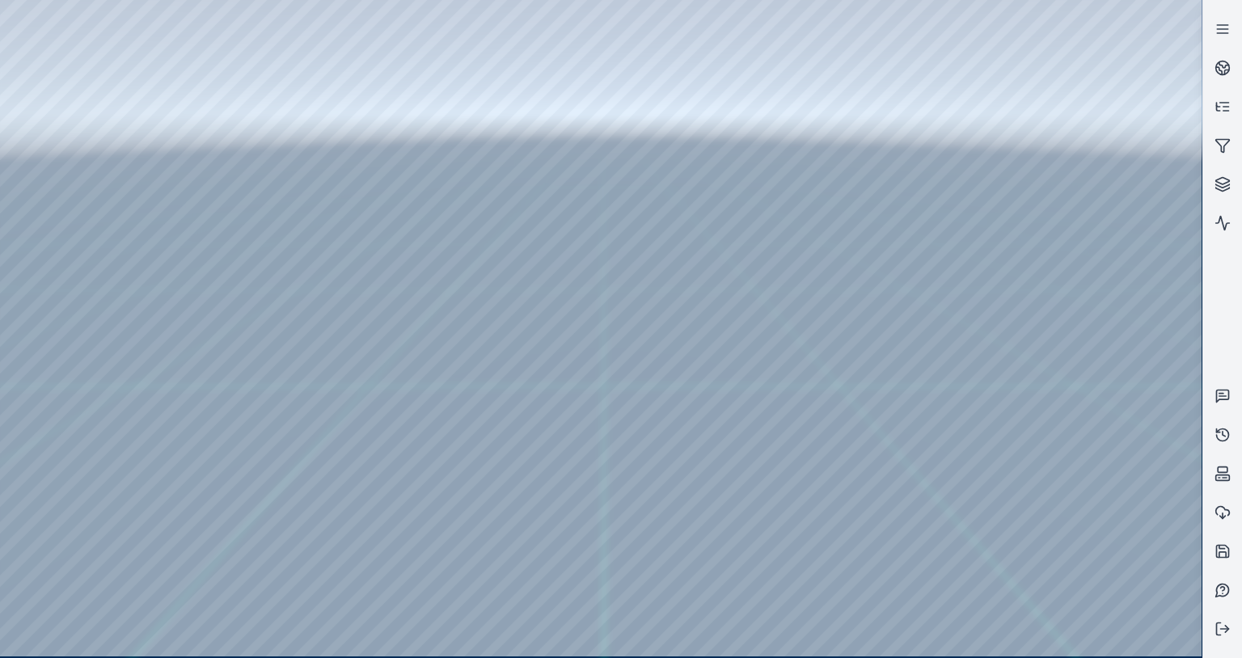
click at [473, 139] on div at bounding box center [601, 328] width 1202 height 657
click at [5, 44] on div at bounding box center [601, 328] width 1202 height 657
click at [225, 14] on div at bounding box center [601, 328] width 1202 height 657
click at [511, 146] on div at bounding box center [601, 328] width 1202 height 657
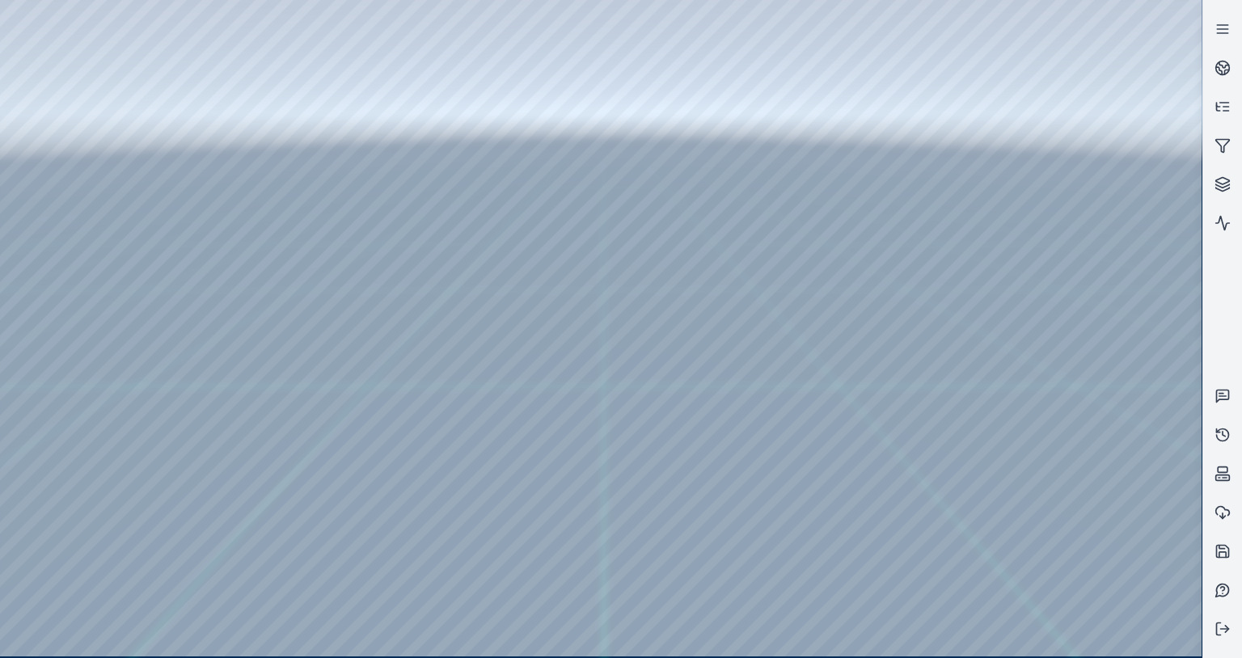
click at [586, 154] on div at bounding box center [601, 328] width 1202 height 657
click at [1236, 231] on link at bounding box center [1222, 223] width 39 height 39
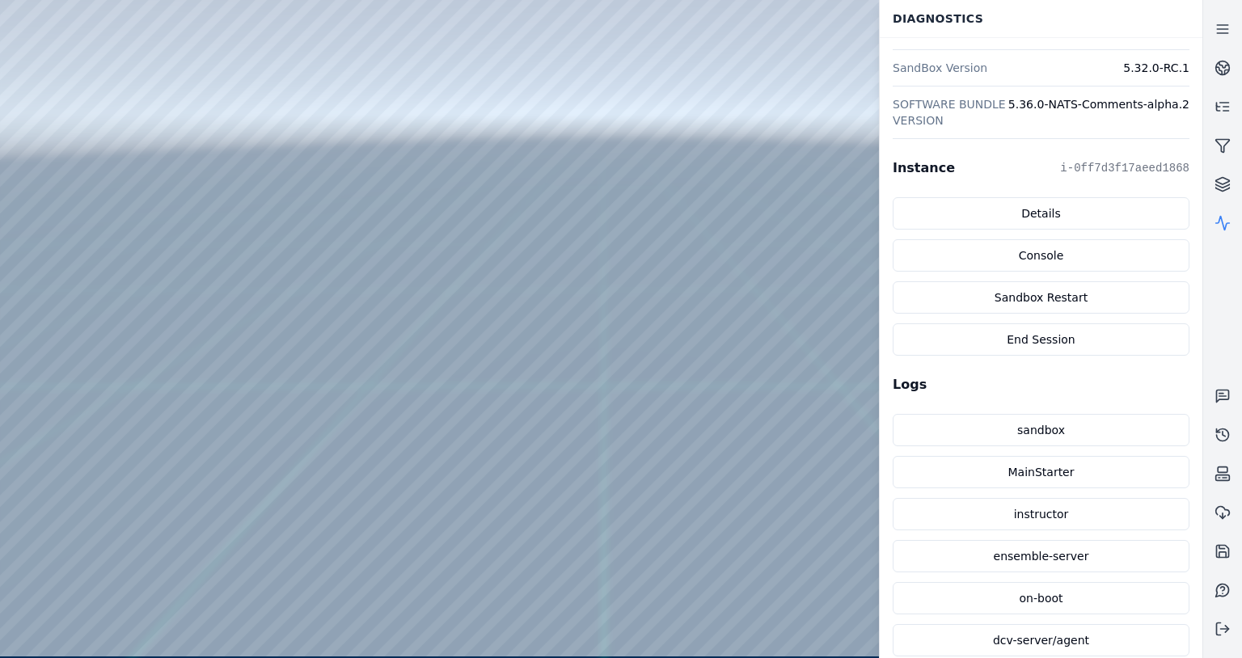
scroll to position [438, 0]
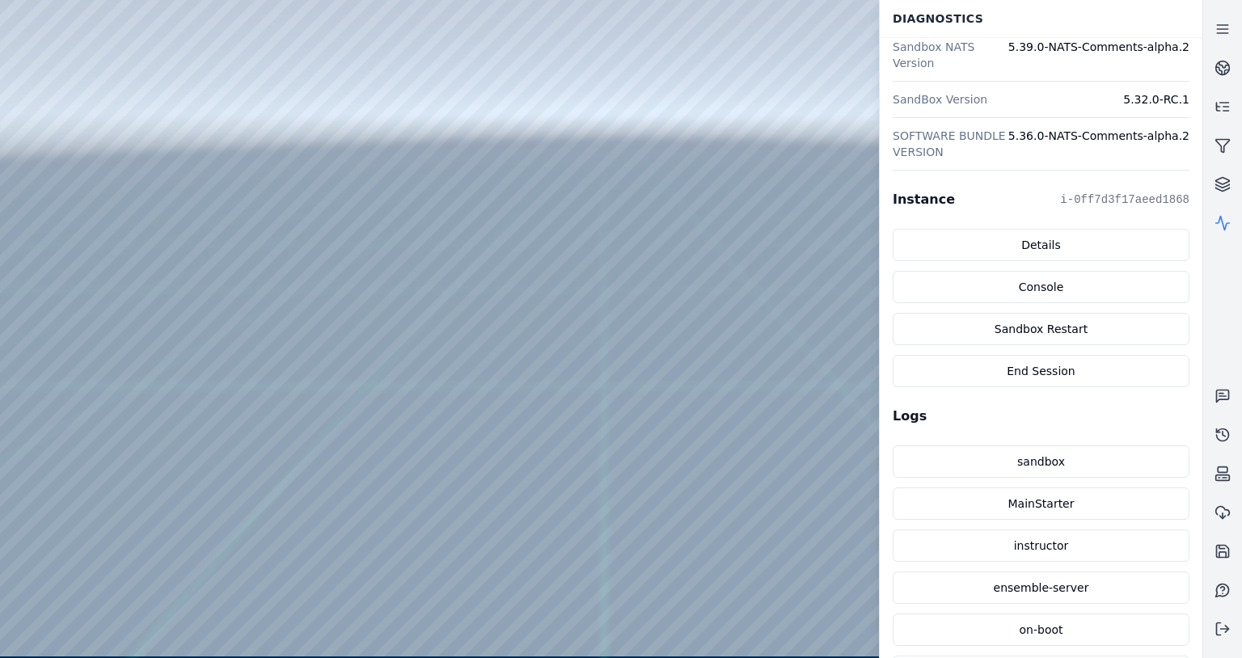
click at [999, 265] on div "Details Console Sandbox Restart End Session" at bounding box center [1041, 308] width 297 height 158
click at [999, 274] on link "Console" at bounding box center [1041, 287] width 297 height 32
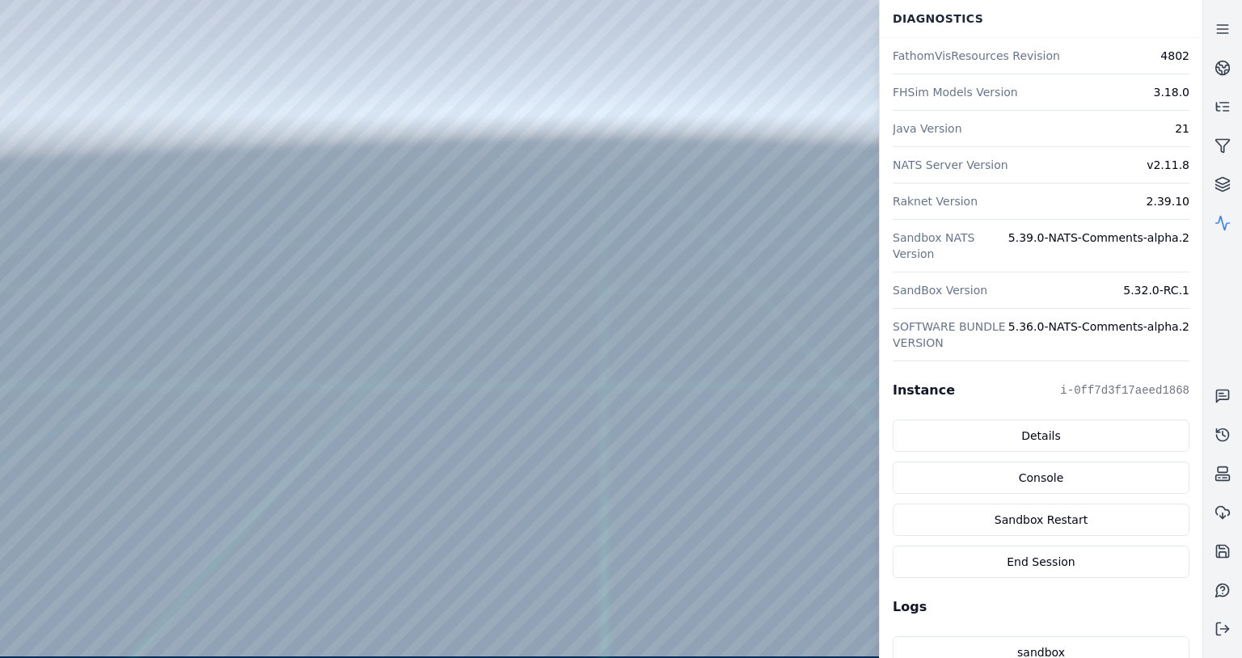
scroll to position [311, 0]
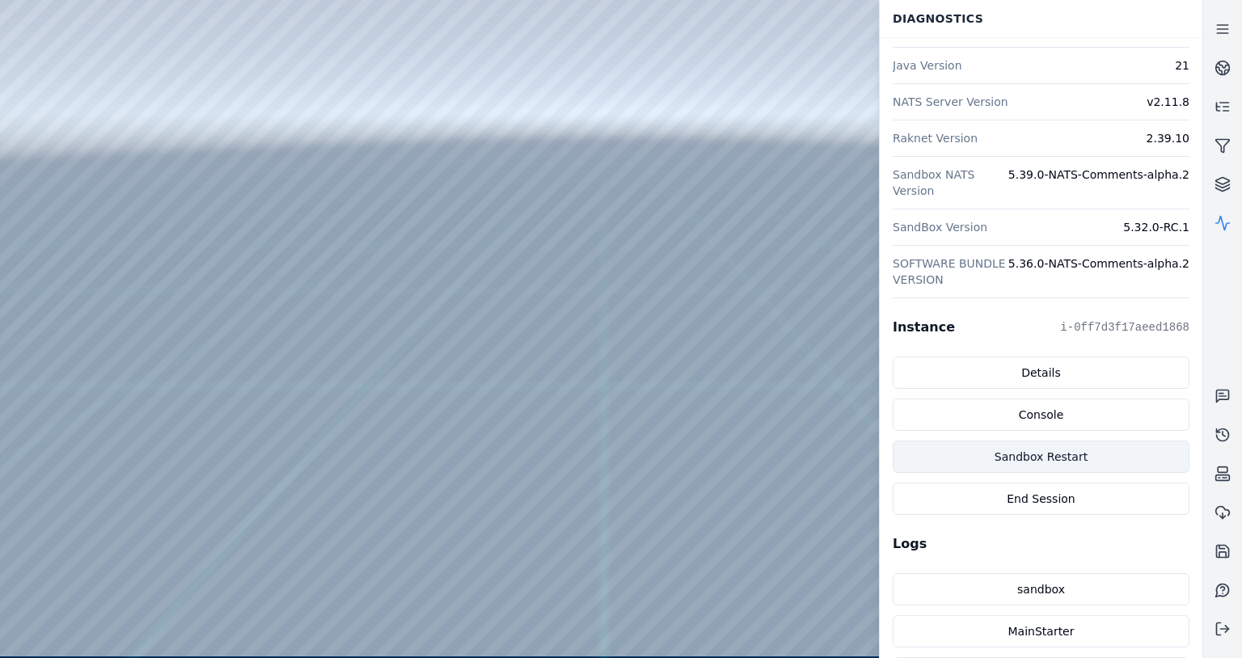
click at [1068, 456] on button "Sandbox Restart" at bounding box center [1041, 457] width 297 height 32
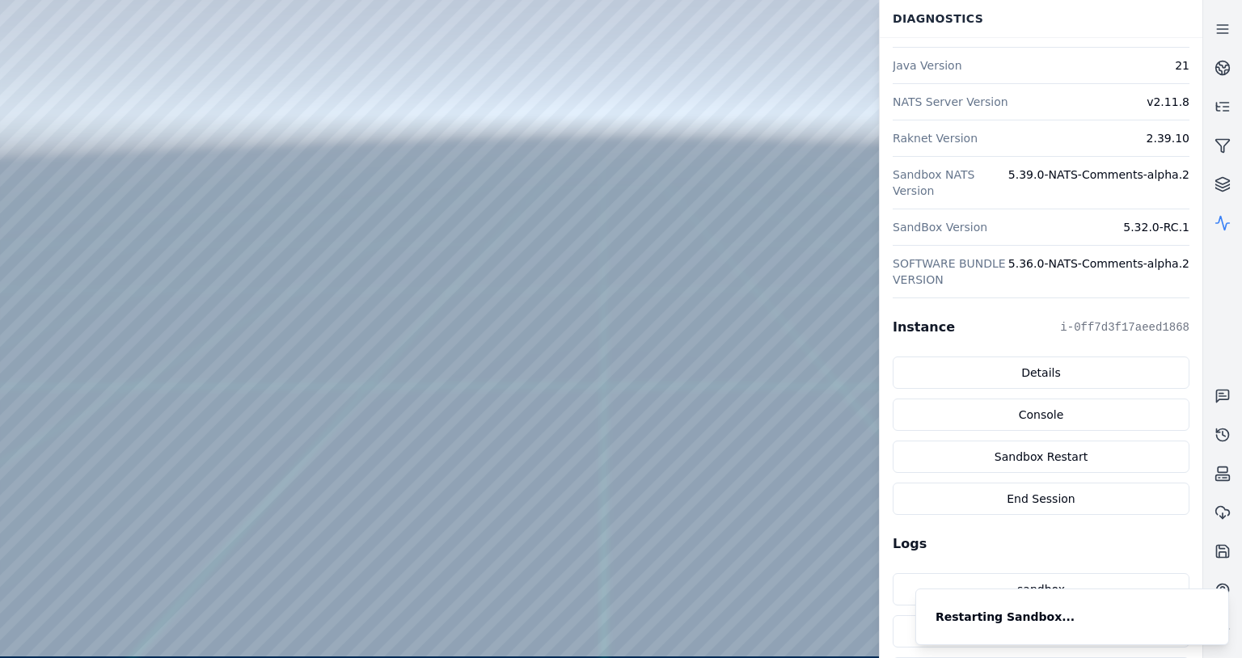
click at [721, 374] on div at bounding box center [601, 328] width 1202 height 657
click at [1228, 25] on line at bounding box center [1222, 25] width 11 height 0
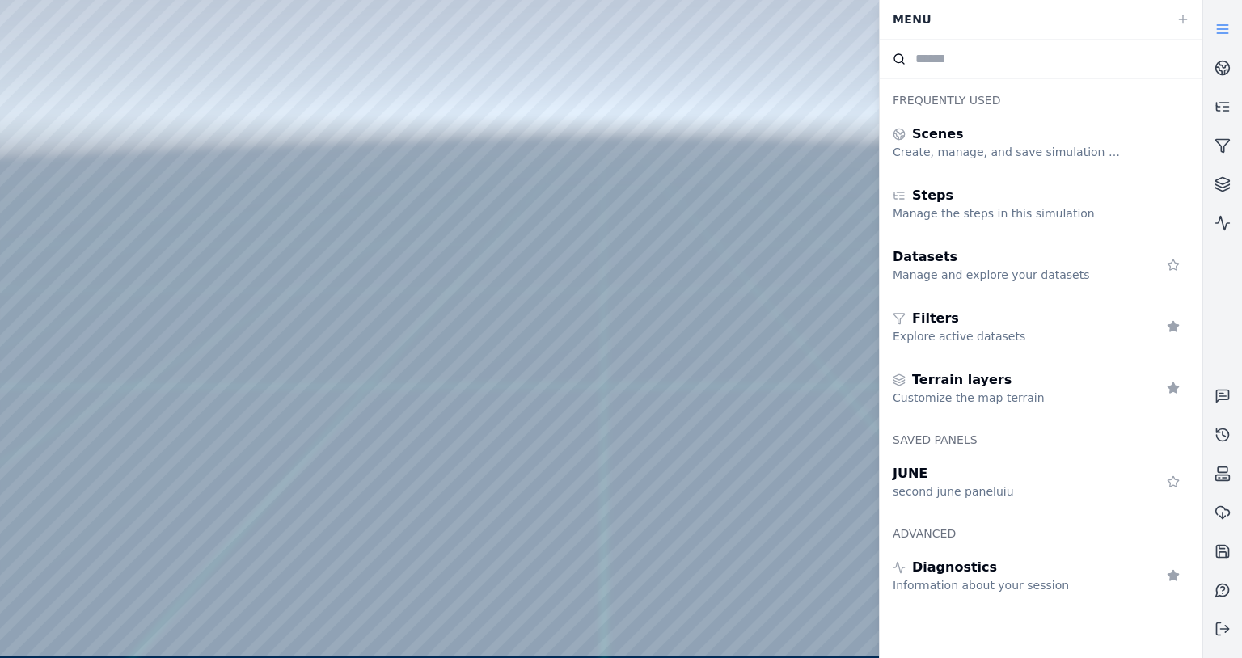
click at [1228, 25] on line at bounding box center [1222, 25] width 11 height 0
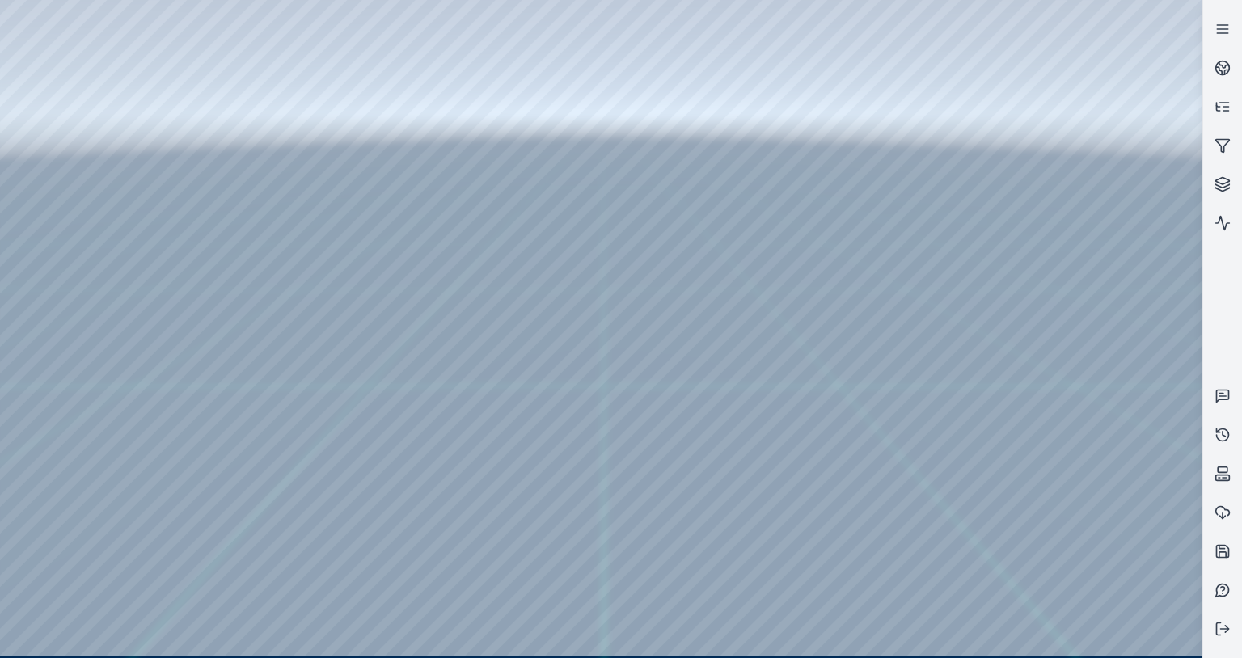
click at [967, 92] on div at bounding box center [601, 328] width 1202 height 657
click at [13, 198] on div at bounding box center [601, 328] width 1202 height 657
click at [5, 197] on div at bounding box center [601, 328] width 1202 height 657
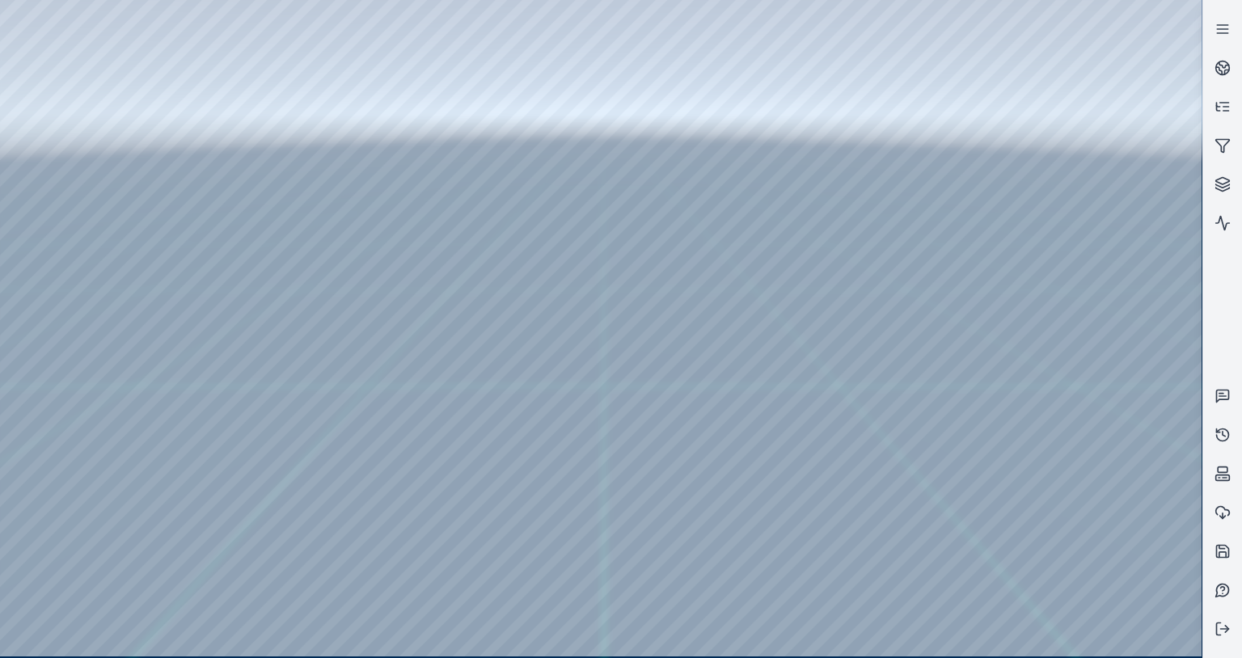
click at [588, 319] on div at bounding box center [601, 328] width 1202 height 657
click at [5, 46] on div at bounding box center [601, 328] width 1202 height 657
click at [3, 45] on div at bounding box center [601, 328] width 1202 height 657
click at [5, 51] on div at bounding box center [601, 328] width 1202 height 657
click at [189, 5] on div at bounding box center [601, 328] width 1202 height 657
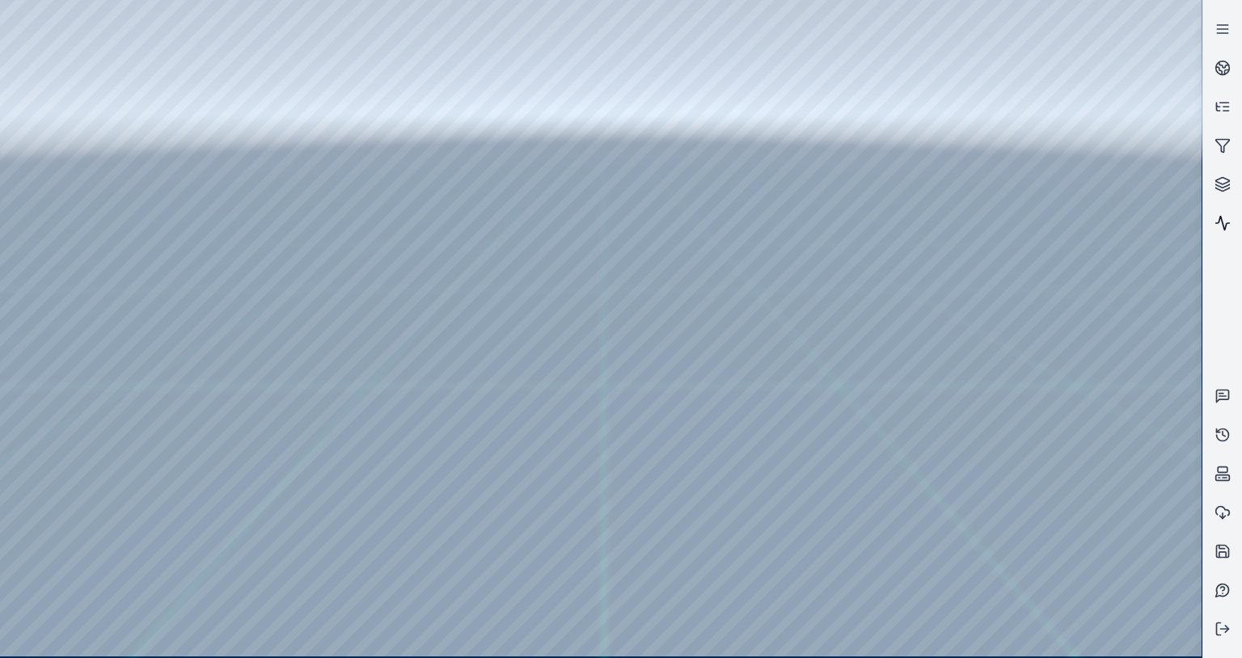
click at [1225, 220] on icon at bounding box center [1223, 223] width 16 height 16
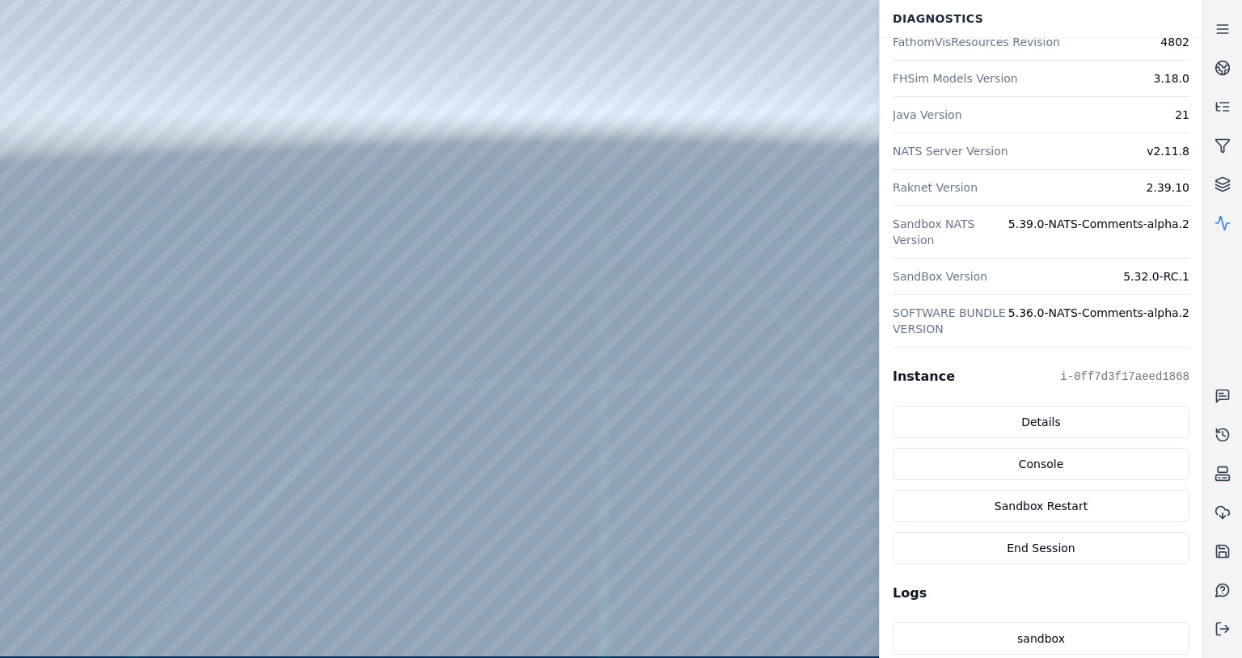
scroll to position [270, 0]
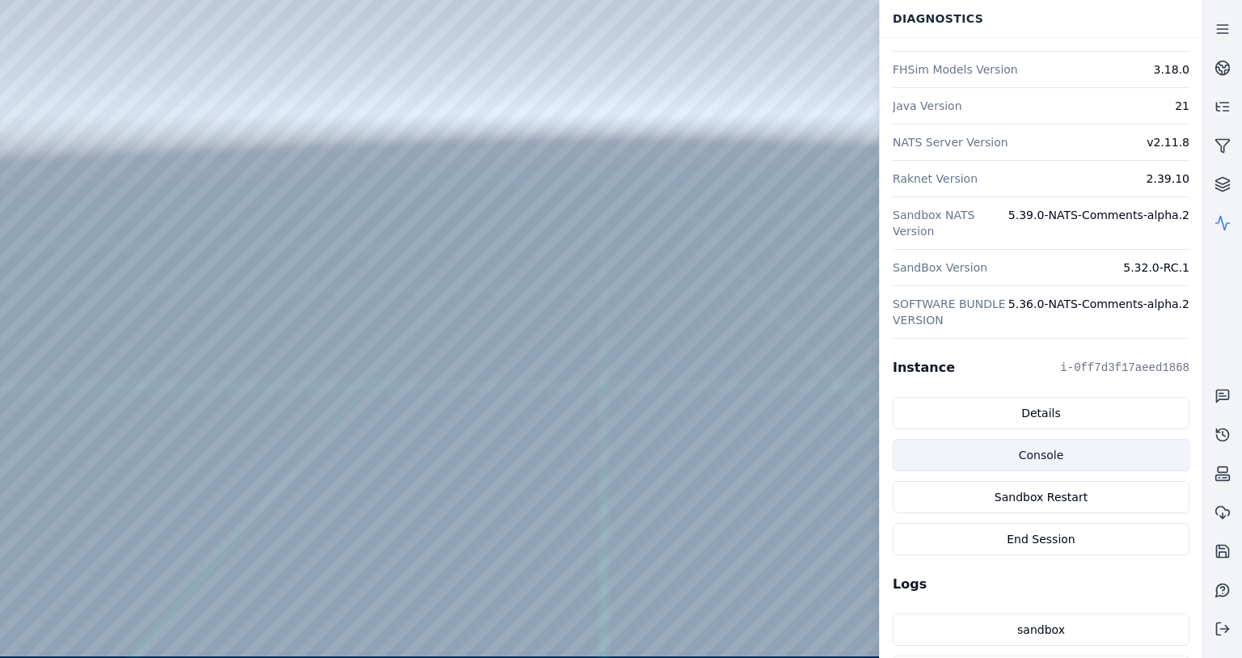
click at [1041, 441] on link "Console" at bounding box center [1041, 455] width 297 height 32
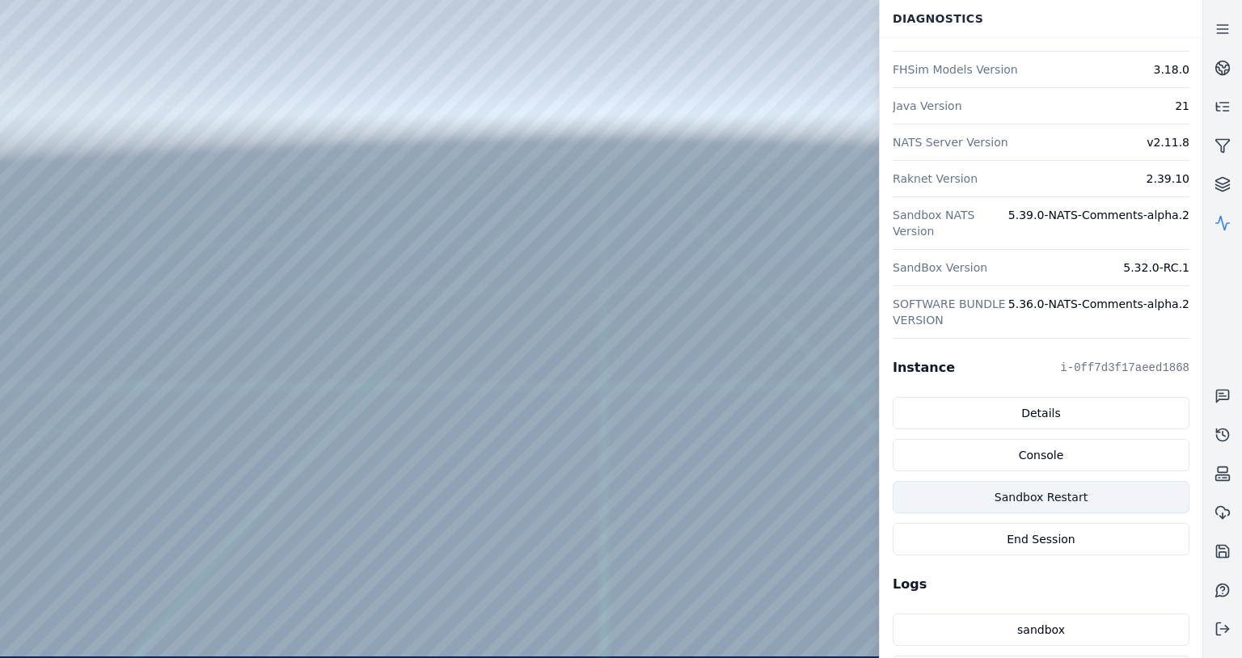
click at [1088, 496] on button "Sandbox Restart" at bounding box center [1041, 497] width 297 height 32
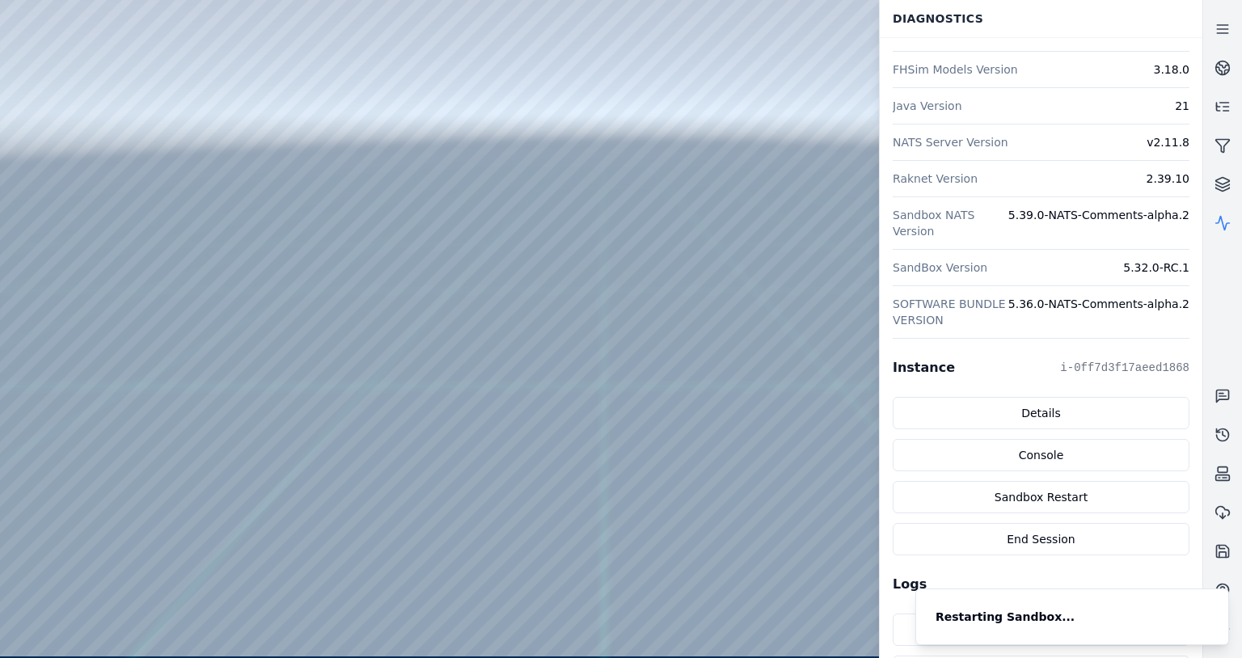
click at [717, 365] on div at bounding box center [601, 328] width 1202 height 657
click at [710, 363] on div at bounding box center [601, 328] width 1202 height 657
click at [256, 158] on div at bounding box center [601, 328] width 1202 height 657
click at [6, 201] on div at bounding box center [601, 328] width 1202 height 657
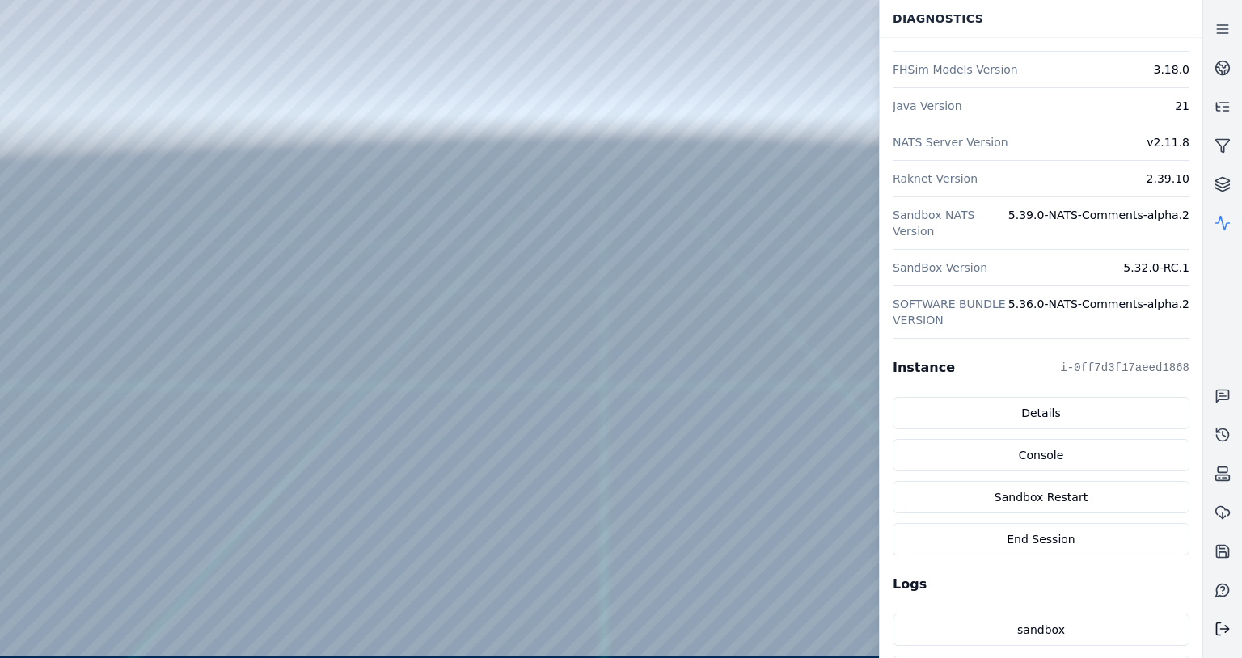
click at [1228, 623] on icon at bounding box center [1223, 629] width 16 height 16
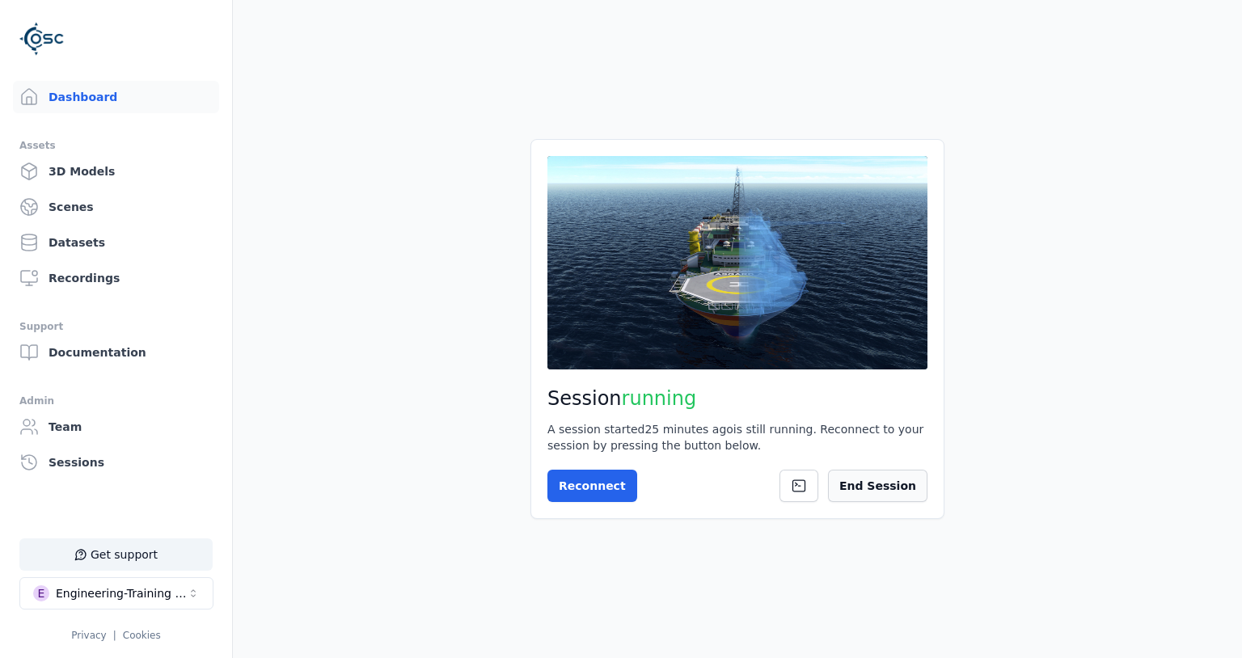
click at [886, 484] on button "End Session" at bounding box center [877, 486] width 99 height 32
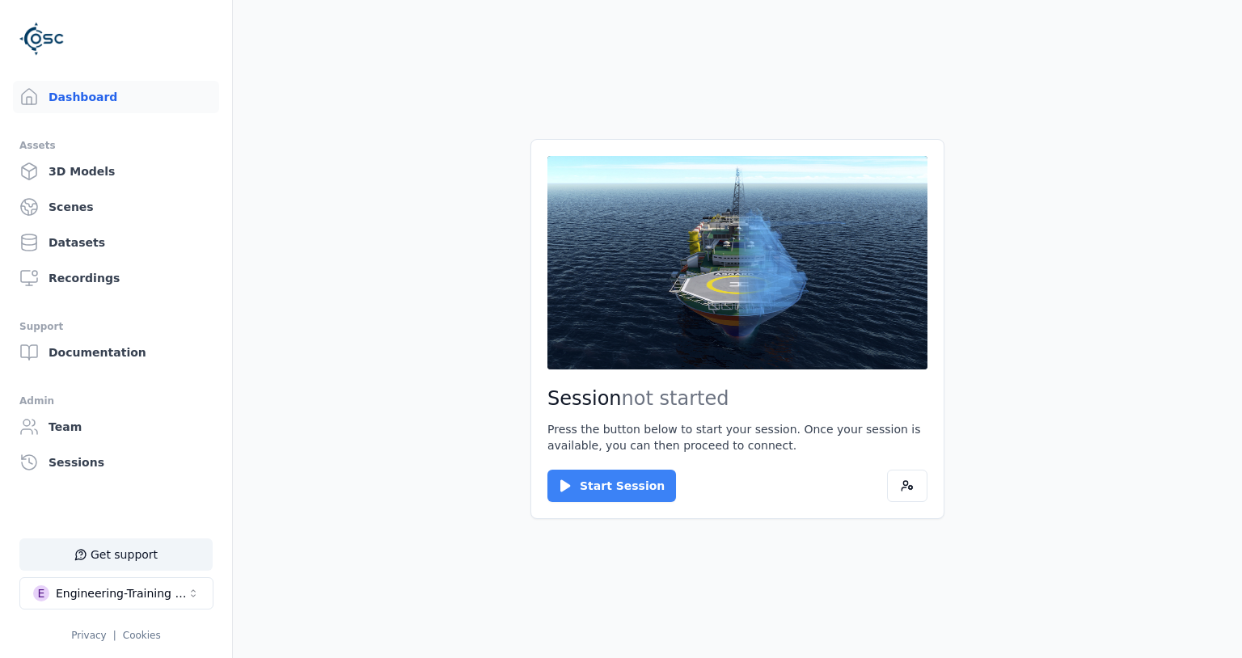
click at [569, 480] on icon at bounding box center [565, 486] width 16 height 16
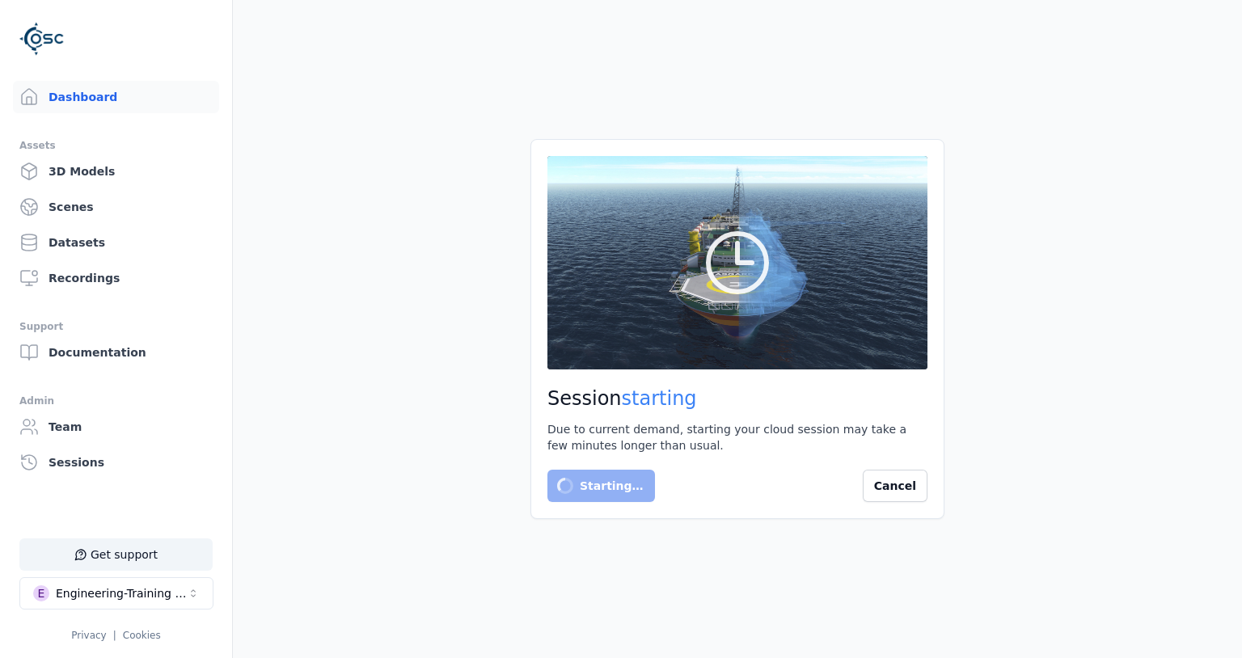
click at [370, 346] on main "Session starting Due to current demand, starting your cloud session may take a …" at bounding box center [737, 329] width 1009 height 658
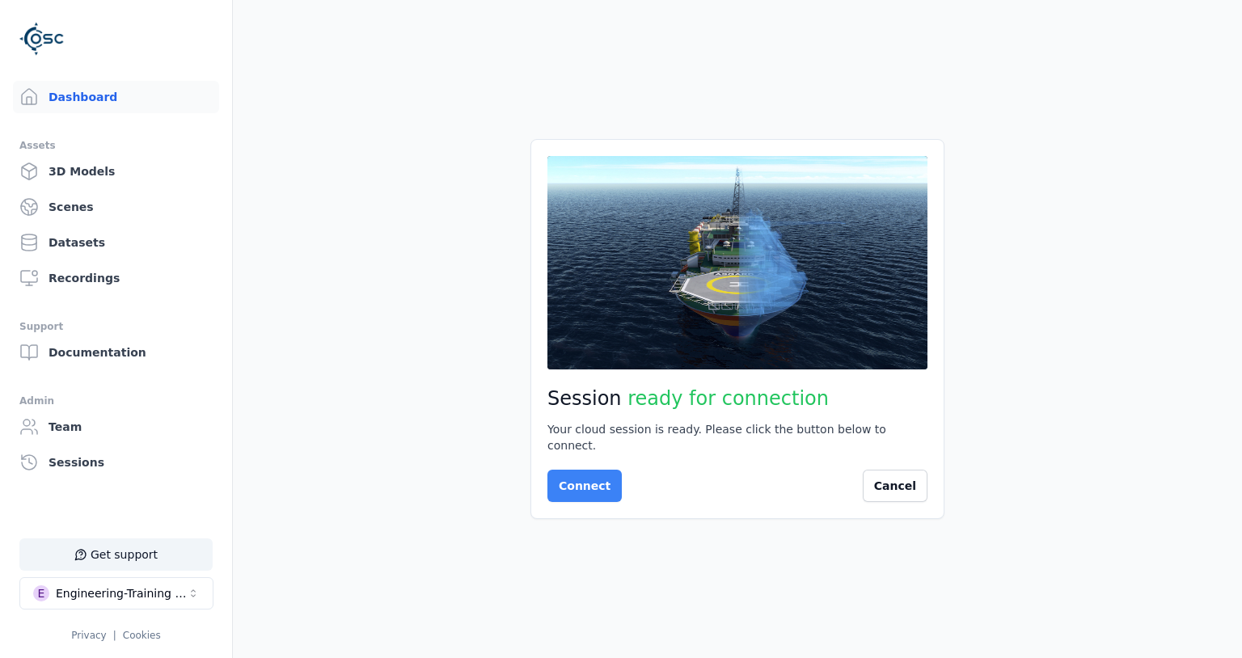
click at [571, 470] on button "Connect" at bounding box center [584, 486] width 74 height 32
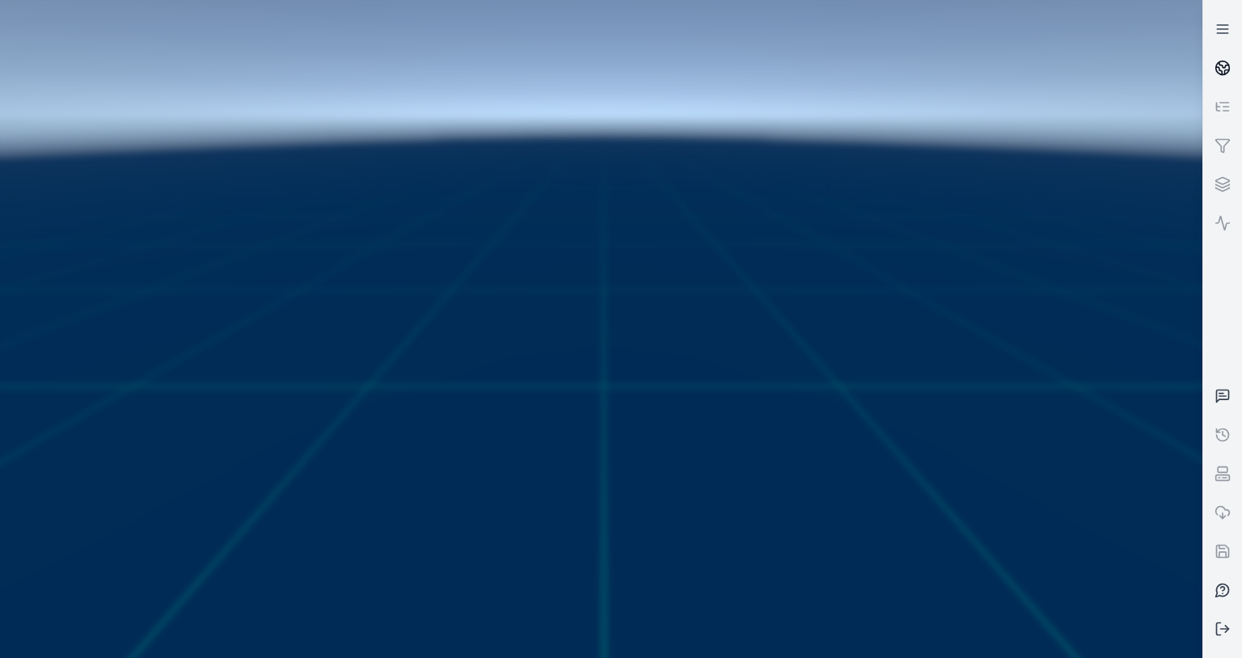
click at [1224, 66] on icon at bounding box center [1223, 68] width 16 height 16
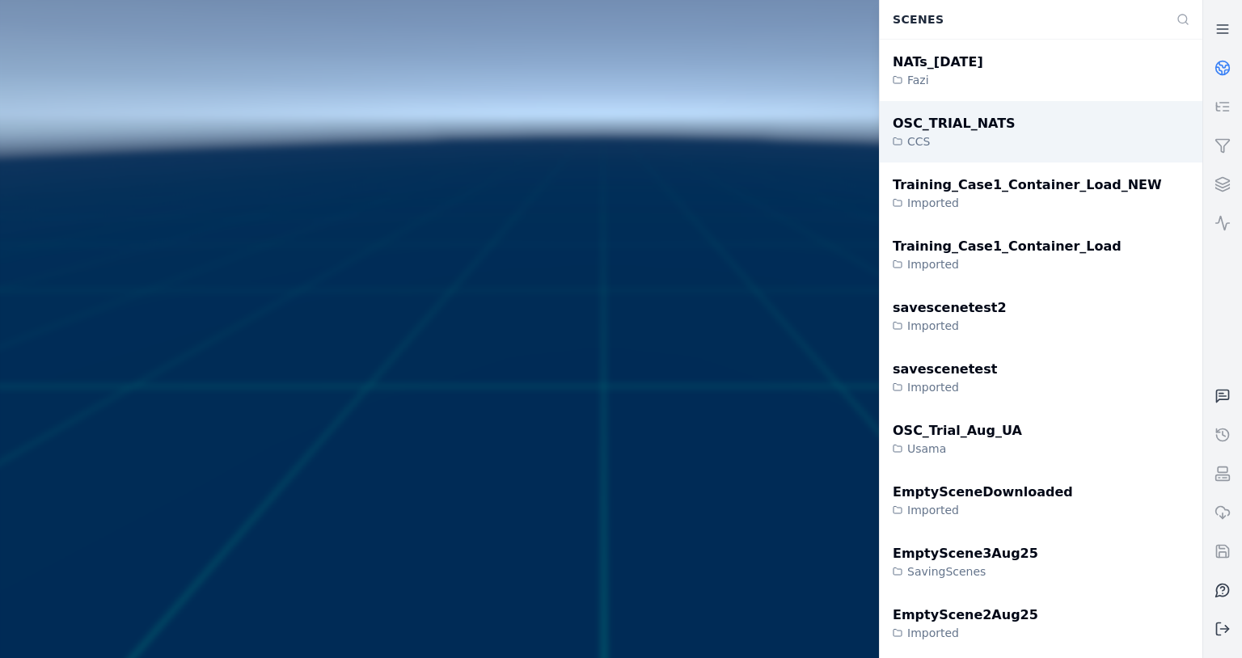
click at [972, 130] on div "OSC_TRIAL_NATS" at bounding box center [954, 123] width 123 height 19
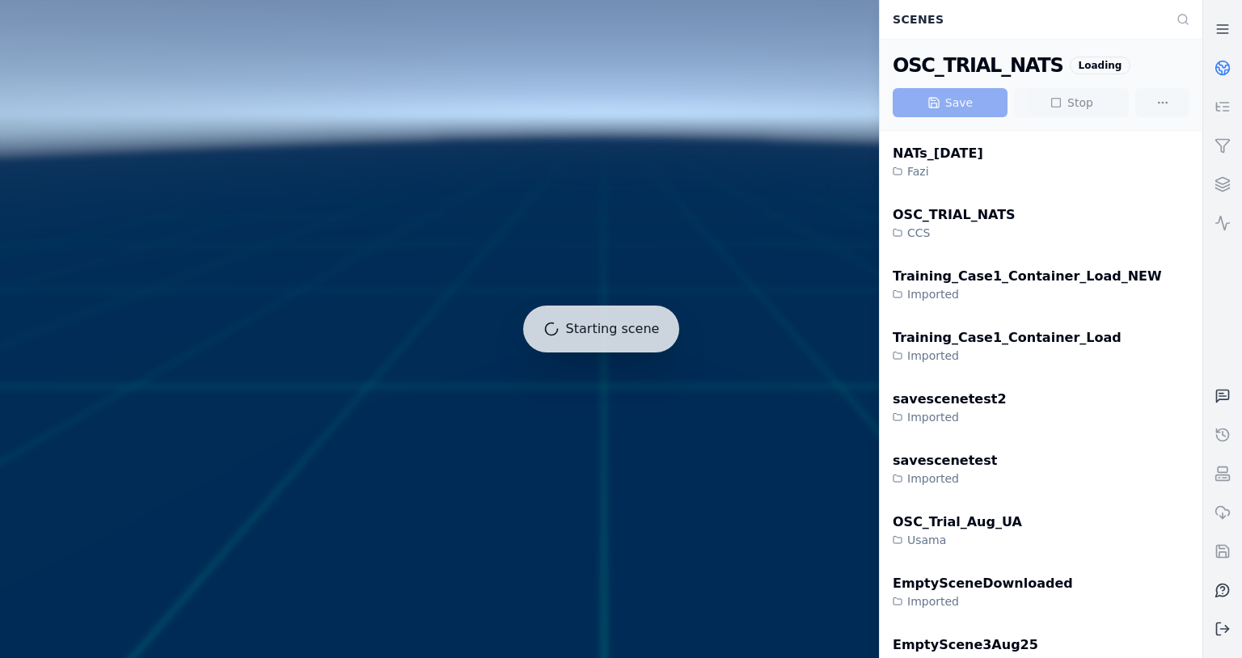
click at [782, 169] on div at bounding box center [601, 329] width 1215 height 671
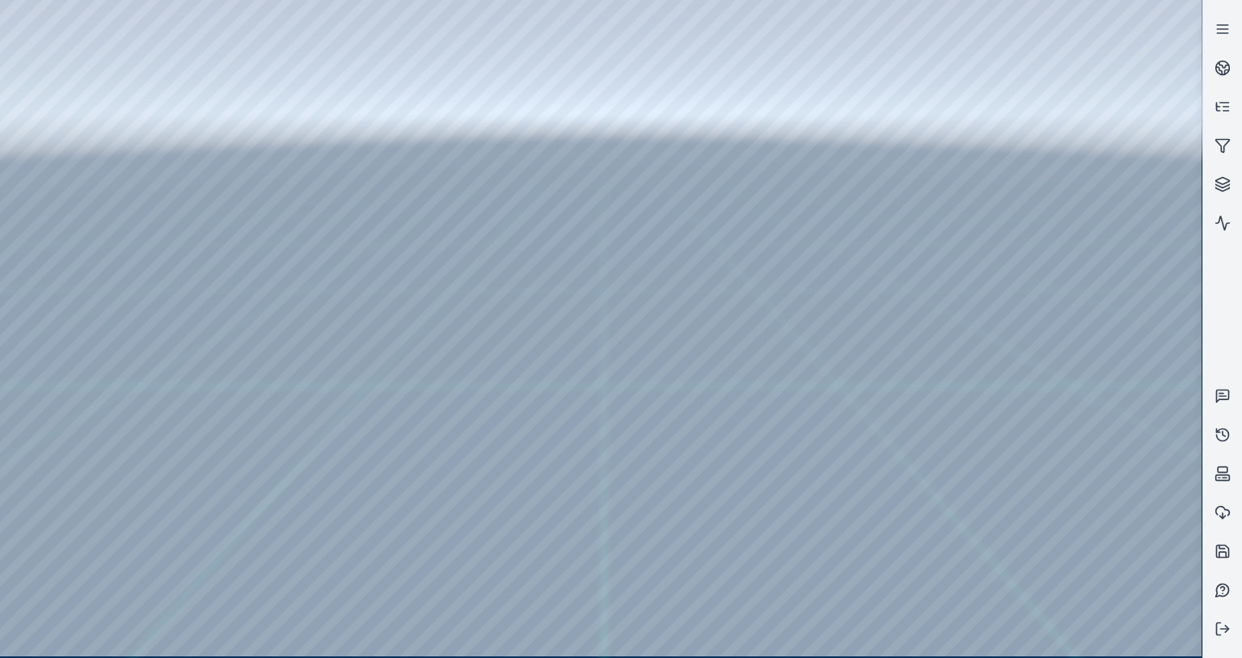
click at [202, 176] on div at bounding box center [601, 328] width 1202 height 657
click at [7, 44] on div at bounding box center [601, 328] width 1202 height 657
click at [185, 7] on div at bounding box center [601, 328] width 1202 height 657
click at [1218, 45] on link at bounding box center [1222, 29] width 39 height 39
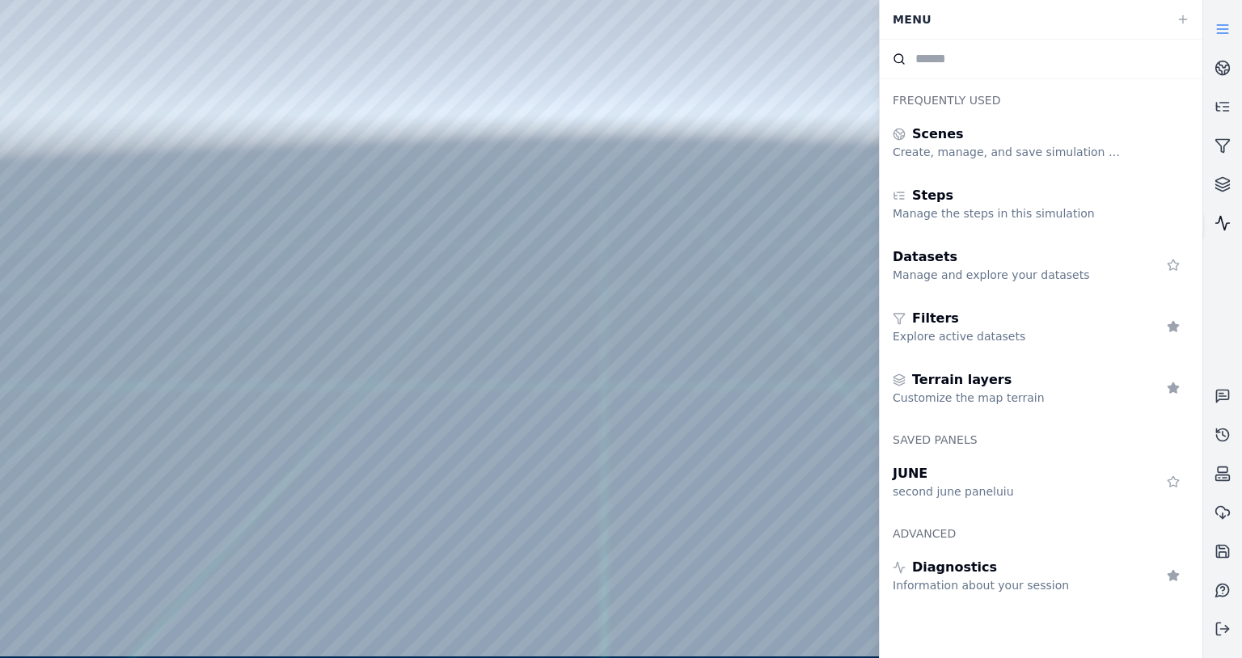
click at [1230, 215] on icon at bounding box center [1223, 223] width 16 height 16
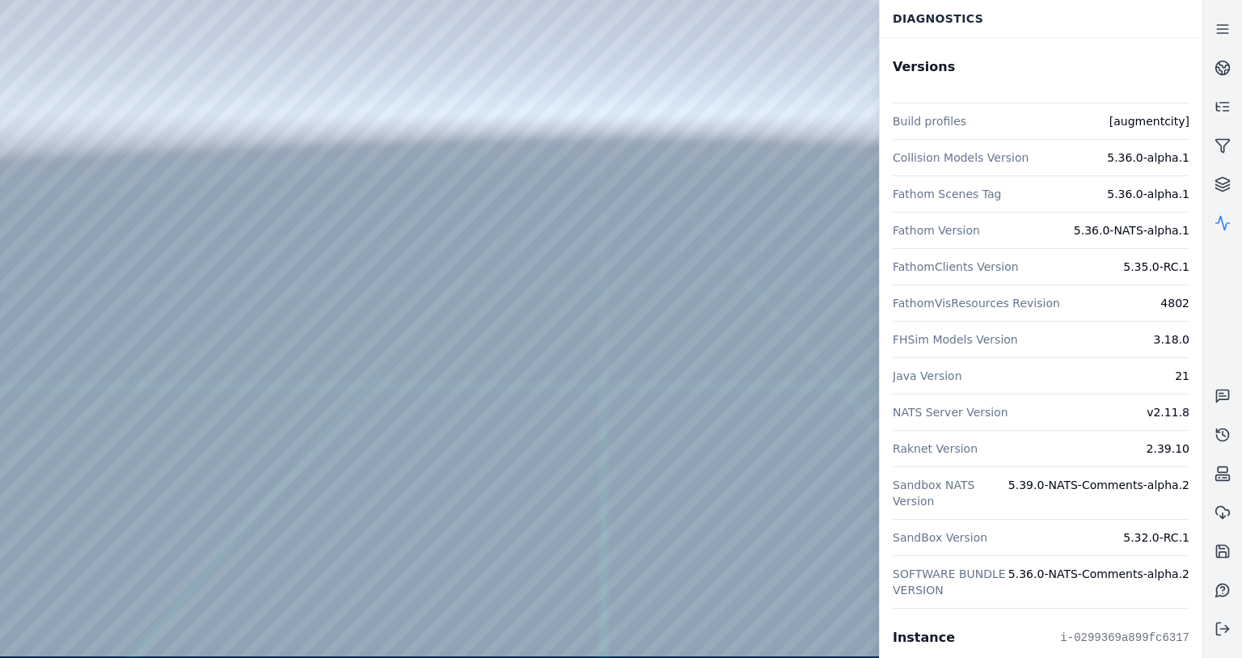
scroll to position [167, 0]
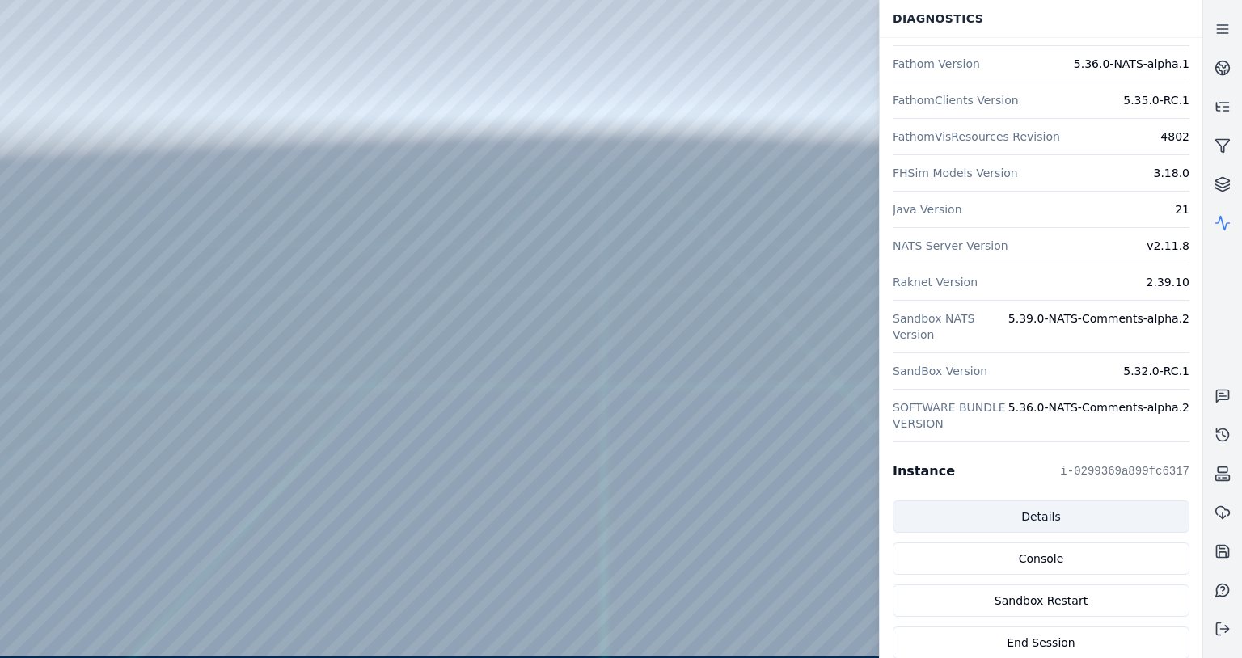
click at [1024, 507] on link "Details" at bounding box center [1041, 517] width 297 height 32
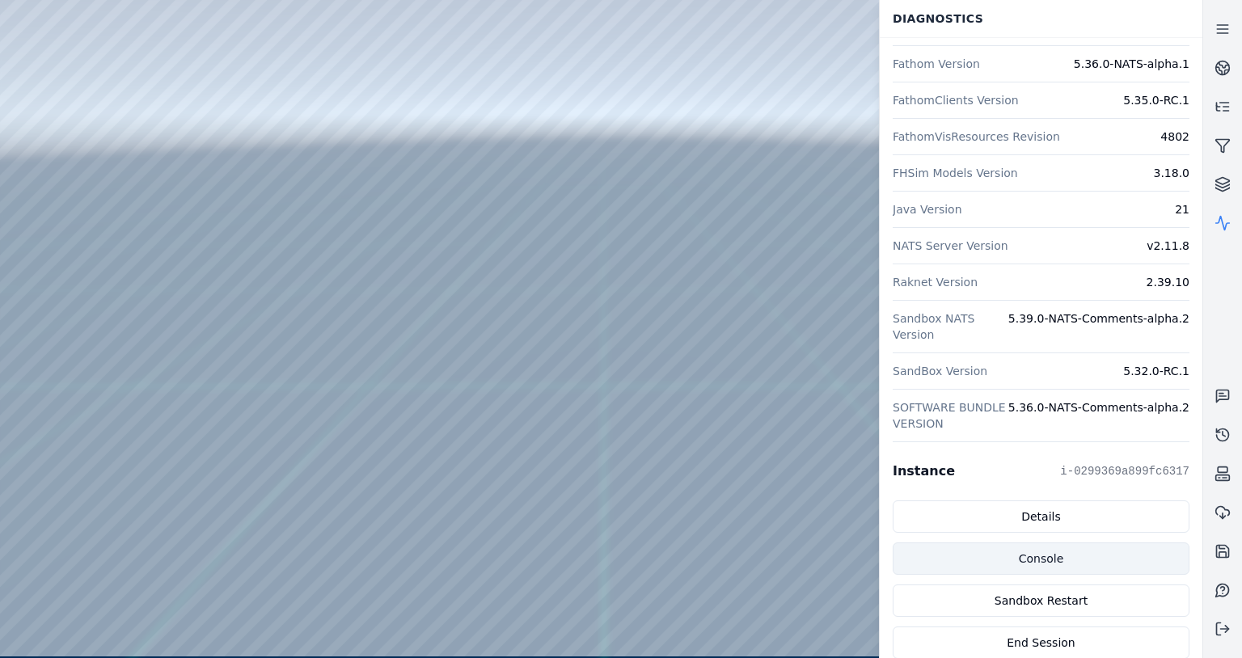
click at [1121, 568] on link "Console" at bounding box center [1041, 559] width 297 height 32
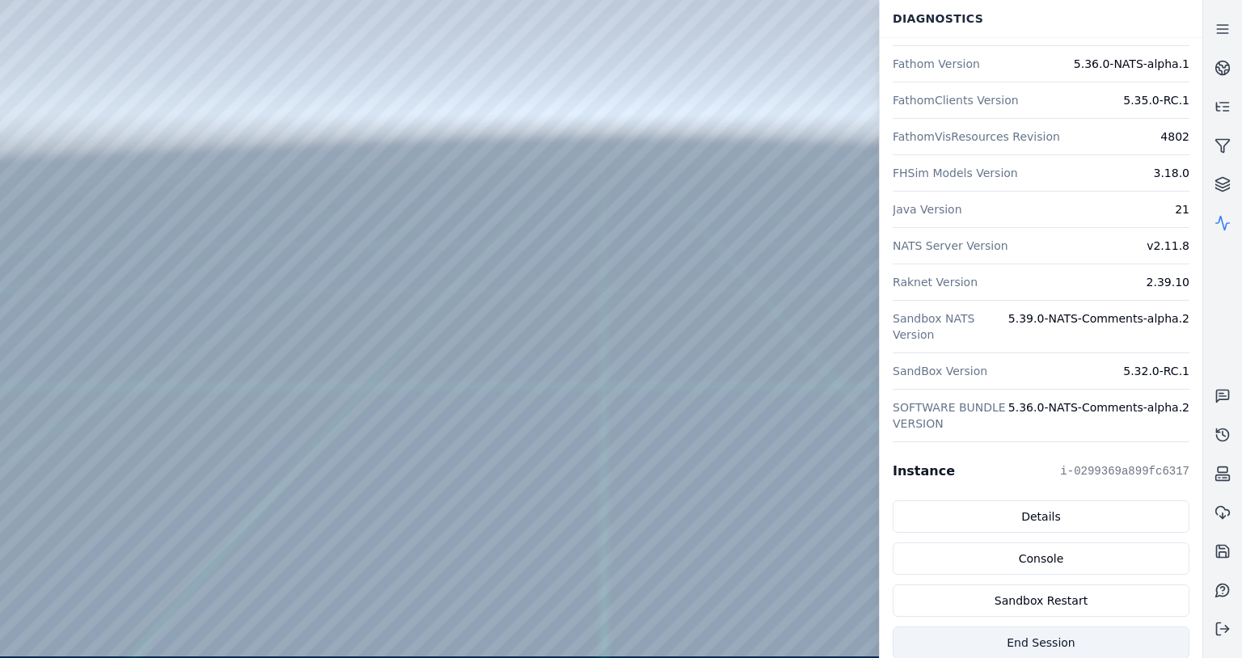
click at [1071, 642] on button "End Session" at bounding box center [1041, 643] width 297 height 32
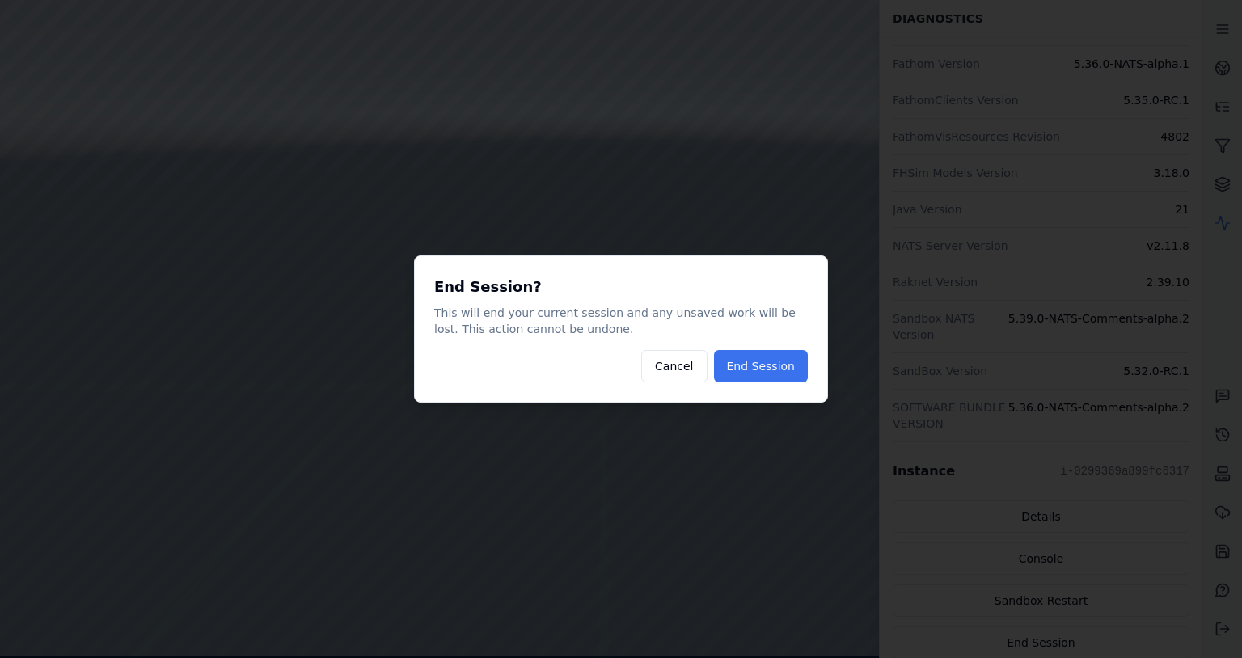
click at [765, 358] on button "End Session" at bounding box center [761, 366] width 94 height 32
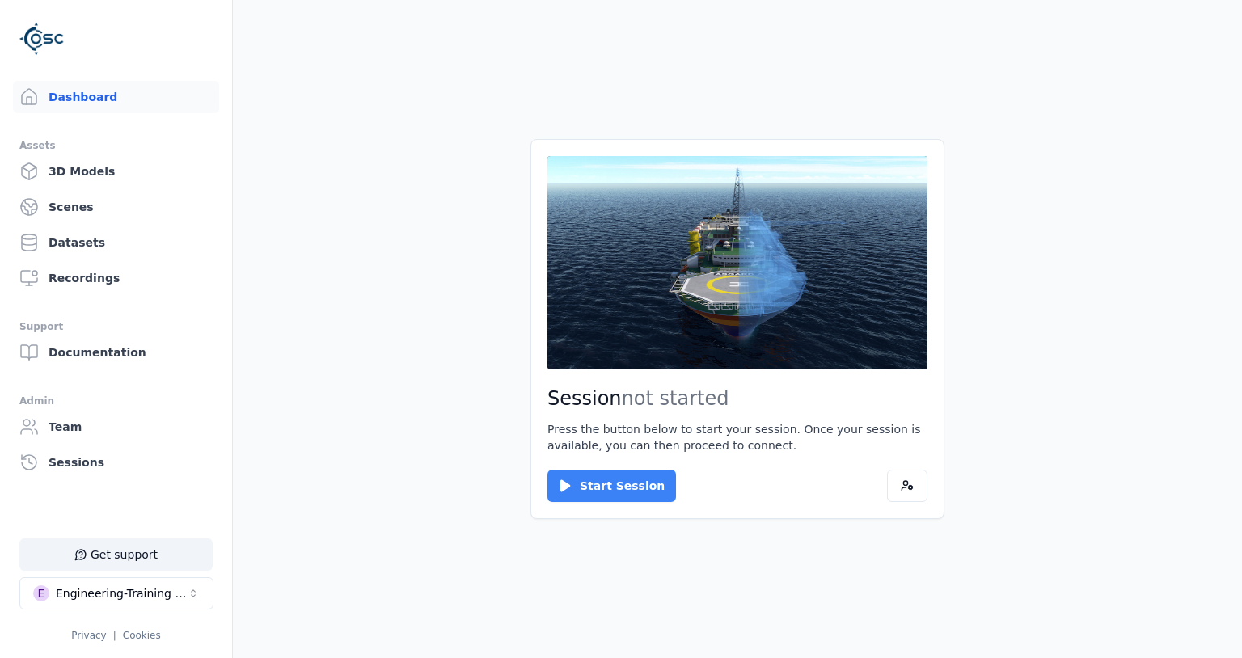
click at [639, 479] on button "Start Session" at bounding box center [611, 486] width 129 height 32
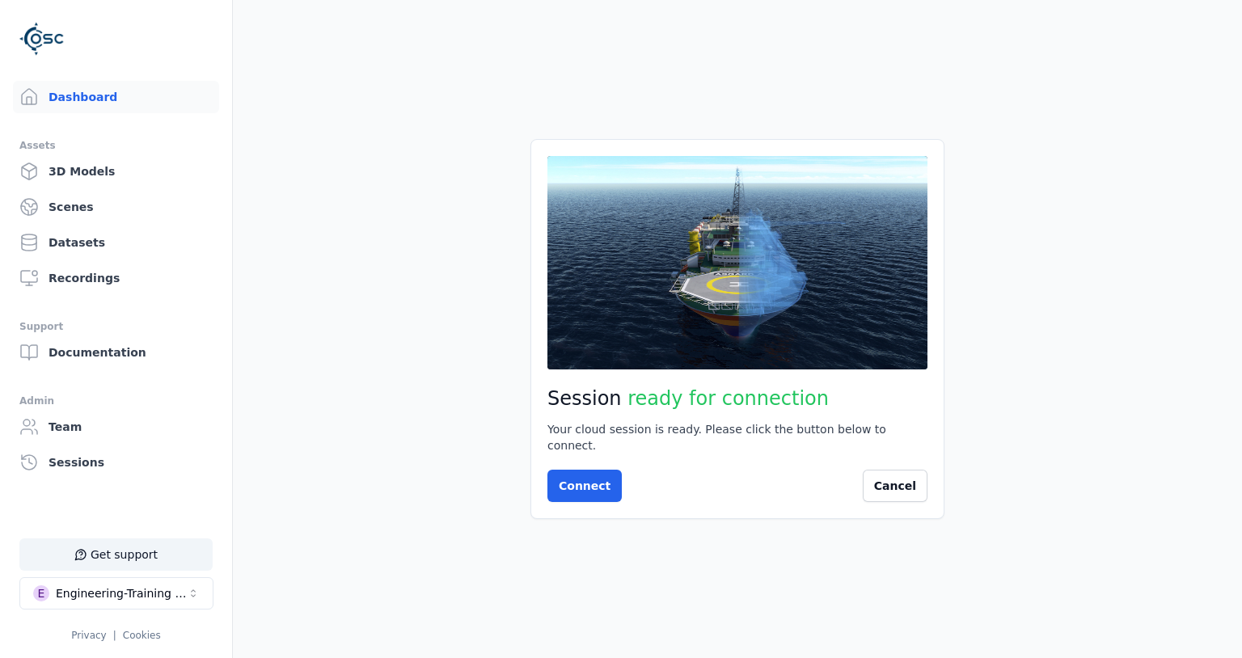
click at [566, 494] on div "Session ready for connection Your cloud session is ready. Please click the butt…" at bounding box center [737, 329] width 414 height 380
click at [580, 480] on button "Connect" at bounding box center [584, 486] width 74 height 32
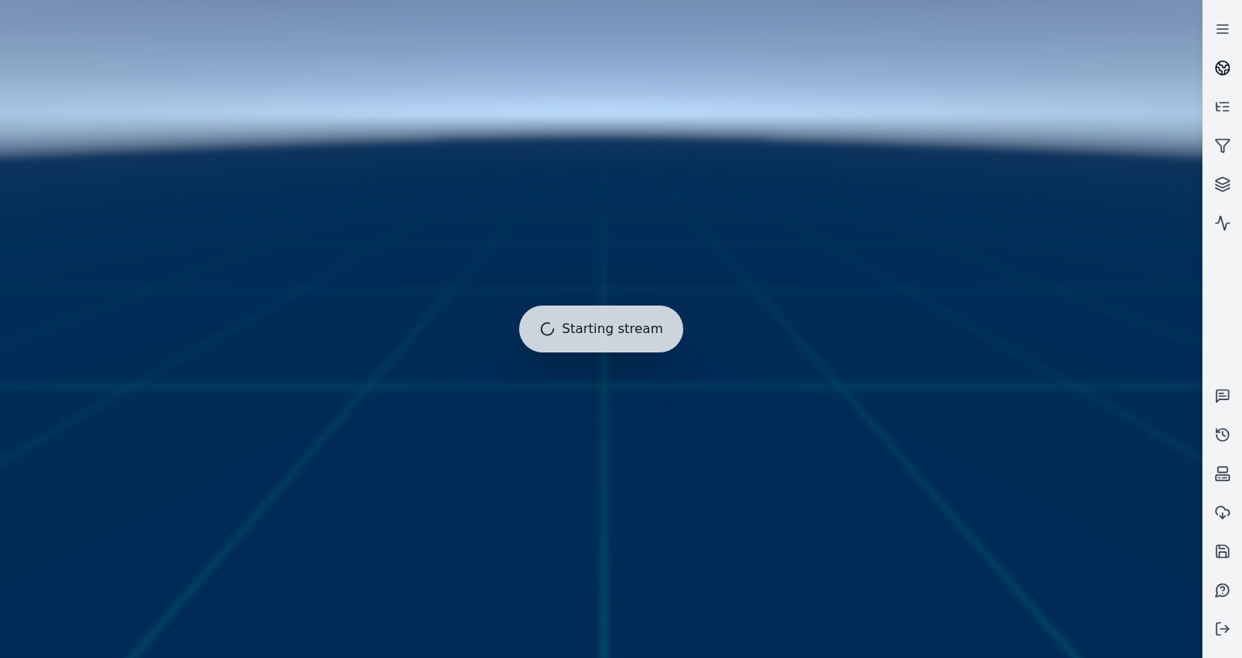
click at [1226, 70] on icon at bounding box center [1223, 68] width 16 height 16
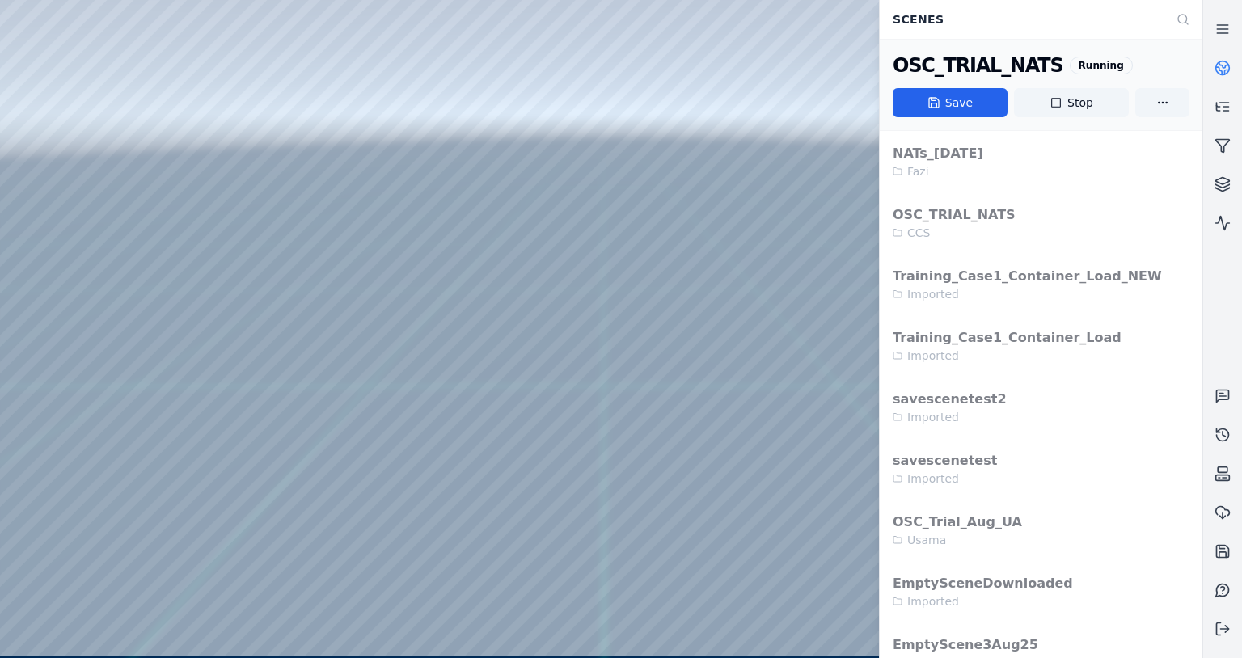
click at [1226, 65] on icon at bounding box center [1223, 68] width 16 height 16
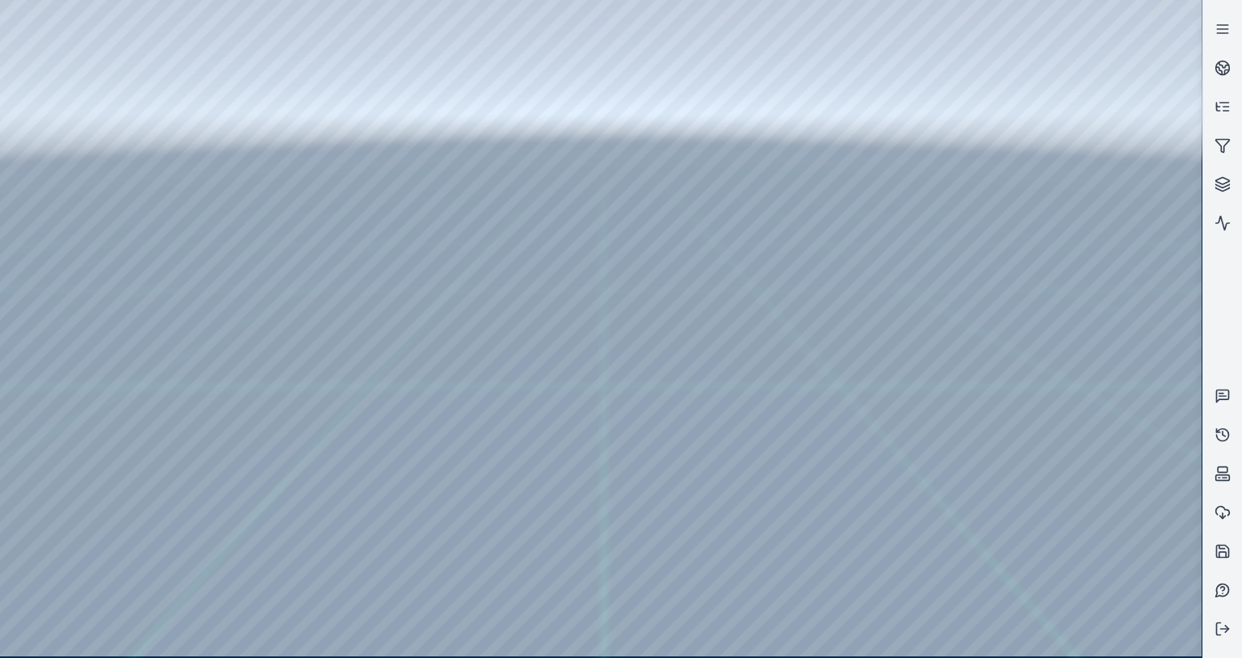
click at [383, 296] on div at bounding box center [601, 328] width 1202 height 657
click at [587, 254] on div at bounding box center [601, 328] width 1202 height 657
click at [1218, 66] on icon at bounding box center [1223, 68] width 16 height 16
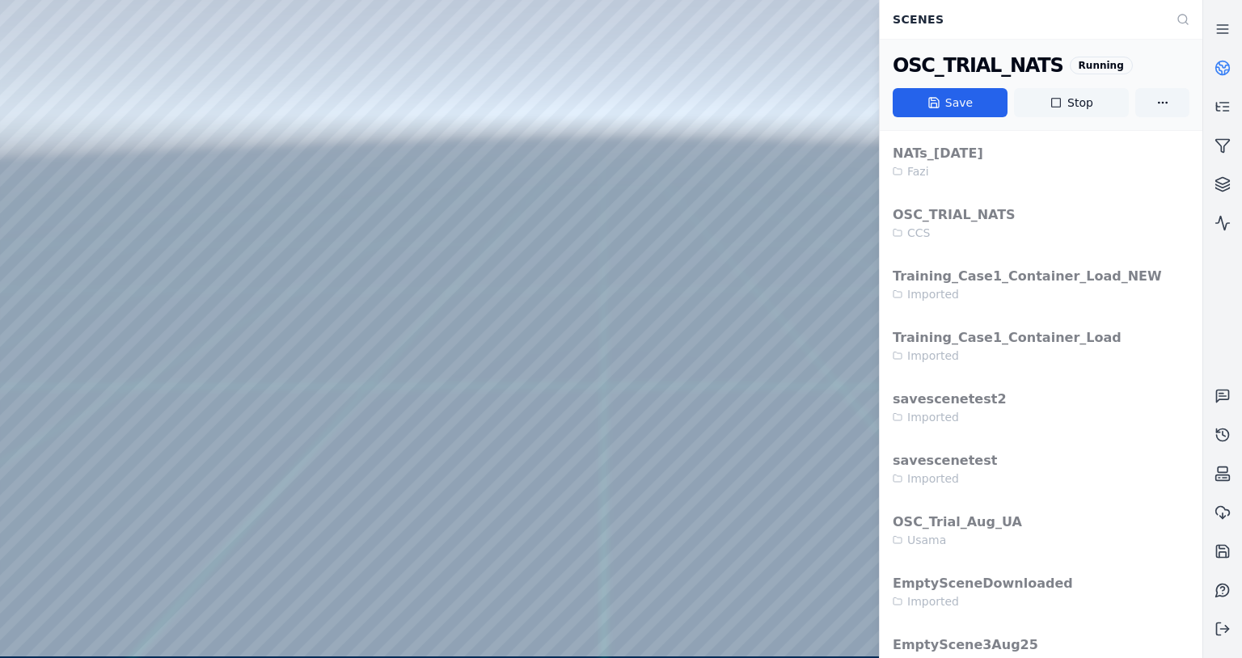
click at [1056, 107] on icon at bounding box center [1056, 103] width 10 height 10
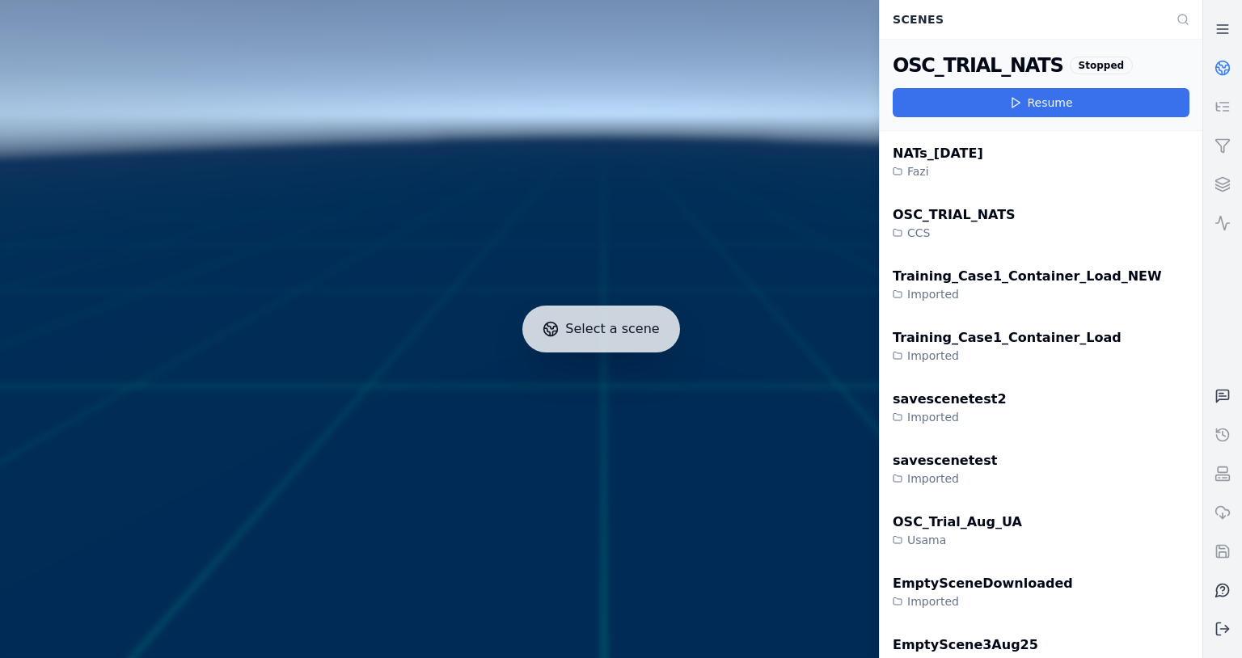
click at [1027, 99] on button "Resume" at bounding box center [1041, 102] width 297 height 29
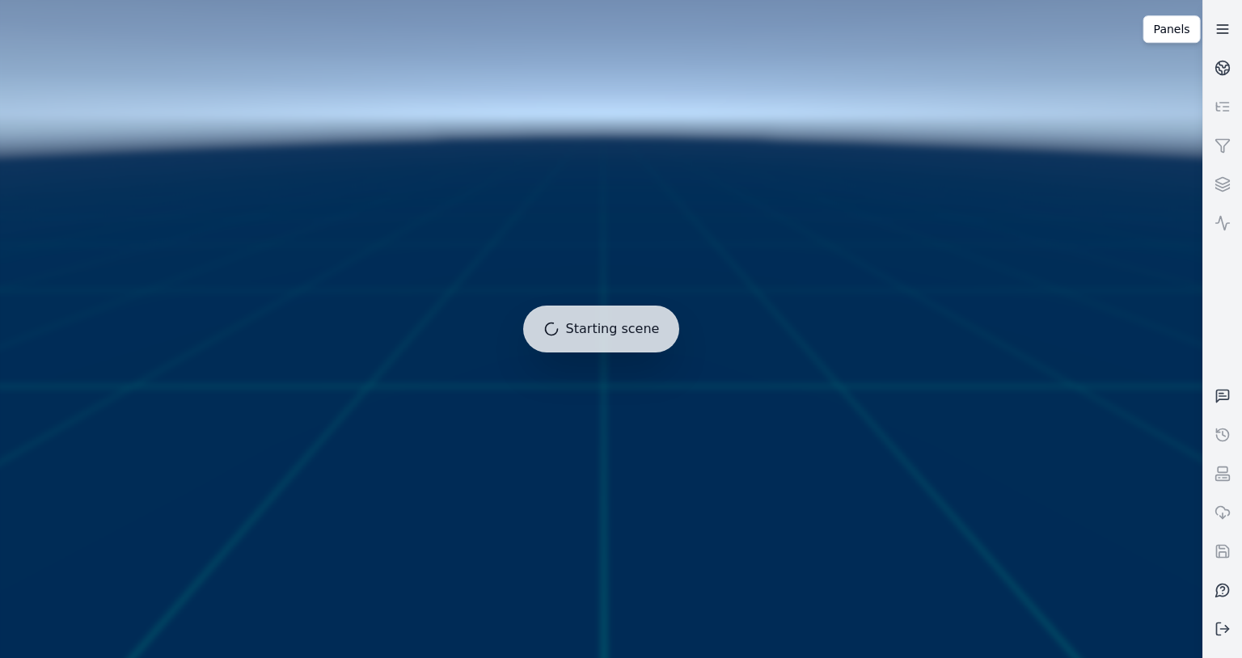
click at [1215, 32] on link at bounding box center [1222, 29] width 39 height 39
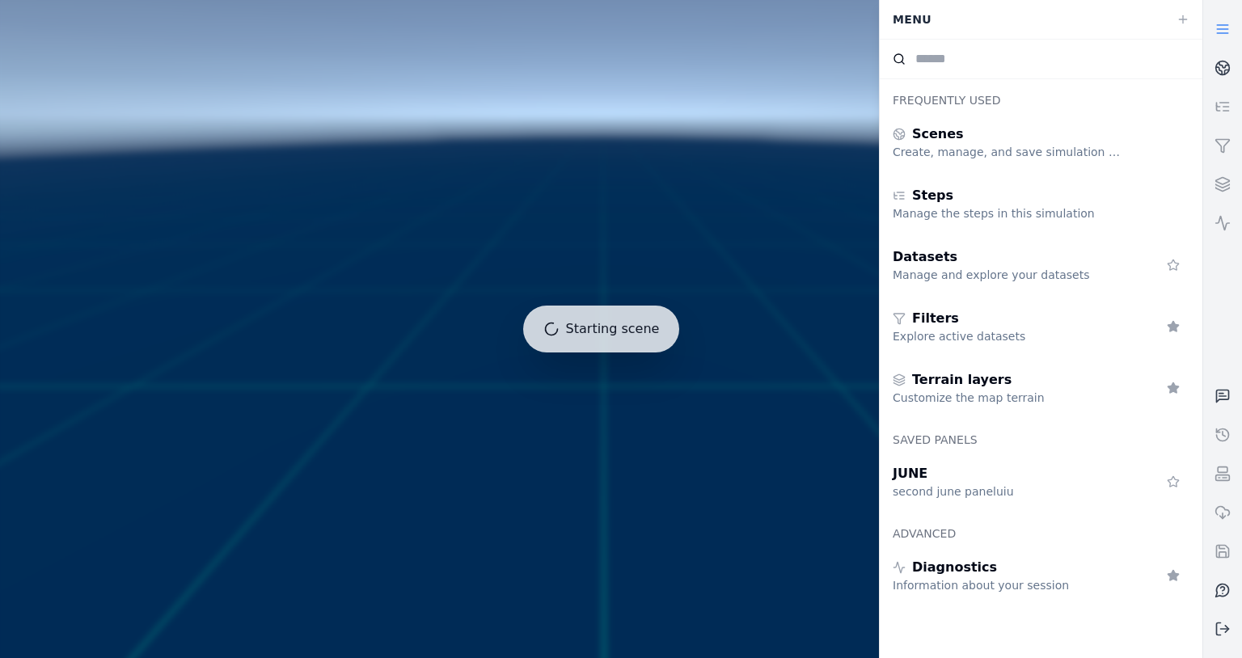
click at [748, 374] on div at bounding box center [601, 329] width 1215 height 671
click at [780, 358] on div at bounding box center [601, 329] width 1215 height 671
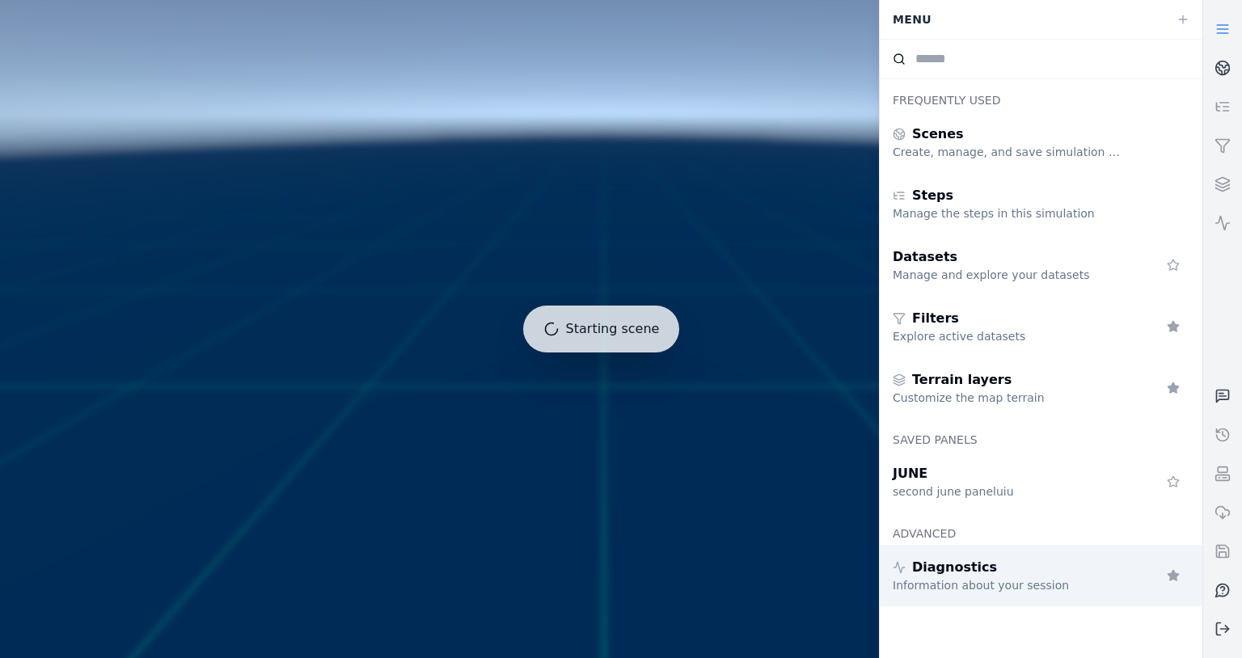
click at [995, 575] on div "Diagnostics" at bounding box center [1009, 567] width 233 height 19
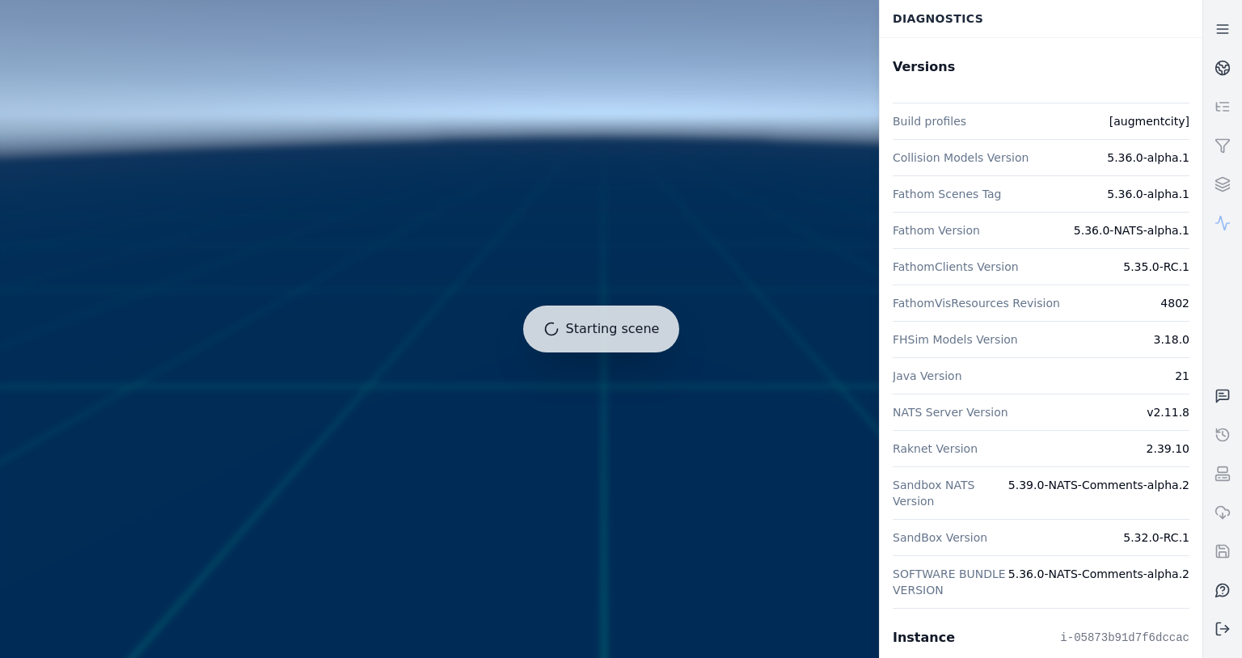
scroll to position [102, 0]
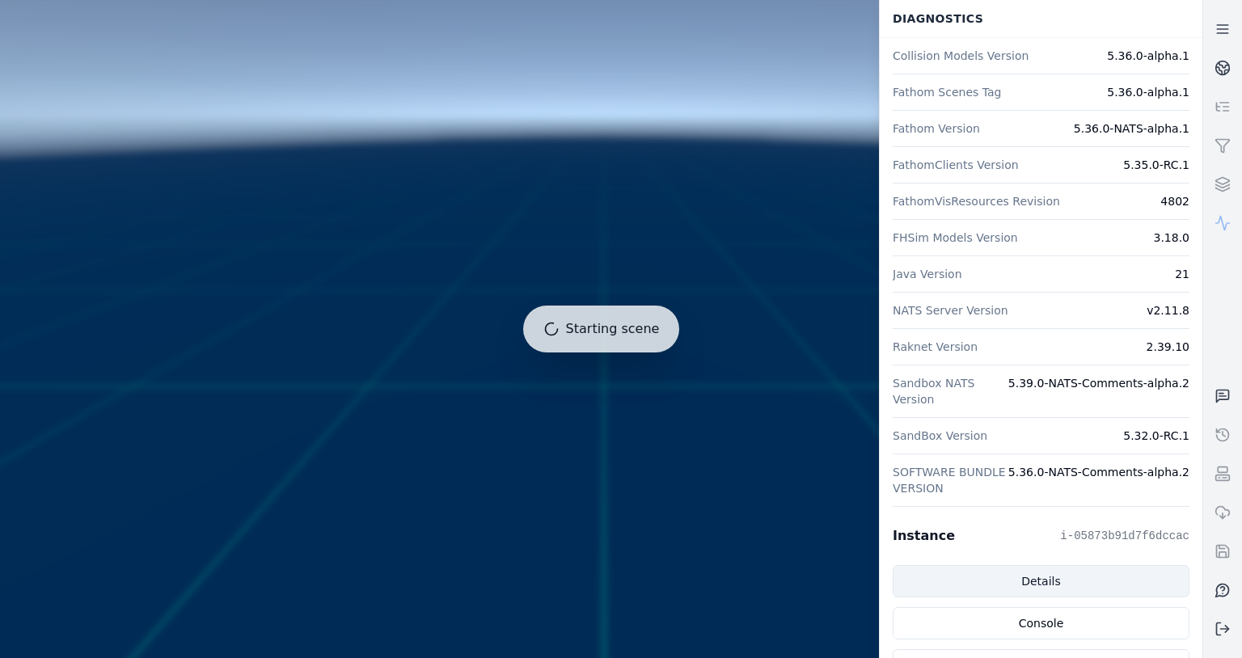
click at [1008, 575] on link "Details" at bounding box center [1041, 581] width 297 height 32
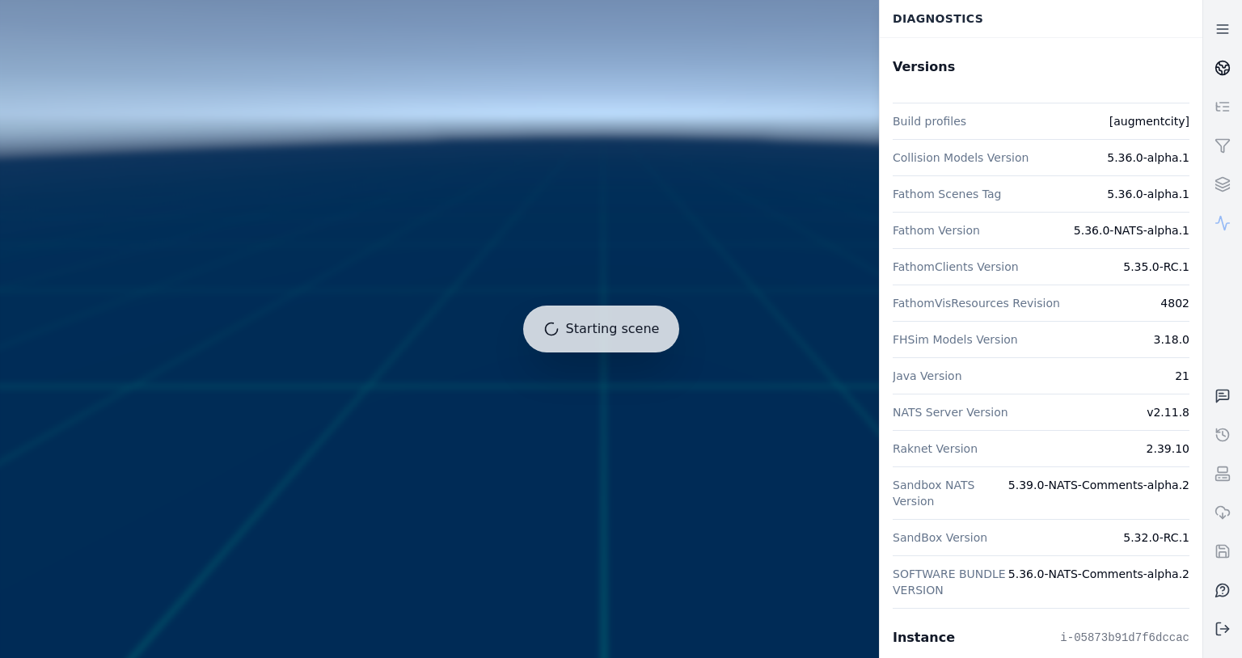
click at [1225, 71] on icon at bounding box center [1227, 72] width 4 height 4
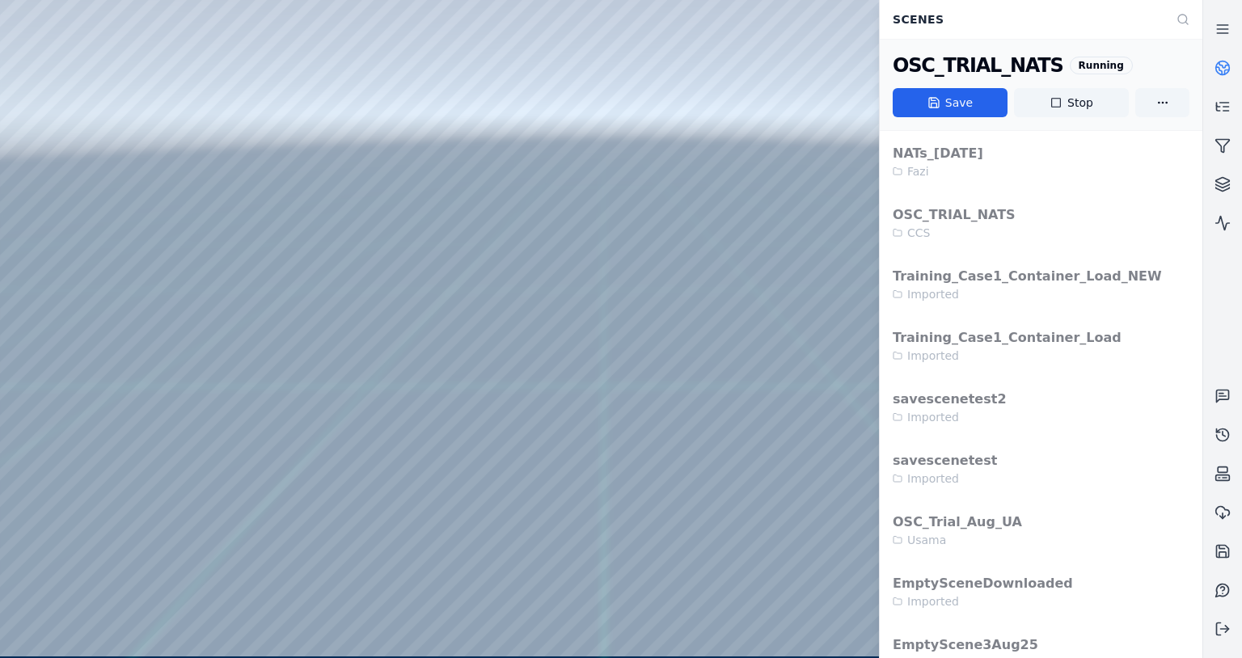
click at [679, 190] on div at bounding box center [601, 328] width 1202 height 657
click at [6, 46] on div at bounding box center [601, 328] width 1202 height 657
click at [195, 8] on div at bounding box center [601, 328] width 1202 height 657
click at [1095, 112] on button "Stop" at bounding box center [1071, 102] width 115 height 29
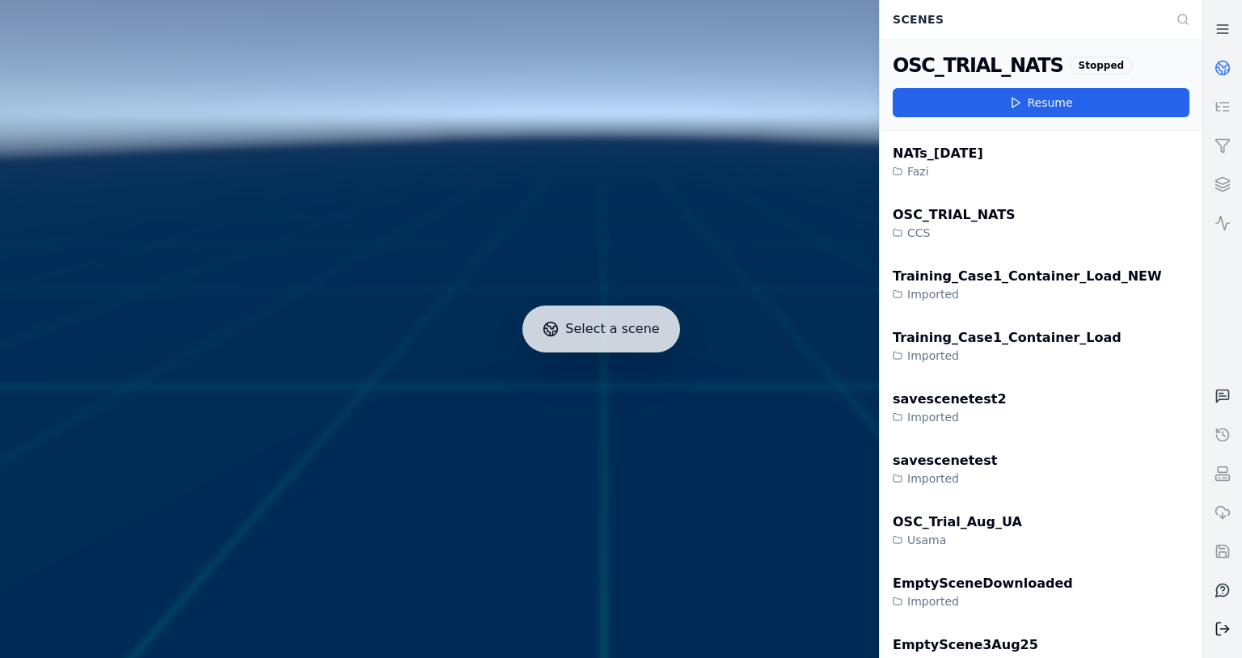
click at [1223, 626] on icon at bounding box center [1223, 629] width 16 height 16
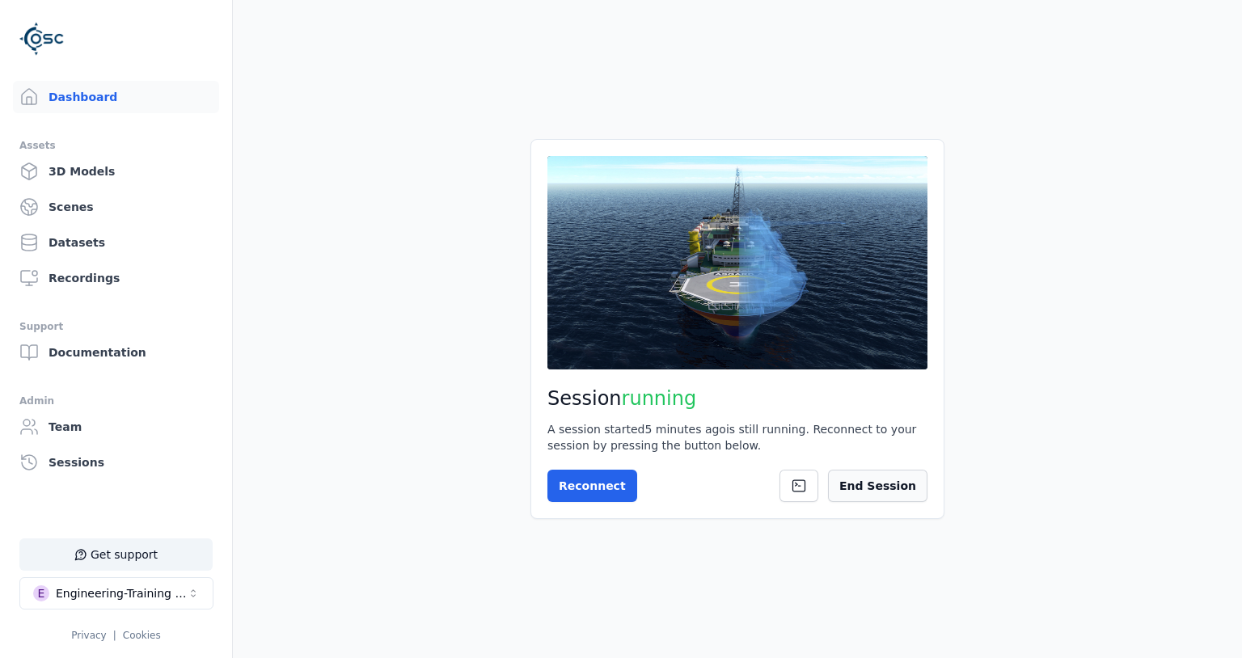
click at [856, 490] on button "End Session" at bounding box center [877, 486] width 99 height 32
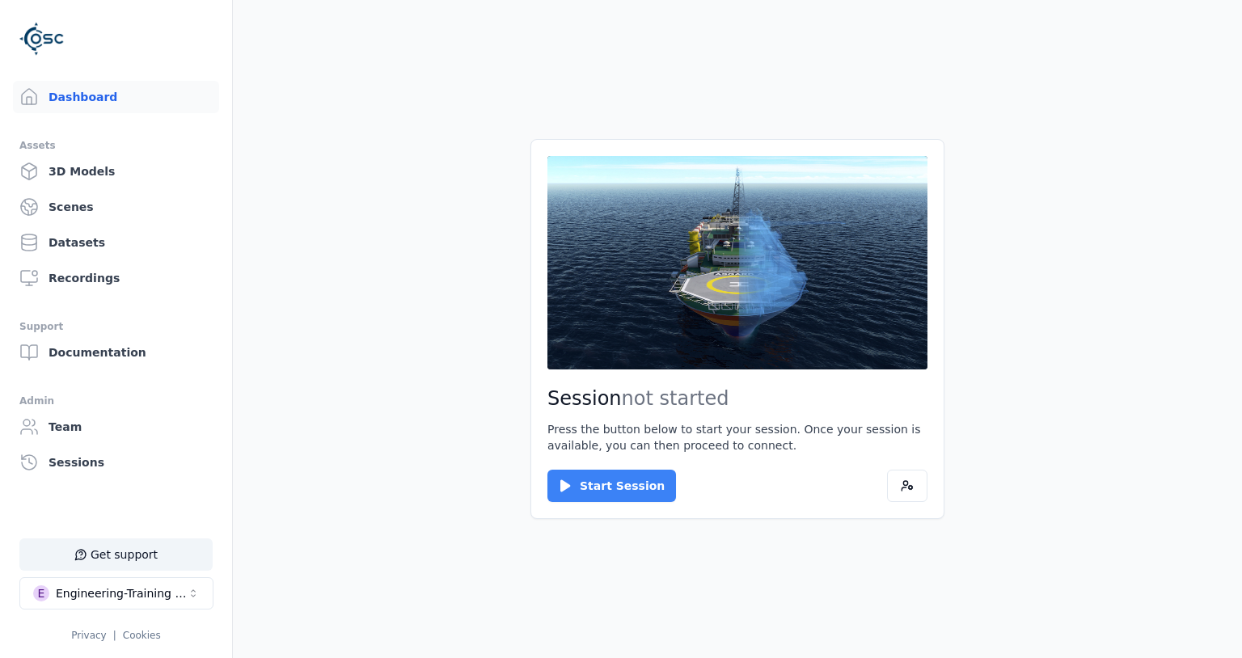
click at [651, 486] on button "Start Session" at bounding box center [611, 486] width 129 height 32
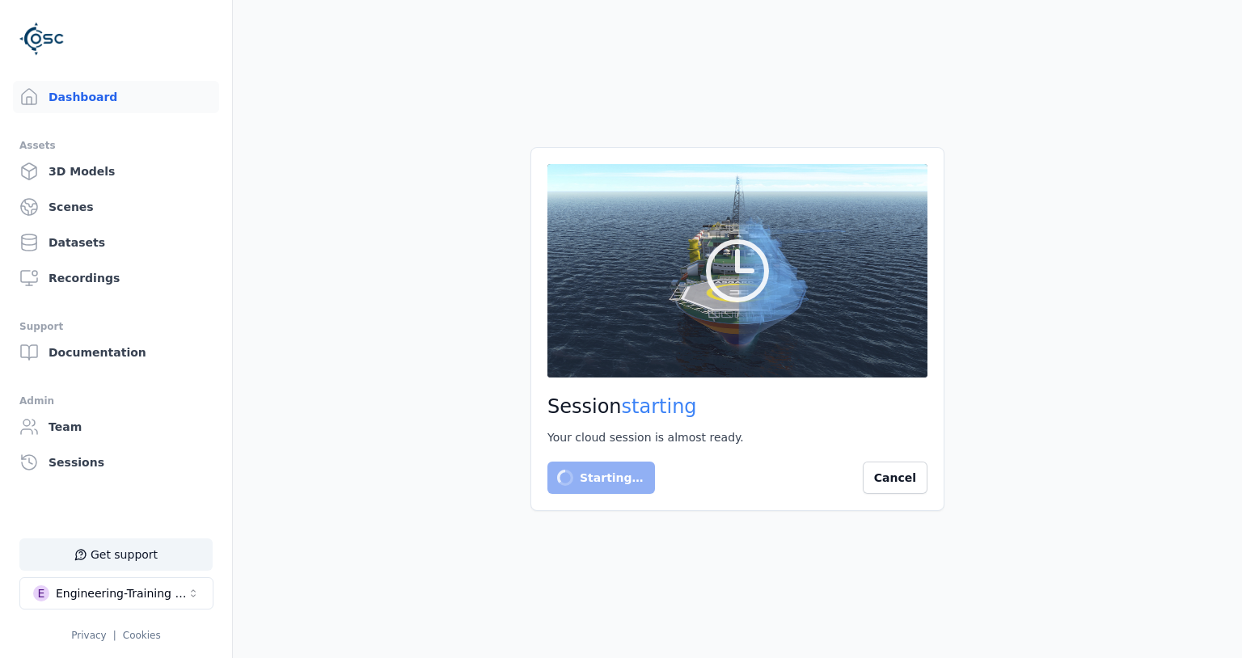
click at [364, 325] on main "Session starting Your cloud session is almost ready. Starting… Cancel" at bounding box center [737, 329] width 1009 height 658
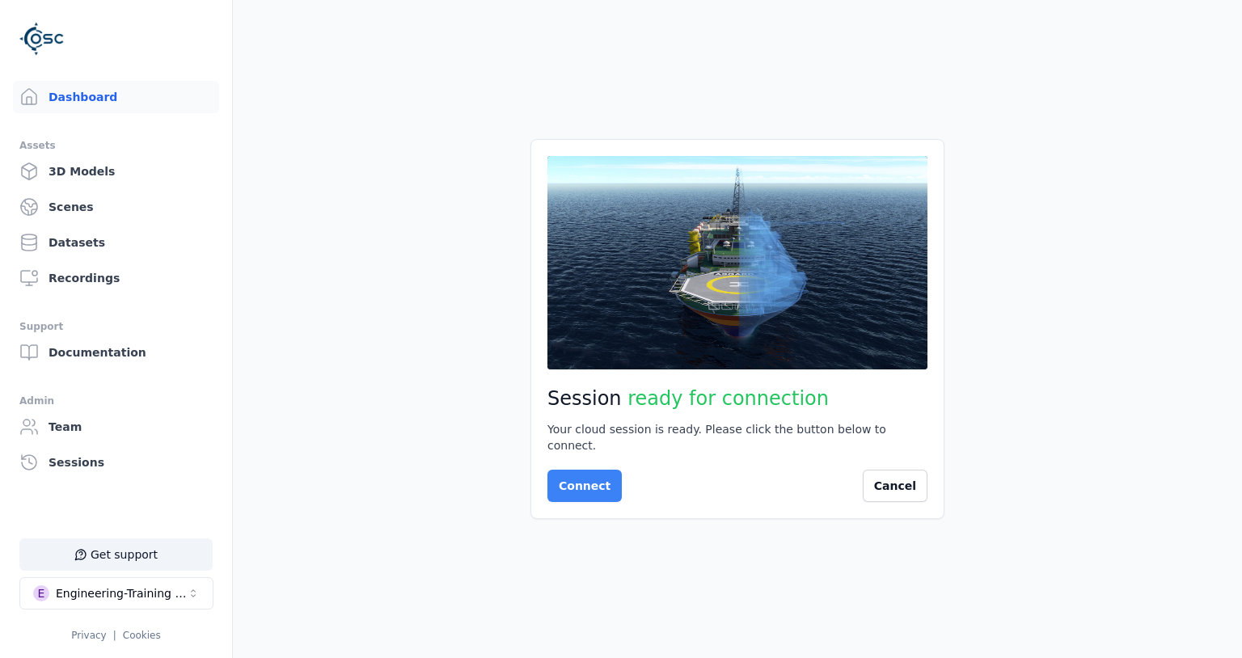
click at [597, 485] on button "Connect" at bounding box center [584, 486] width 74 height 32
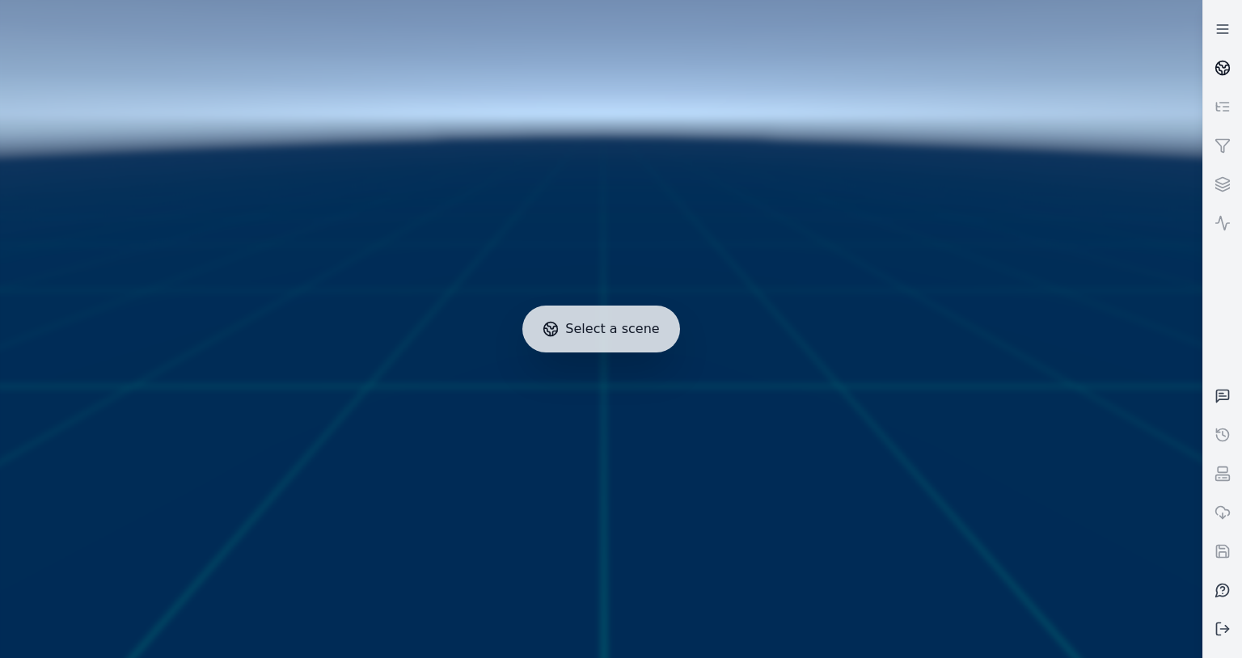
click at [1227, 63] on circle at bounding box center [1223, 68] width 14 height 14
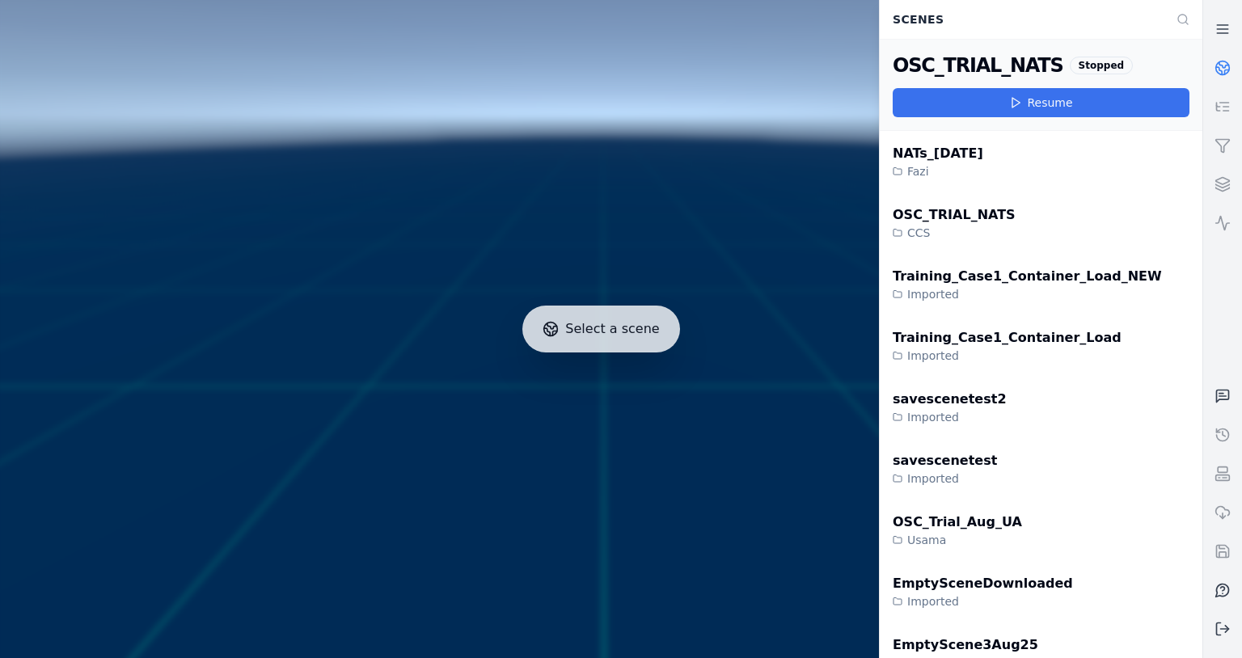
click at [1029, 106] on button "Resume" at bounding box center [1041, 102] width 297 height 29
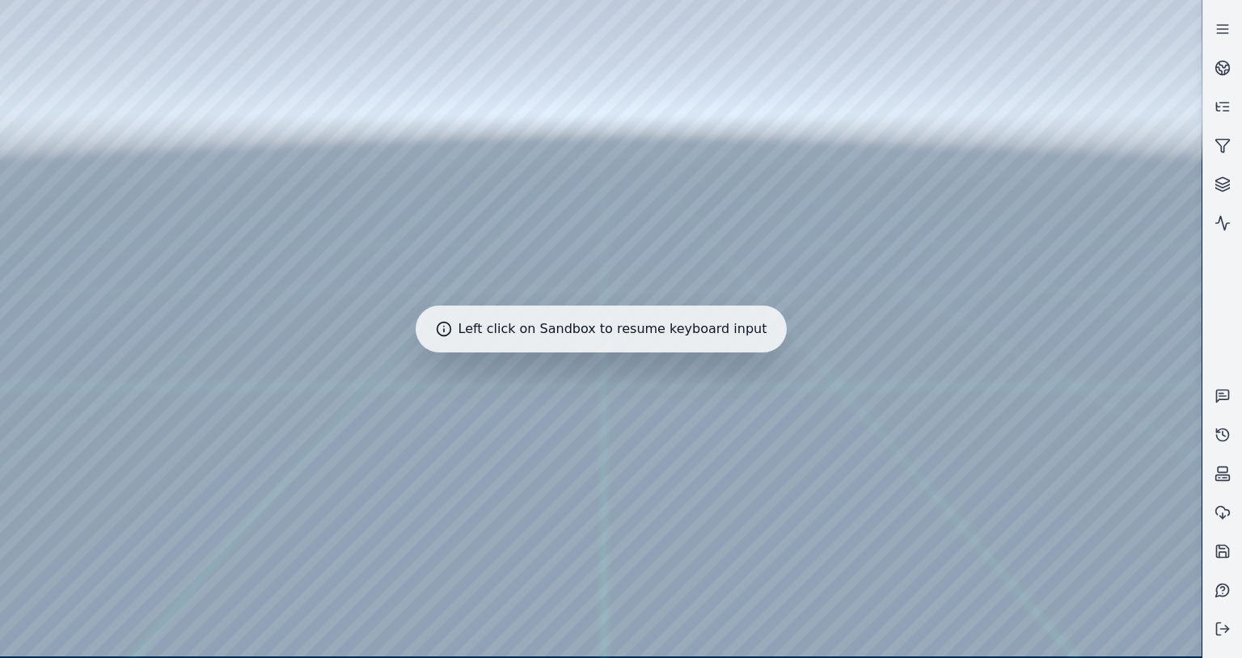
click at [260, 74] on div at bounding box center [601, 328] width 1202 height 657
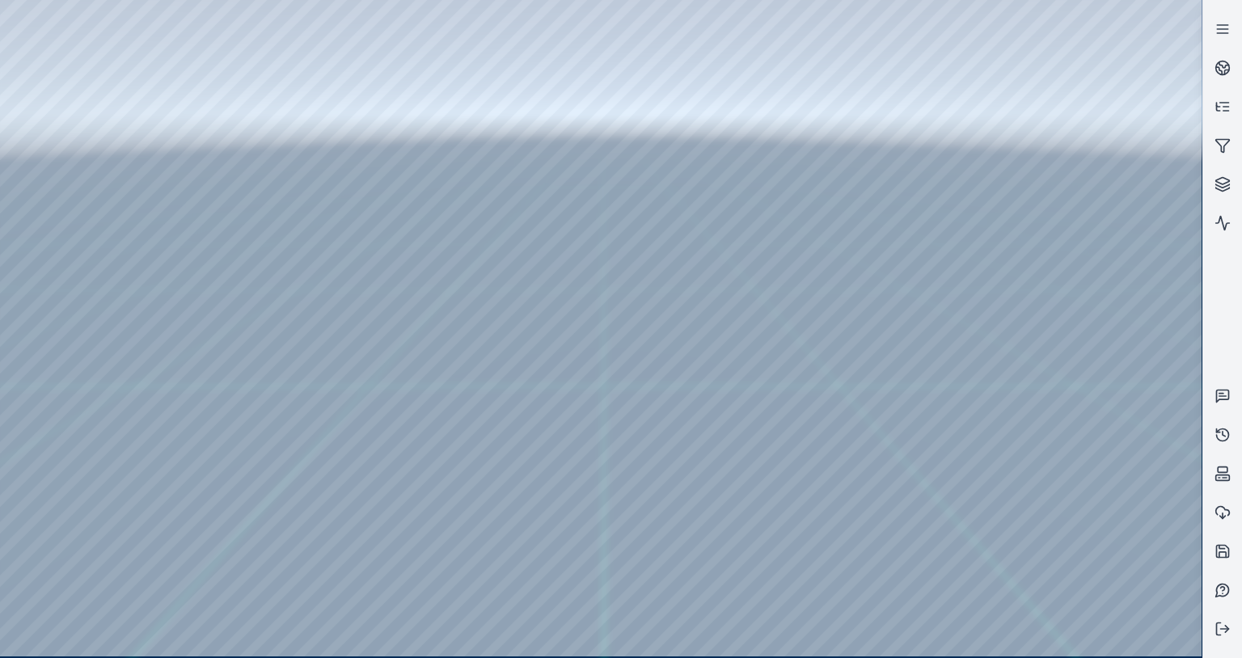
click at [50, 51] on div at bounding box center [601, 328] width 1202 height 657
click at [42, 49] on div at bounding box center [601, 328] width 1202 height 657
click at [8, 50] on div at bounding box center [601, 328] width 1202 height 657
click at [205, 12] on div at bounding box center [601, 328] width 1202 height 657
click at [649, 171] on div at bounding box center [601, 328] width 1202 height 657
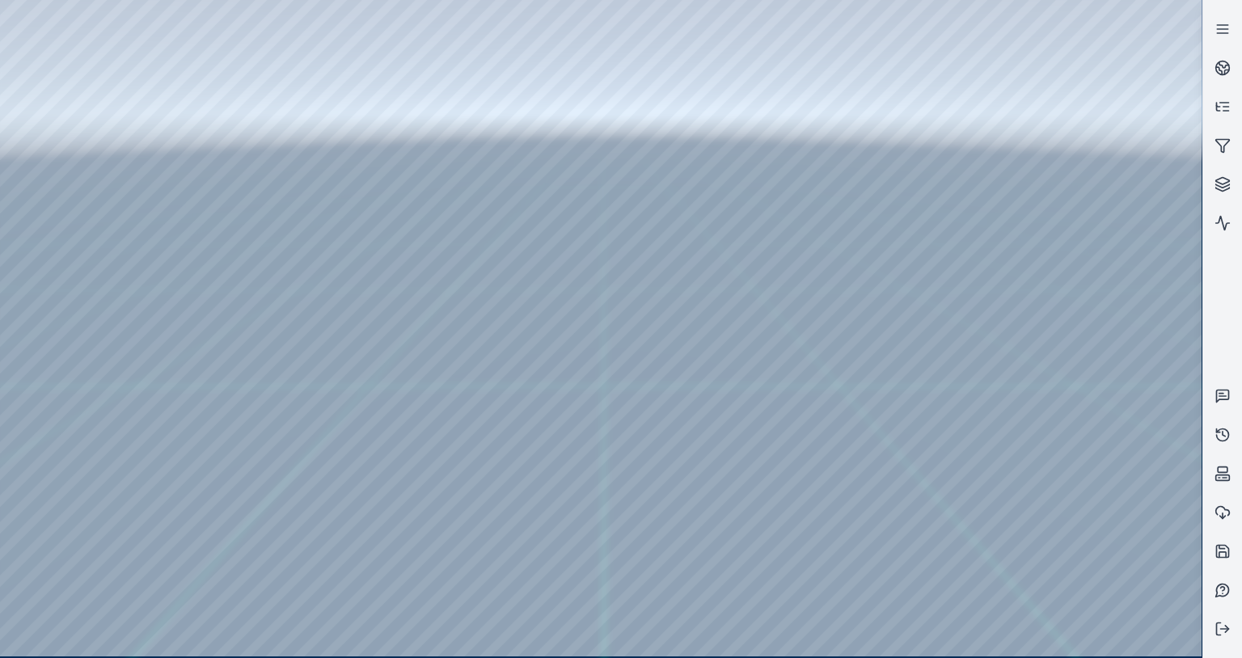
click at [682, 360] on div at bounding box center [601, 328] width 1202 height 657
click at [6, 47] on div at bounding box center [601, 328] width 1202 height 657
click at [619, 273] on div at bounding box center [601, 328] width 1202 height 657
click at [1226, 70] on icon at bounding box center [1227, 72] width 4 height 4
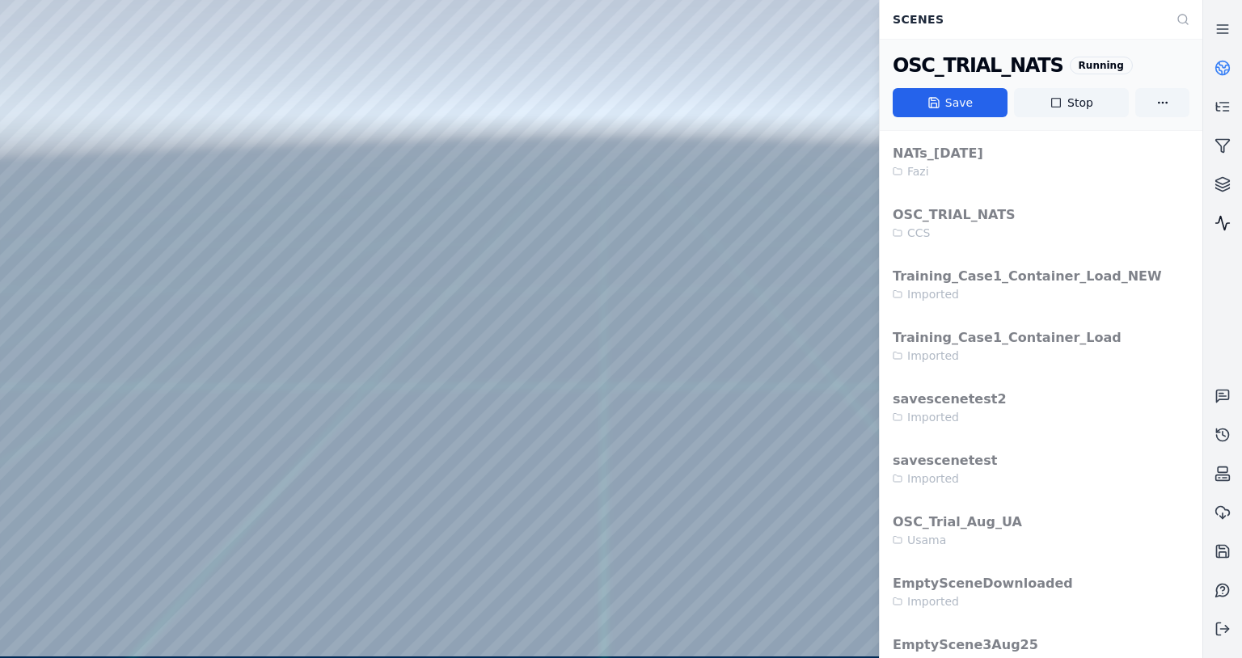
click at [1218, 218] on icon at bounding box center [1223, 223] width 16 height 16
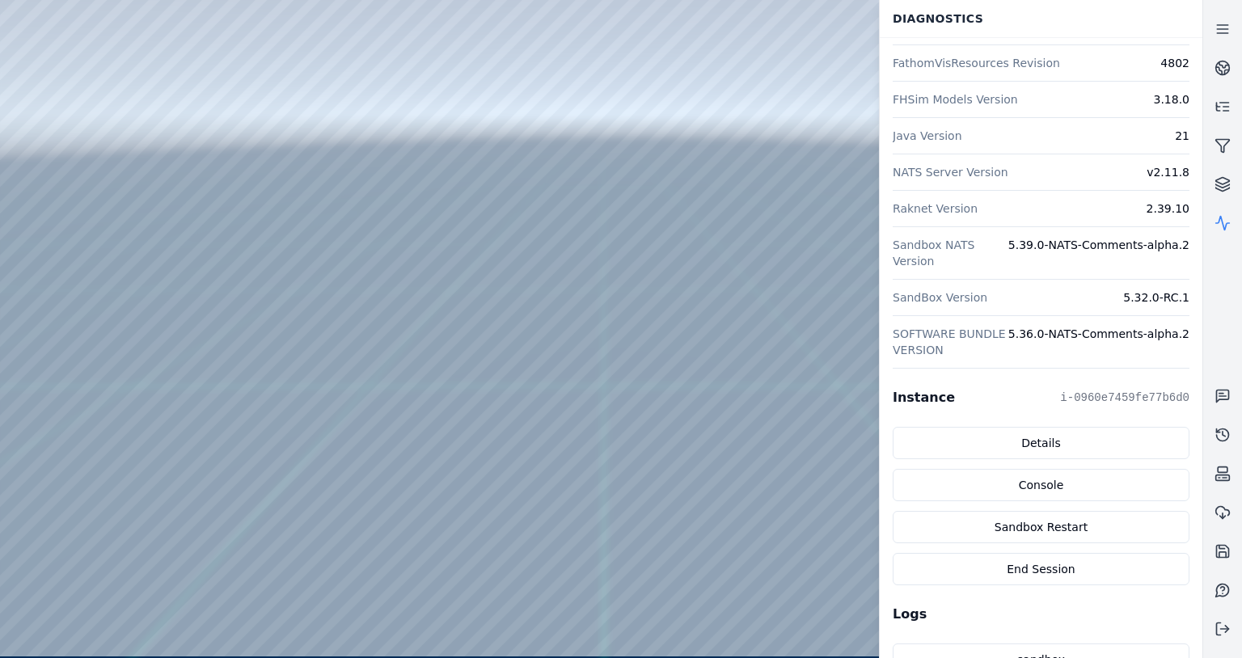
scroll to position [242, 0]
click at [1054, 484] on link "Console" at bounding box center [1041, 483] width 297 height 32
